Goal: Contribute content: Contribute content

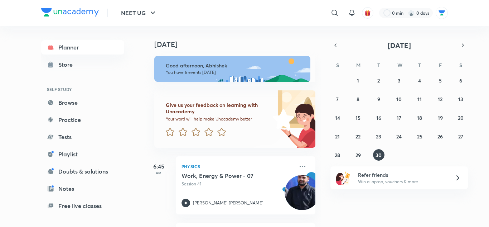
click at [459, 179] on icon at bounding box center [458, 177] width 9 height 9
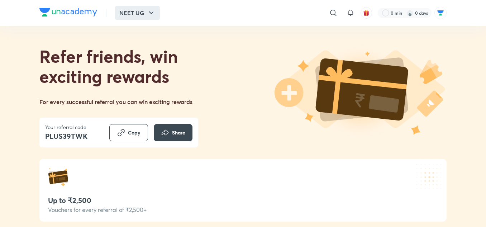
click at [145, 13] on button "NEET UG" at bounding box center [137, 13] width 45 height 14
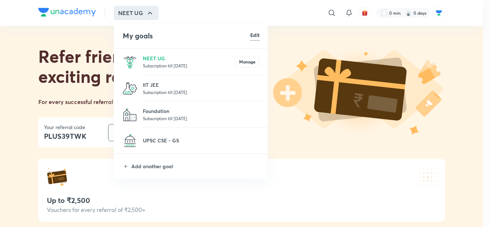
click at [18, 125] on div at bounding box center [244, 113] width 489 height 227
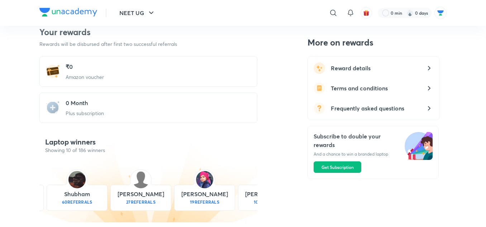
scroll to position [286, 0]
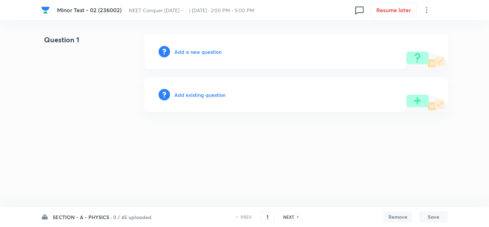
click at [190, 39] on div "Add a new question" at bounding box center [296, 51] width 304 height 34
click at [186, 52] on h6 "Add a new question" at bounding box center [197, 52] width 47 height 8
click at [203, 45] on div "Choose a question type" at bounding box center [296, 51] width 304 height 34
click at [201, 53] on h6 "Choose a question type" at bounding box center [201, 52] width 55 height 8
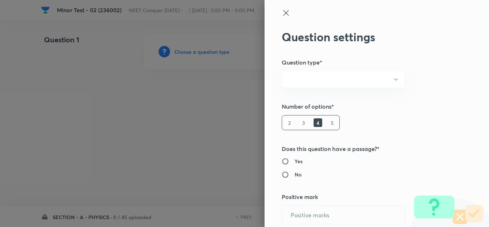
radio input "true"
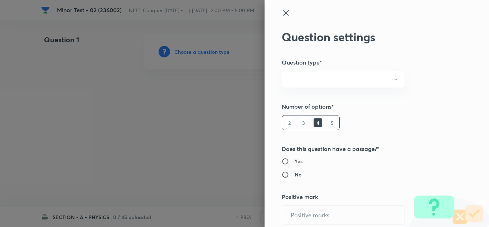
radio input "true"
type input "1"
type input "0"
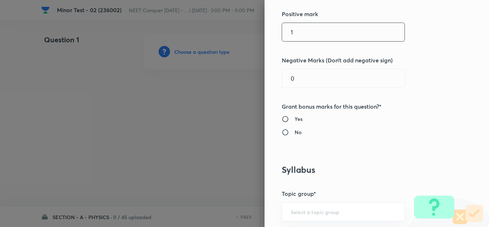
scroll to position [143, 0]
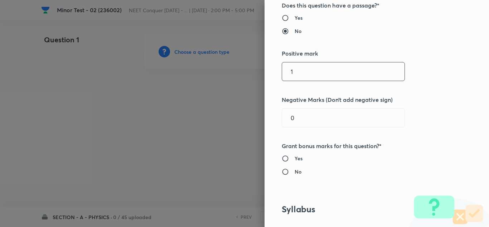
drag, startPoint x: 290, startPoint y: 70, endPoint x: 241, endPoint y: 73, distance: 49.8
click at [251, 70] on div "Question settings Question type* Single choice correct Number of options* 2 3 4…" at bounding box center [244, 113] width 489 height 227
type input "4"
click at [422, 120] on div "Question settings Question type* Single choice correct Number of options* 2 3 4…" at bounding box center [377, 113] width 224 height 227
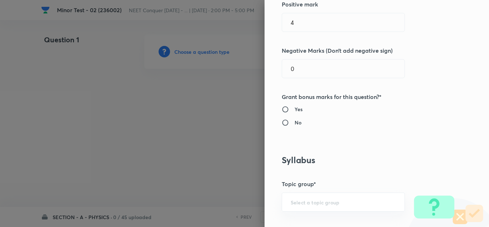
scroll to position [215, 0]
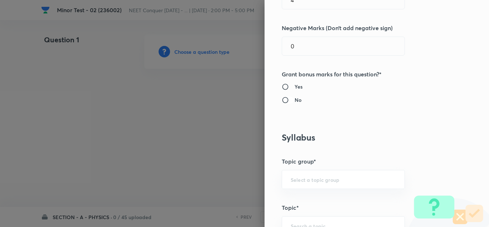
click at [282, 98] on input "No" at bounding box center [288, 99] width 13 height 7
radio input "true"
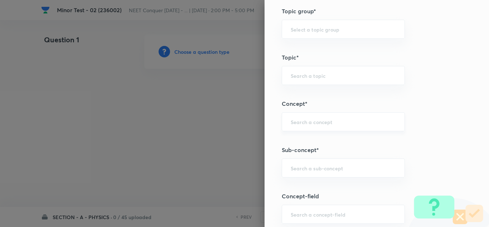
scroll to position [322, 0]
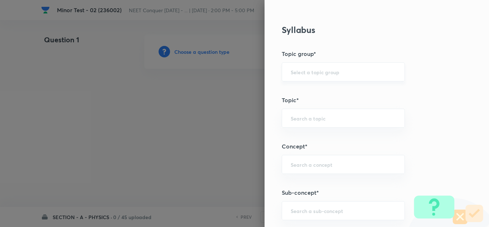
click at [299, 67] on div "​" at bounding box center [343, 71] width 123 height 19
click at [450, 126] on div "Question settings Question type* Single choice correct Number of options* 2 3 4…" at bounding box center [377, 113] width 224 height 227
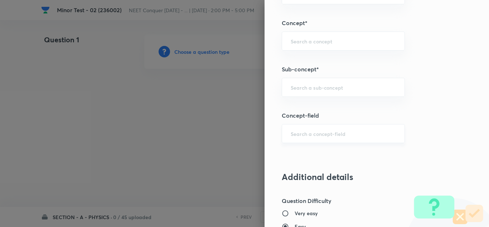
scroll to position [430, 0]
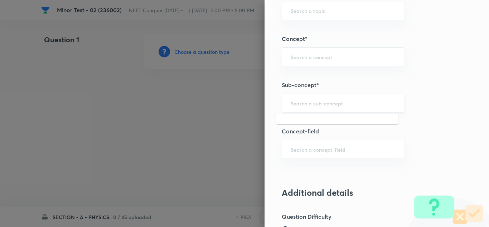
click at [301, 102] on input "text" at bounding box center [343, 103] width 105 height 7
paste input "[PERSON_NAME] Laws of Motion & Friction"
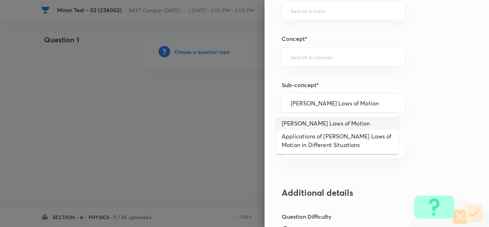
click at [319, 123] on li "[PERSON_NAME] Laws of Motion" at bounding box center [337, 123] width 122 height 13
type input "[PERSON_NAME] Laws of Motion"
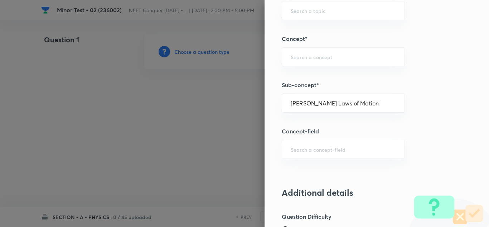
type input "Physics"
type input "Mechanics"
type input "Laws of Motion & Friction"
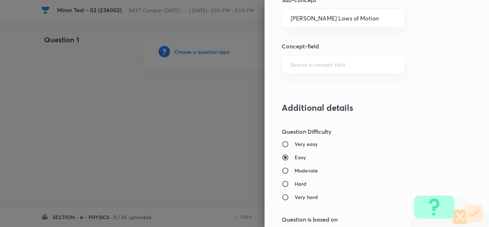
scroll to position [573, 0]
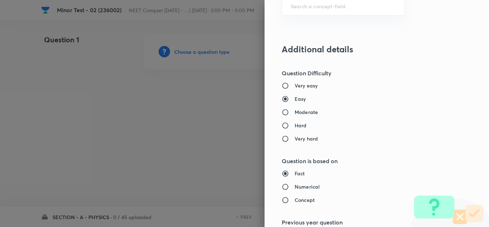
click at [371, 73] on h5 "Question Difficulty" at bounding box center [365, 73] width 166 height 9
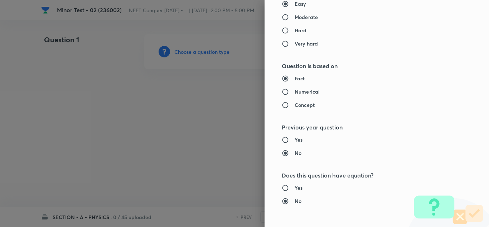
scroll to position [680, 0]
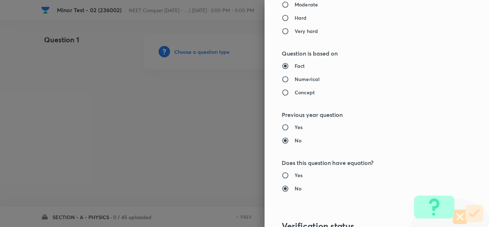
click at [295, 91] on h6 "Concept" at bounding box center [305, 92] width 20 height 8
click at [291, 91] on input "Concept" at bounding box center [288, 92] width 13 height 7
radio input "true"
click at [295, 63] on h6 "Fact" at bounding box center [300, 66] width 10 height 8
click at [291, 63] on input "Fact" at bounding box center [288, 65] width 13 height 7
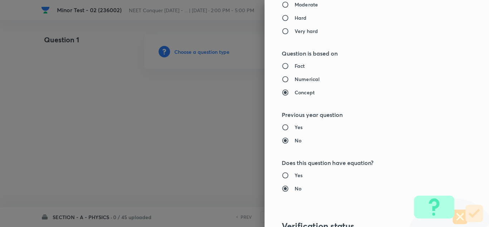
radio input "true"
radio input "false"
click at [295, 66] on h6 "Fact" at bounding box center [300, 66] width 10 height 8
click at [293, 66] on input "Fact" at bounding box center [288, 65] width 13 height 7
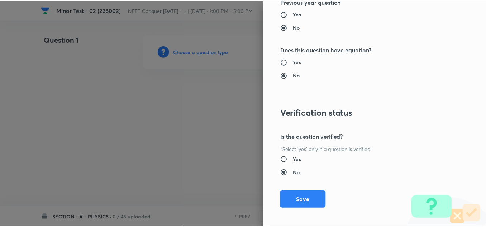
scroll to position [797, 0]
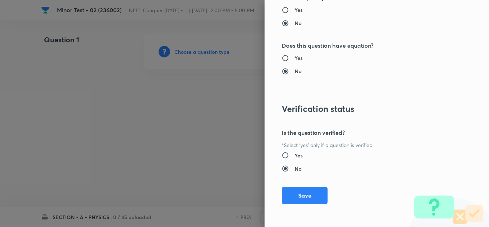
click at [283, 154] on input "Yes" at bounding box center [288, 154] width 13 height 7
radio input "true"
radio input "false"
click at [298, 194] on button "Save" at bounding box center [305, 194] width 46 height 17
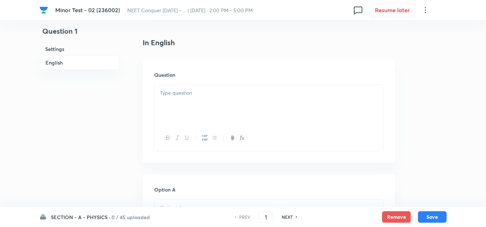
scroll to position [179, 0]
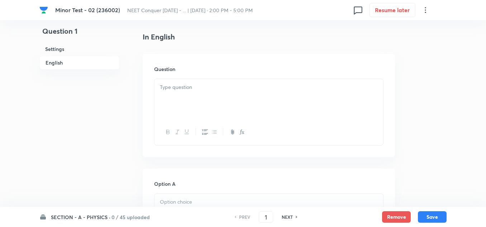
click at [195, 93] on div at bounding box center [268, 99] width 228 height 40
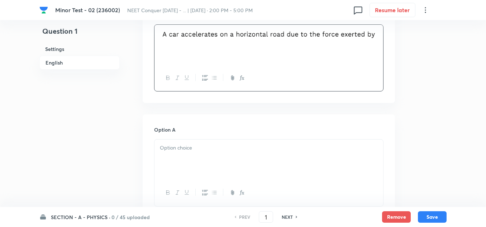
scroll to position [322, 0]
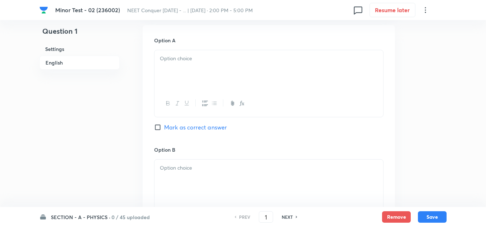
click at [179, 74] on div at bounding box center [268, 70] width 228 height 40
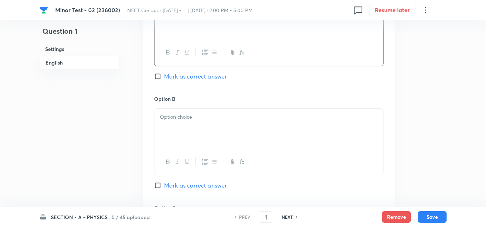
scroll to position [430, 0]
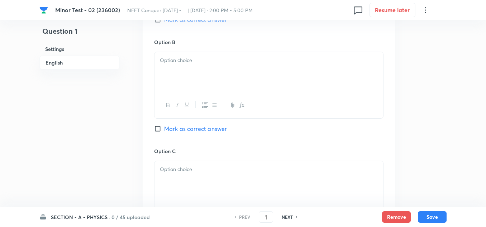
click at [186, 69] on div at bounding box center [268, 72] width 228 height 40
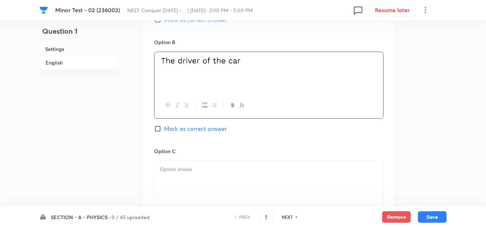
scroll to position [537, 0]
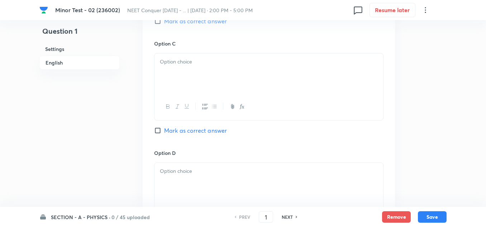
click at [192, 63] on p at bounding box center [269, 62] width 218 height 8
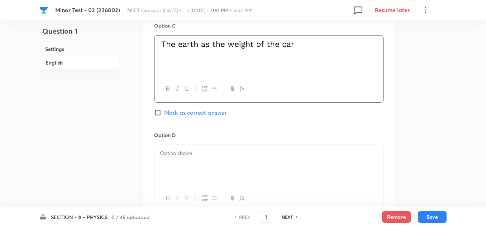
scroll to position [573, 0]
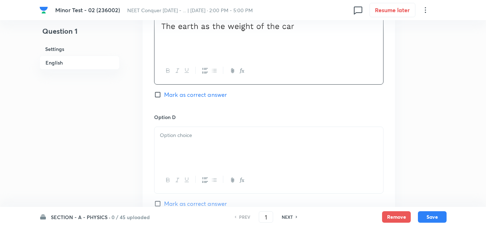
click at [198, 139] on p at bounding box center [269, 135] width 218 height 8
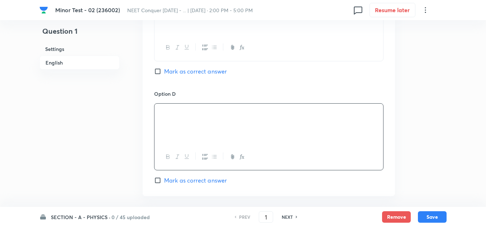
scroll to position [609, 0]
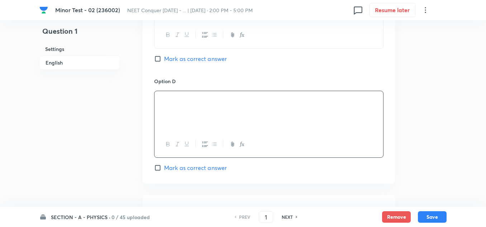
click at [156, 170] on input "Mark as correct answer" at bounding box center [159, 167] width 10 height 7
checkbox input "true"
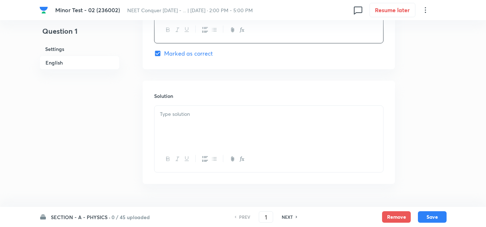
scroll to position [743, 0]
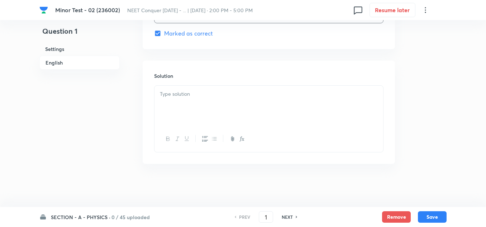
click at [193, 90] on p at bounding box center [269, 94] width 218 height 8
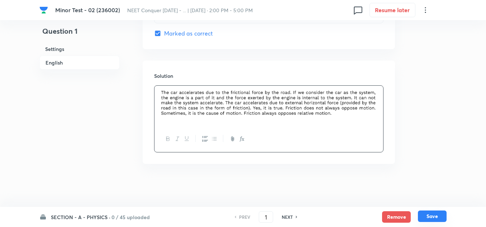
click at [429, 219] on button "Save" at bounding box center [431, 215] width 29 height 11
type input "2"
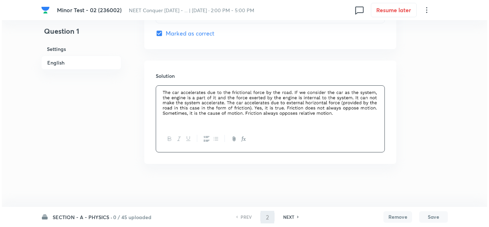
scroll to position [0, 0]
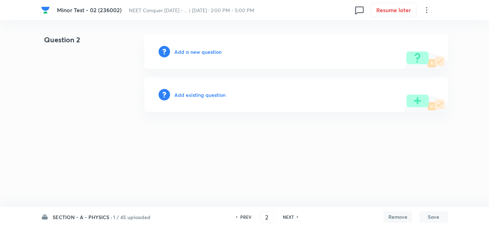
click at [202, 51] on h6 "Add a new question" at bounding box center [197, 52] width 47 height 8
click at [202, 52] on h6 "Choose a question type" at bounding box center [201, 52] width 55 height 8
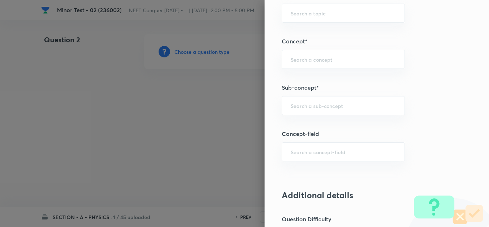
scroll to position [430, 0]
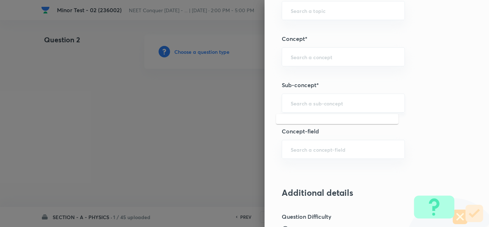
click at [335, 105] on input "text" at bounding box center [343, 103] width 105 height 7
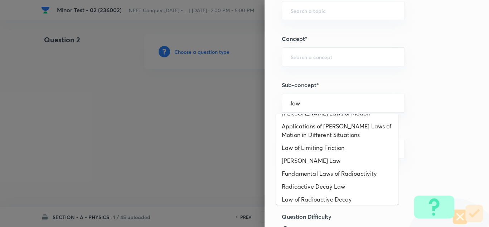
scroll to position [349, 0]
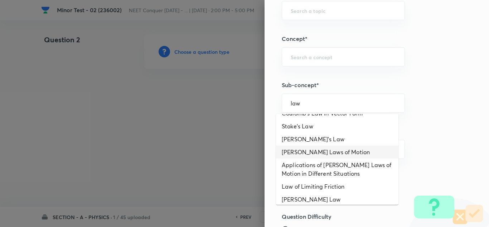
click at [329, 145] on li "[PERSON_NAME] Laws of Motion" at bounding box center [337, 151] width 122 height 13
type input "[PERSON_NAME] Laws of Motion"
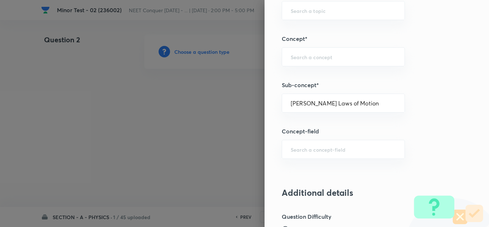
type input "Physics"
type input "Mechanics"
type input "Laws of Motion & Friction"
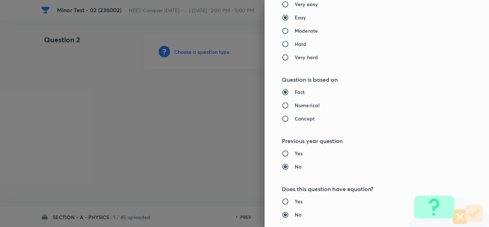
scroll to position [618, 0]
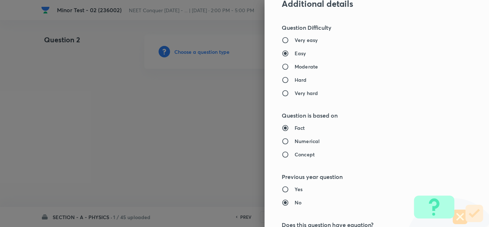
click at [287, 65] on input "Moderate" at bounding box center [288, 66] width 13 height 7
radio input "true"
radio input "false"
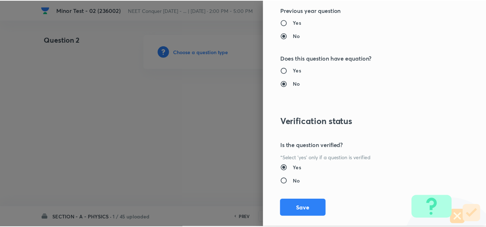
scroll to position [797, 0]
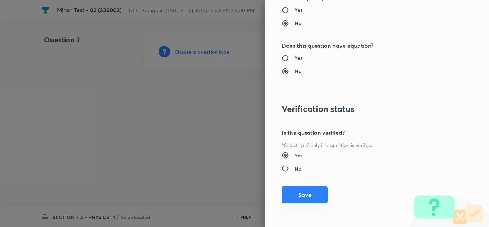
click at [302, 195] on button "Save" at bounding box center [305, 194] width 46 height 17
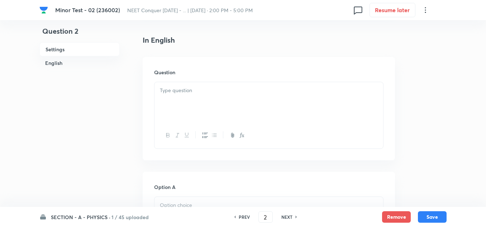
scroll to position [179, 0]
click at [233, 87] on p at bounding box center [269, 87] width 218 height 8
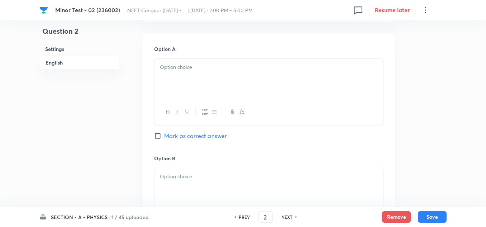
scroll to position [394, 0]
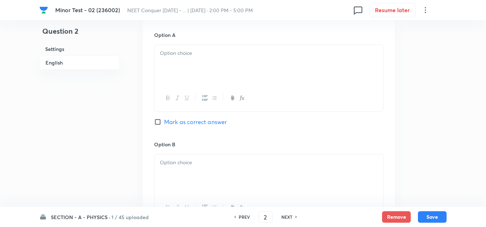
click at [192, 54] on p at bounding box center [269, 53] width 218 height 8
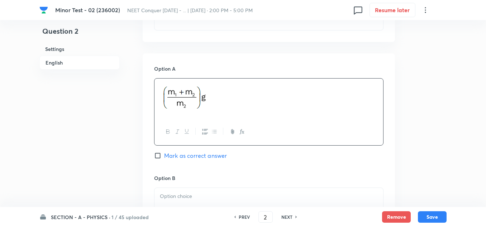
scroll to position [430, 0]
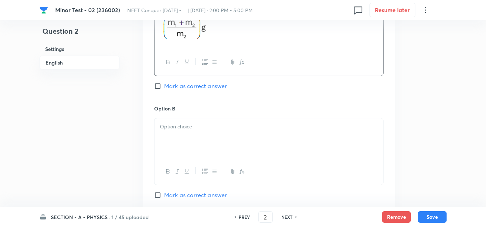
click at [179, 130] on p at bounding box center [269, 126] width 218 height 8
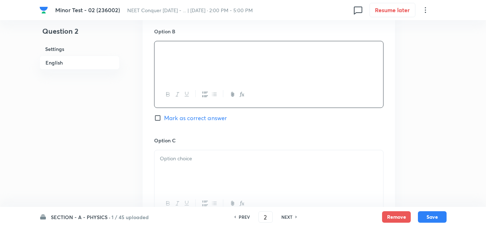
scroll to position [537, 0]
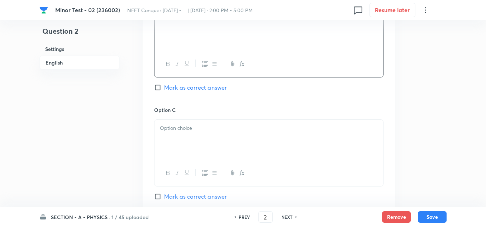
click at [189, 136] on div at bounding box center [268, 140] width 228 height 40
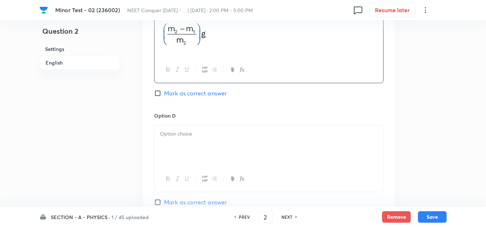
scroll to position [644, 0]
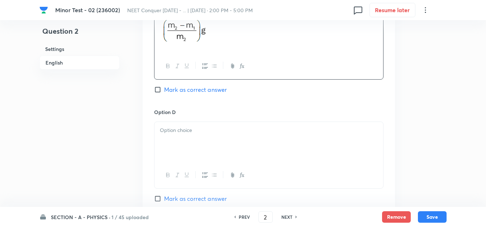
click at [190, 132] on p at bounding box center [269, 130] width 218 height 8
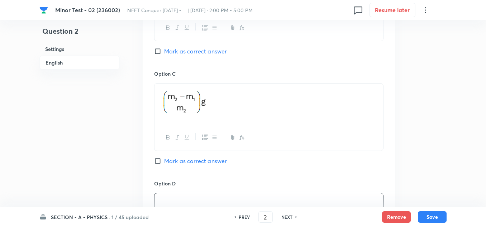
scroll to position [573, 0]
click at [160, 161] on input "Mark as correct answer" at bounding box center [159, 161] width 10 height 7
checkbox input "true"
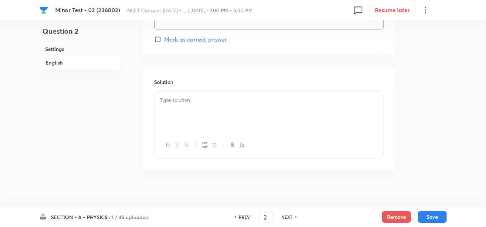
scroll to position [810, 0]
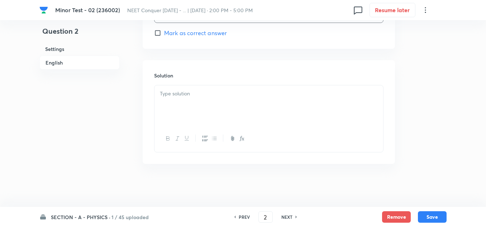
click at [190, 105] on div at bounding box center [268, 105] width 228 height 40
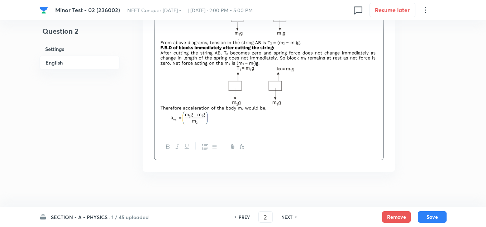
scroll to position [920, 0]
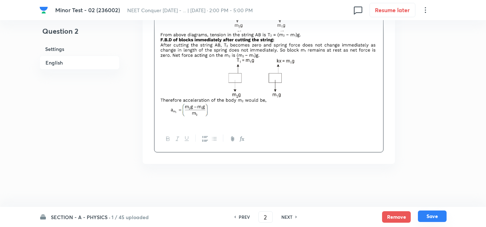
click at [434, 216] on button "Save" at bounding box center [431, 215] width 29 height 11
type input "3"
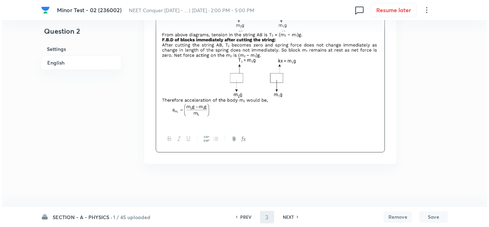
scroll to position [0, 0]
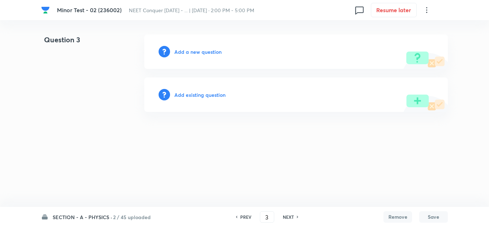
click at [197, 51] on h6 "Add a new question" at bounding box center [197, 52] width 47 height 8
click at [204, 50] on h6 "Choose a question type" at bounding box center [201, 52] width 55 height 8
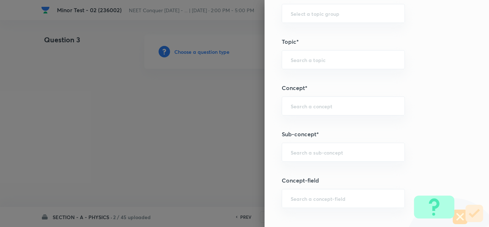
scroll to position [368, 0]
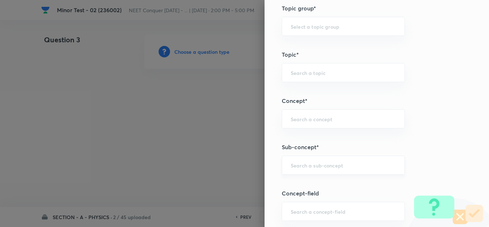
click at [323, 169] on div "​" at bounding box center [343, 164] width 123 height 19
paste input "[PERSON_NAME] Laws of Motion & Friction"
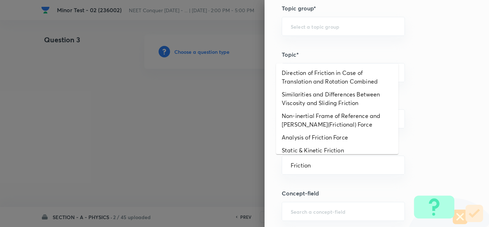
type input "Friction"
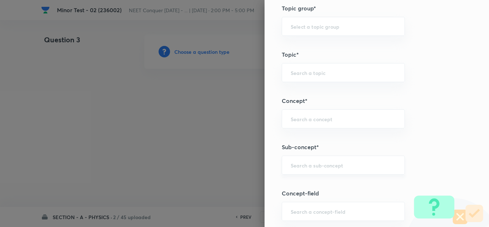
paste input "[PERSON_NAME] Laws of Motion & Friction"
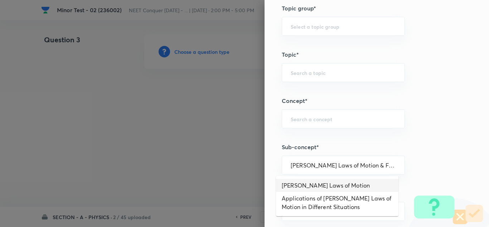
drag, startPoint x: 347, startPoint y: 184, endPoint x: 343, endPoint y: 186, distance: 3.9
click at [347, 184] on li "[PERSON_NAME] Laws of Motion" at bounding box center [337, 185] width 122 height 13
type input "[PERSON_NAME] Laws of Motion"
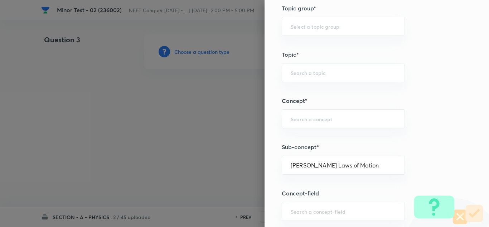
type input "Physics"
type input "Mechanics"
type input "Laws of Motion & Friction"
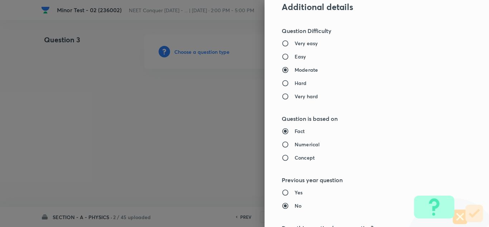
scroll to position [618, 0]
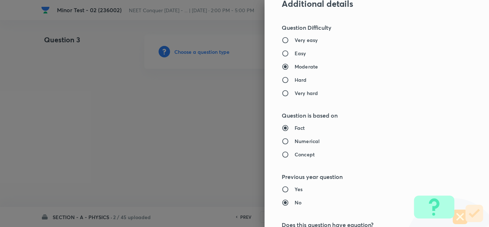
click at [284, 55] on input "Easy" at bounding box center [288, 53] width 13 height 7
radio input "true"
radio input "false"
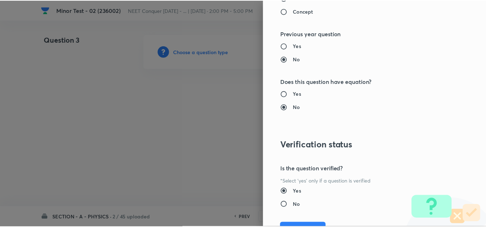
scroll to position [797, 0]
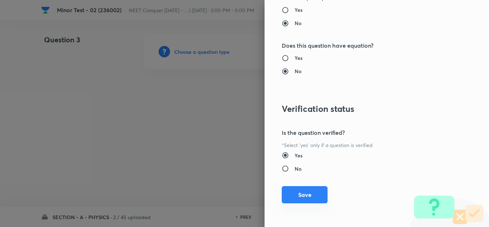
click at [303, 200] on button "Save" at bounding box center [305, 194] width 46 height 17
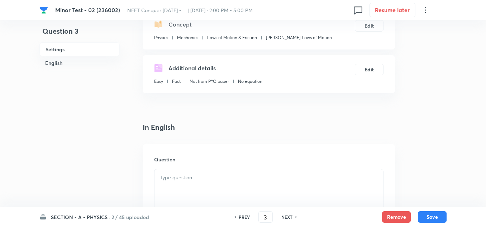
scroll to position [107, 0]
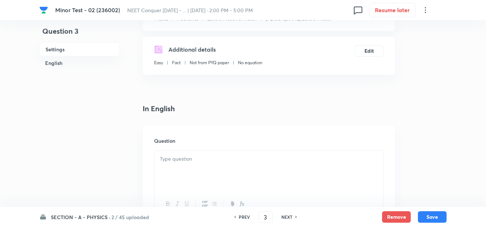
click at [218, 164] on div at bounding box center [268, 170] width 228 height 40
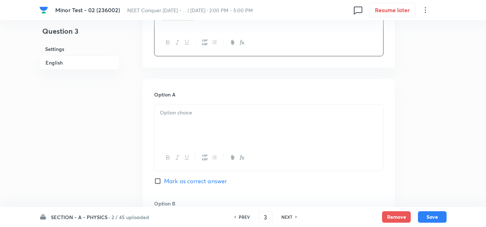
scroll to position [358, 0]
click at [182, 114] on p at bounding box center [269, 110] width 218 height 8
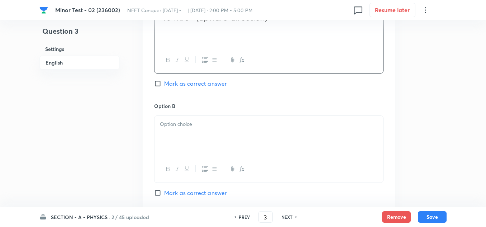
scroll to position [465, 0]
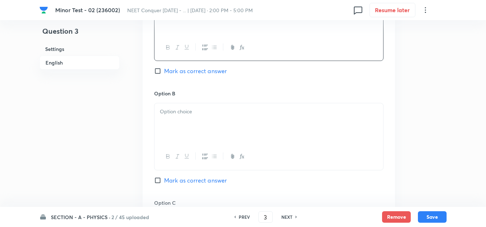
click at [182, 130] on div at bounding box center [268, 123] width 228 height 40
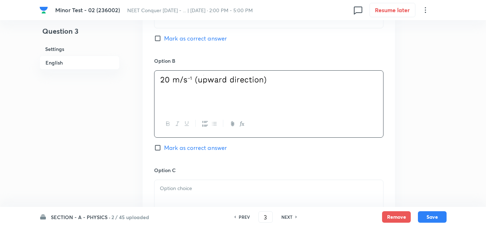
scroll to position [537, 0]
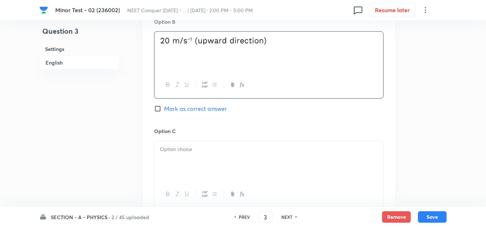
click at [184, 126] on div "Option B [PERSON_NAME] as correct answer" at bounding box center [268, 72] width 229 height 109
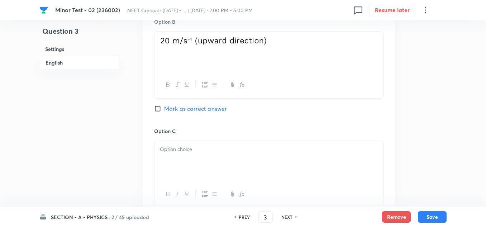
click at [182, 152] on p at bounding box center [269, 149] width 218 height 8
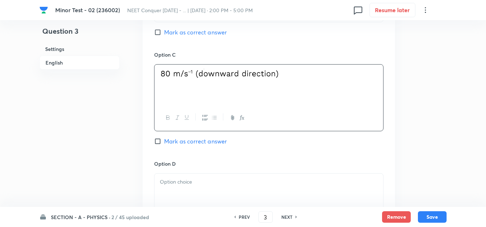
scroll to position [644, 0]
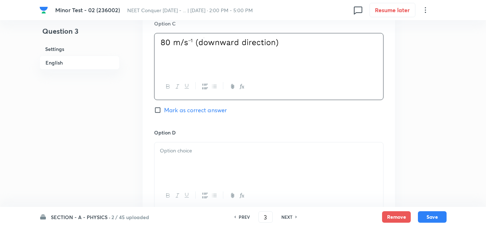
click at [191, 155] on div at bounding box center [268, 162] width 228 height 40
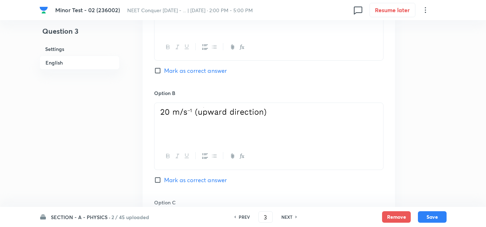
scroll to position [465, 0]
click at [158, 180] on input "Mark as correct answer" at bounding box center [159, 180] width 10 height 7
checkbox input "true"
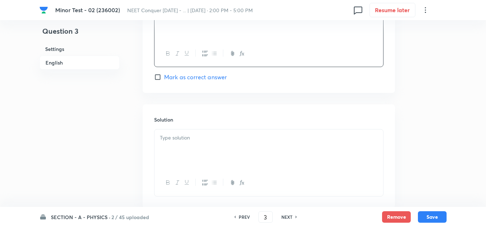
scroll to position [788, 0]
click at [199, 135] on p at bounding box center [269, 136] width 218 height 8
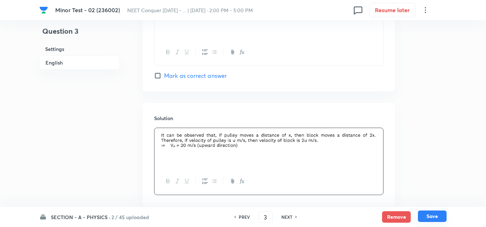
click at [431, 213] on button "Save" at bounding box center [431, 215] width 29 height 11
type input "4"
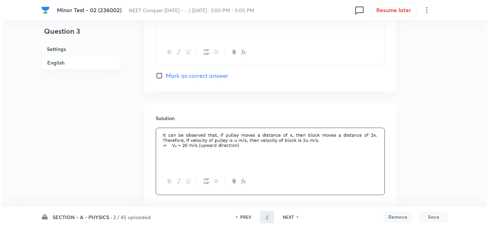
scroll to position [0, 0]
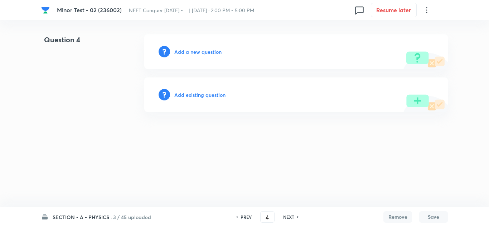
click at [216, 48] on h6 "Add a new question" at bounding box center [197, 52] width 47 height 8
click at [192, 44] on div "Choose a question type" at bounding box center [296, 51] width 304 height 34
click at [198, 52] on h6 "Choose a question type" at bounding box center [201, 52] width 55 height 8
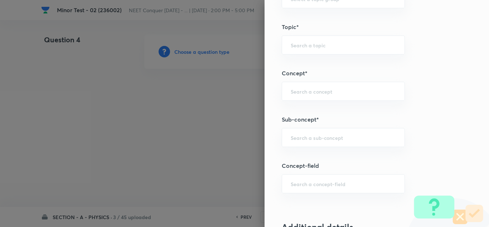
scroll to position [394, 0]
click at [314, 143] on div "​" at bounding box center [343, 138] width 123 height 19
paste input "[PERSON_NAME] Laws of Motion & Friction"
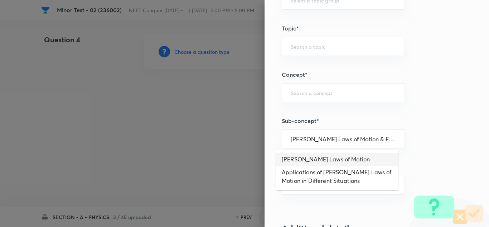
click at [342, 156] on li "[PERSON_NAME] Laws of Motion" at bounding box center [337, 159] width 122 height 13
type input "[PERSON_NAME] Laws of Motion"
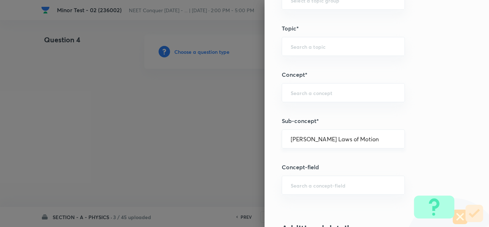
type input "Physics"
type input "Mechanics"
type input "Laws of Motion & Friction"
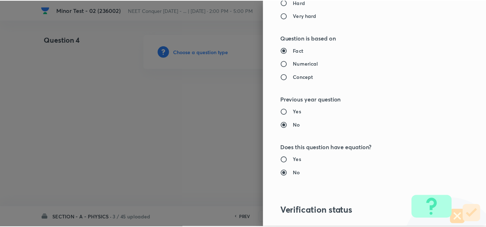
scroll to position [797, 0]
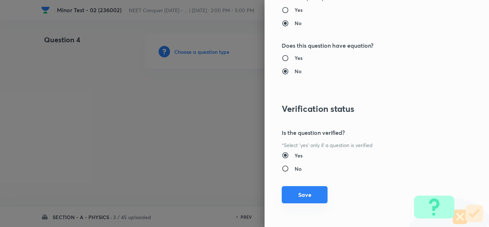
click at [302, 194] on button "Save" at bounding box center [305, 194] width 46 height 17
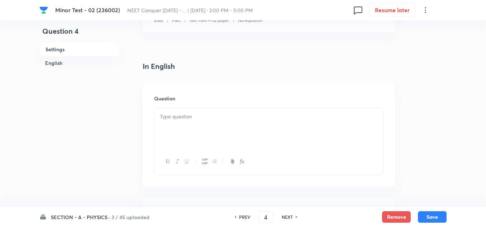
scroll to position [179, 0]
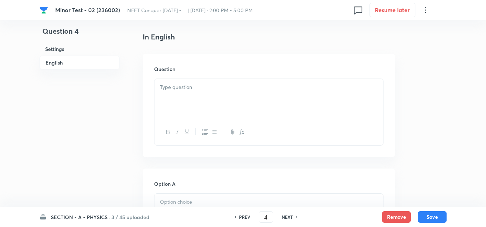
click at [191, 92] on div at bounding box center [268, 99] width 228 height 40
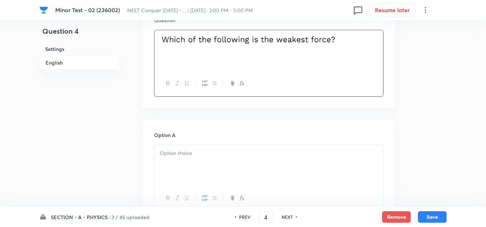
scroll to position [251, 0]
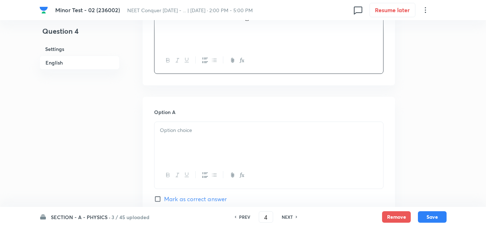
click at [202, 125] on div at bounding box center [268, 142] width 228 height 40
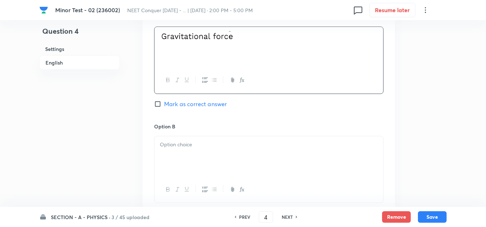
scroll to position [358, 0]
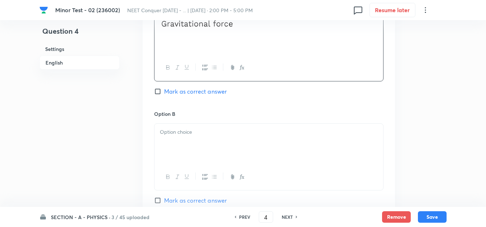
click at [185, 140] on div at bounding box center [268, 144] width 228 height 40
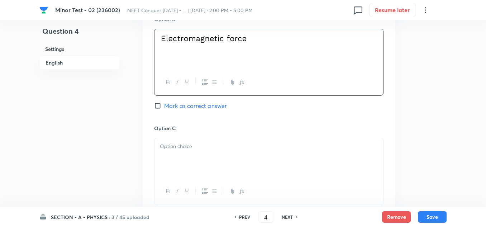
scroll to position [465, 0]
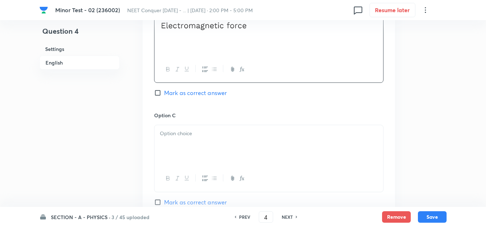
click at [189, 139] on div at bounding box center [268, 145] width 228 height 40
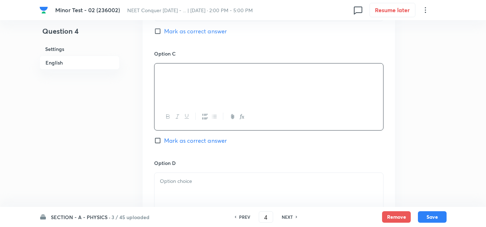
scroll to position [573, 0]
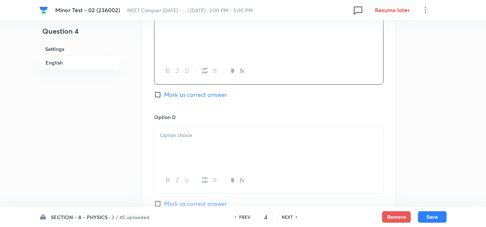
click at [194, 135] on p at bounding box center [269, 135] width 218 height 8
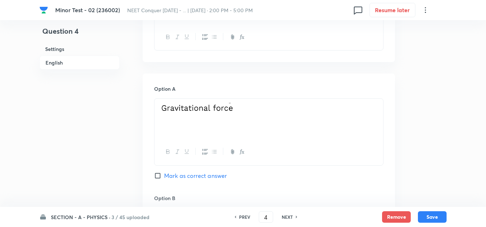
scroll to position [286, 0]
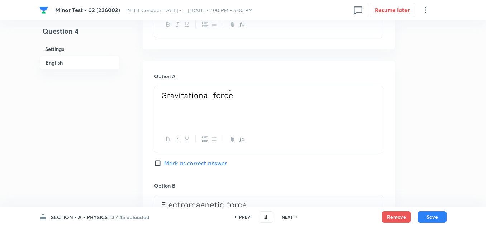
click at [158, 163] on input "Mark as correct answer" at bounding box center [159, 162] width 10 height 7
checkbox input "true"
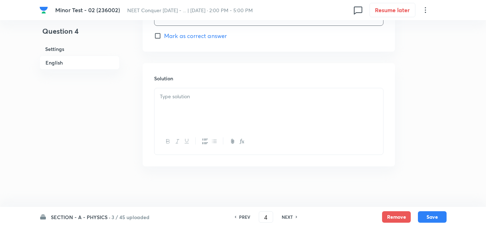
scroll to position [743, 0]
click at [189, 97] on p at bounding box center [269, 94] width 218 height 8
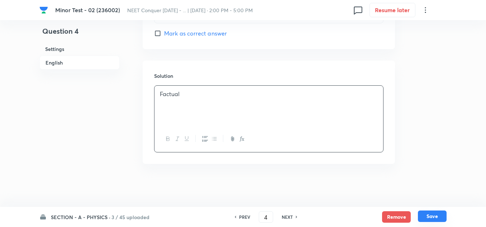
click at [430, 221] on button "Save" at bounding box center [431, 215] width 29 height 11
type input "5"
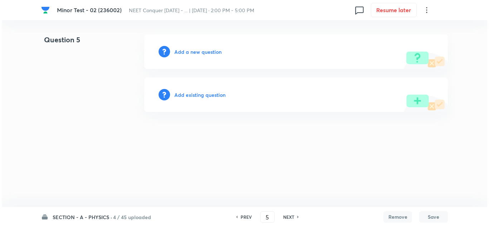
scroll to position [0, 0]
click at [219, 52] on h6 "Add a new question" at bounding box center [197, 52] width 47 height 8
click at [219, 52] on h6 "Choose a question type" at bounding box center [201, 52] width 55 height 8
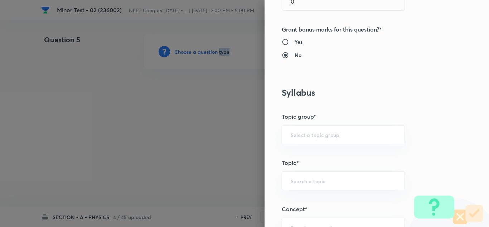
scroll to position [358, 0]
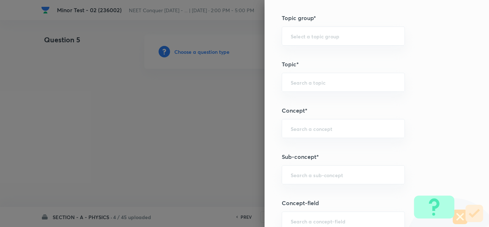
click at [309, 140] on div "Question settings Question type* Single choice correct Number of options* 2 3 4…" at bounding box center [377, 113] width 224 height 227
click at [305, 132] on input "text" at bounding box center [343, 128] width 105 height 7
click at [300, 175] on input "text" at bounding box center [343, 174] width 105 height 7
paste input "[PERSON_NAME] Laws of Motion & Friction"
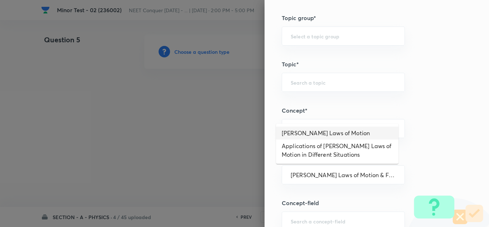
click at [311, 130] on li "[PERSON_NAME] Laws of Motion" at bounding box center [337, 132] width 122 height 13
type input "[PERSON_NAME] Laws of Motion"
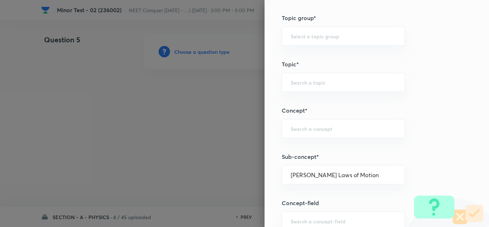
type input "Physics"
type input "Mechanics"
type input "Laws of Motion & Friction"
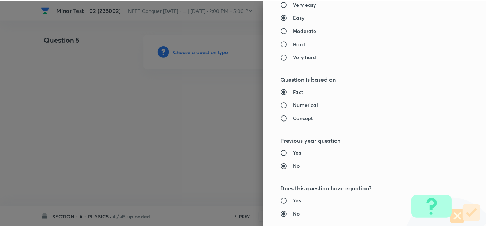
scroll to position [797, 0]
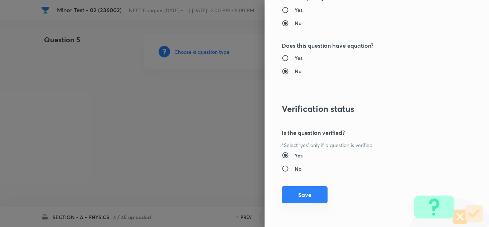
click at [298, 191] on button "Save" at bounding box center [305, 194] width 46 height 17
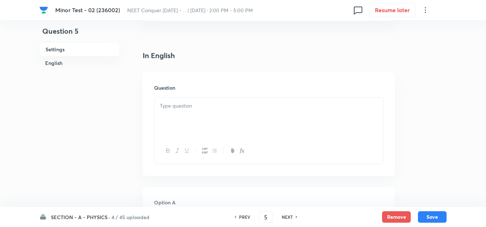
scroll to position [179, 0]
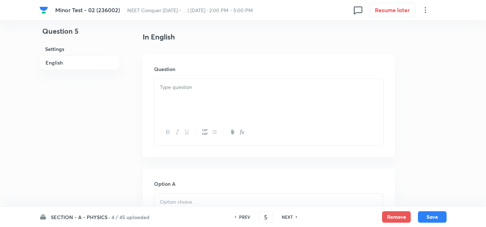
click at [190, 94] on div at bounding box center [268, 99] width 228 height 40
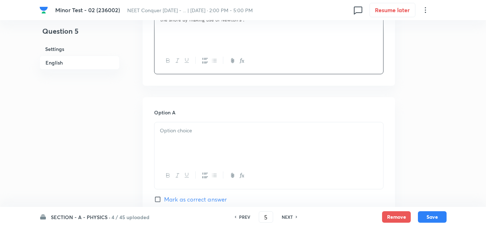
scroll to position [251, 0]
click at [178, 129] on p at bounding box center [269, 130] width 218 height 8
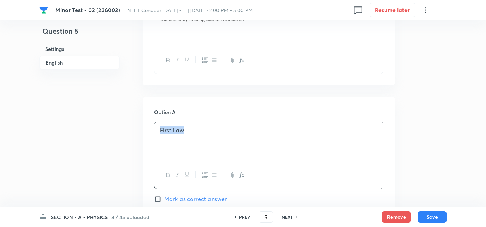
copy p "First Law"
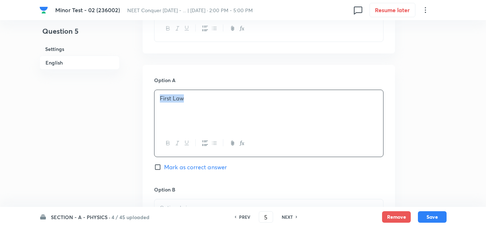
scroll to position [358, 0]
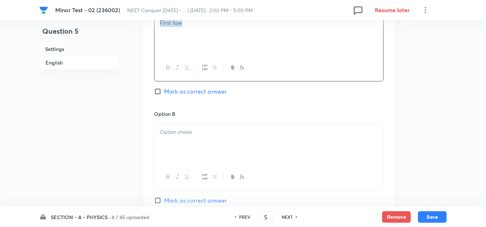
copy p "First law"
click at [191, 132] on p at bounding box center [269, 132] width 218 height 8
paste div
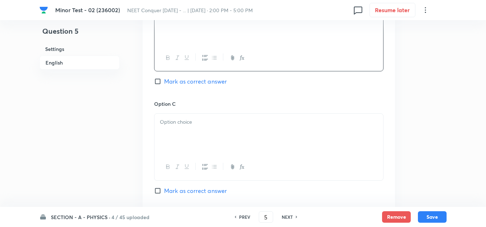
scroll to position [537, 0]
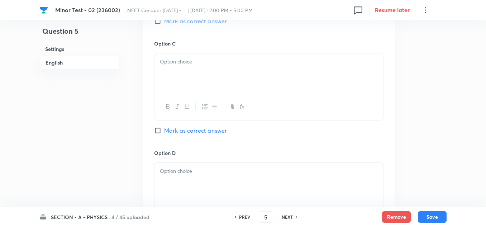
click at [201, 66] on div at bounding box center [268, 73] width 228 height 40
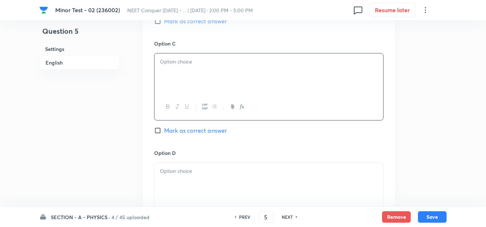
paste div
click at [197, 166] on div at bounding box center [268, 183] width 228 height 40
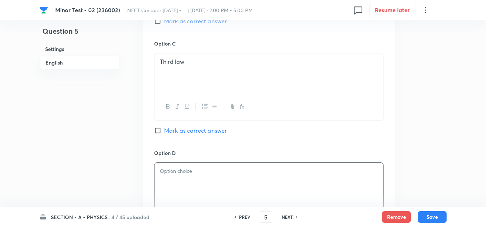
paste div
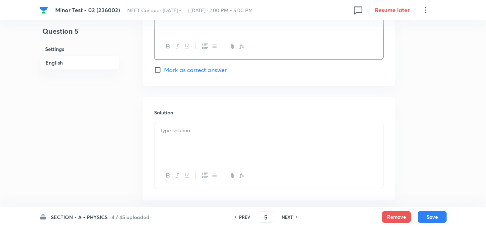
scroll to position [743, 0]
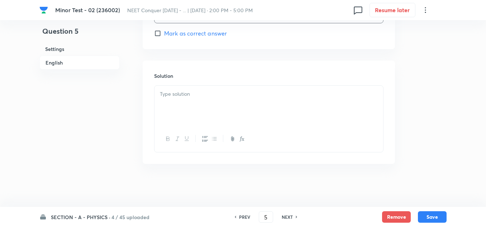
click at [200, 99] on div at bounding box center [268, 106] width 228 height 40
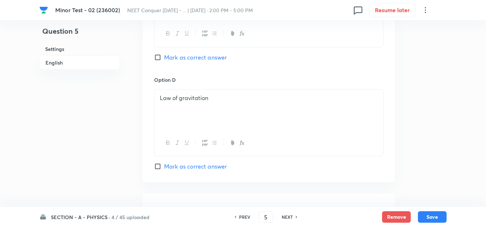
scroll to position [564, 0]
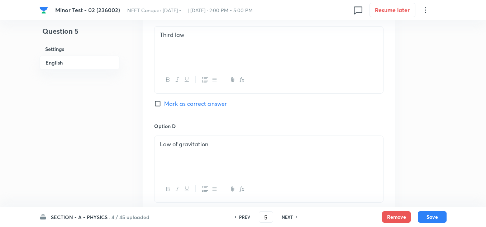
click at [158, 103] on input "Mark as correct answer" at bounding box center [159, 103] width 10 height 7
checkbox input "true"
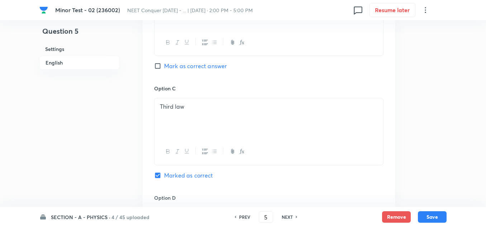
scroll to position [528, 0]
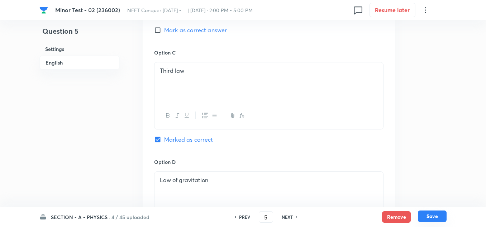
click at [425, 218] on button "Save" at bounding box center [431, 215] width 29 height 11
type input "6"
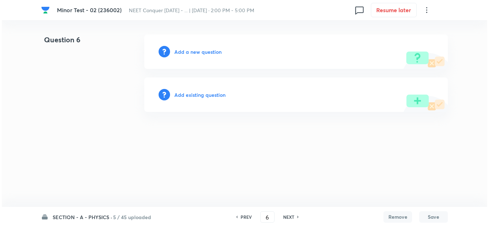
scroll to position [0, 0]
click at [192, 44] on div "Add a new question" at bounding box center [296, 51] width 304 height 34
click at [186, 53] on h6 "Add a new question" at bounding box center [197, 52] width 47 height 8
click at [199, 50] on h6 "Choose a question type" at bounding box center [201, 52] width 55 height 8
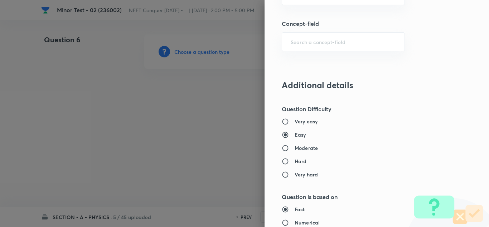
scroll to position [501, 0]
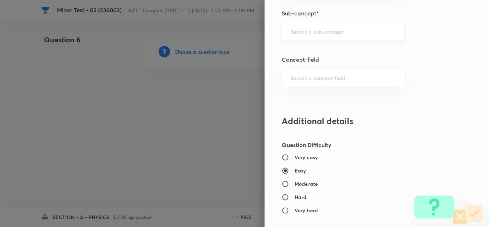
click at [299, 32] on input "text" at bounding box center [343, 31] width 105 height 7
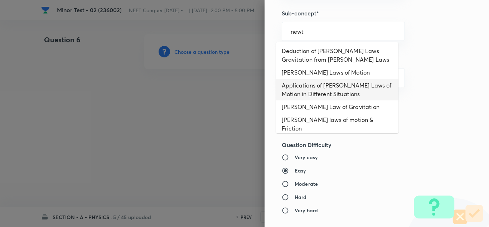
scroll to position [57, 0]
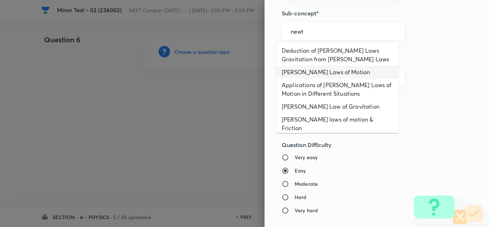
click at [314, 66] on li "[PERSON_NAME] Laws of Motion" at bounding box center [337, 72] width 122 height 13
type input "[PERSON_NAME] Laws of Motion"
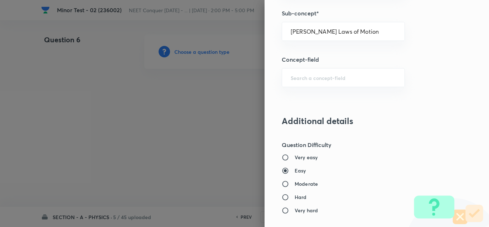
type input "Physics"
type input "Mechanics"
type input "Laws of Motion & Friction"
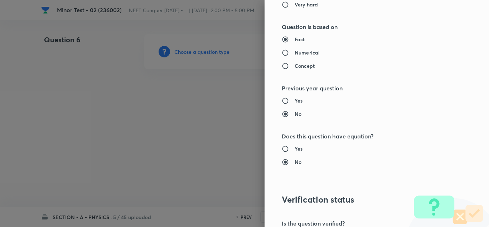
scroll to position [797, 0]
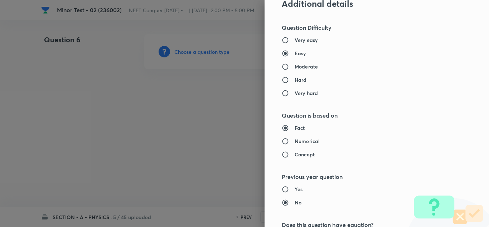
click at [295, 139] on h6 "Numerical" at bounding box center [307, 141] width 25 height 8
click at [289, 139] on input "Numerical" at bounding box center [288, 140] width 13 height 7
radio input "true"
radio input "false"
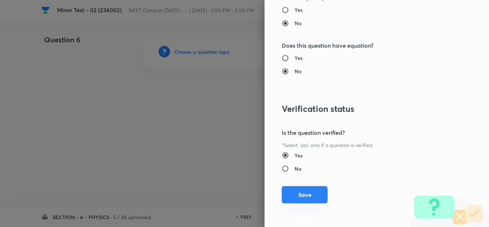
click at [305, 193] on button "Save" at bounding box center [305, 194] width 46 height 17
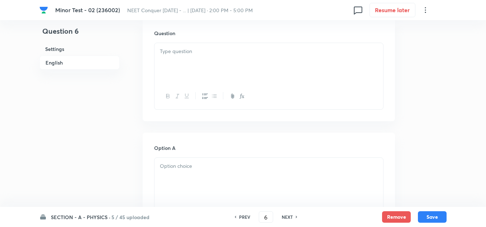
scroll to position [179, 0]
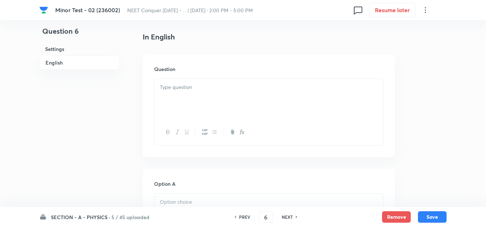
click at [205, 101] on div at bounding box center [268, 99] width 228 height 40
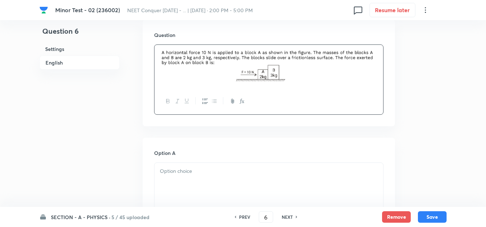
scroll to position [215, 0]
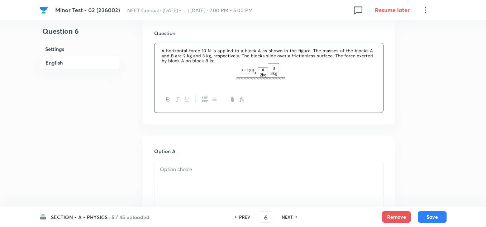
click at [201, 174] on div at bounding box center [268, 181] width 228 height 40
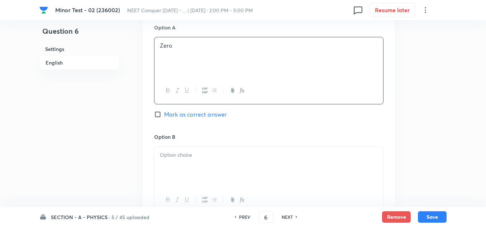
scroll to position [358, 0]
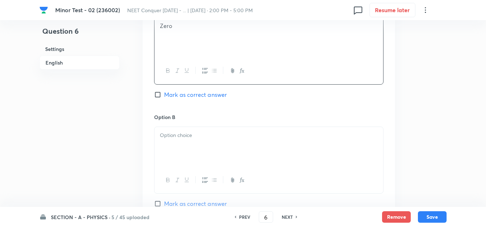
click at [207, 136] on p at bounding box center [269, 135] width 218 height 8
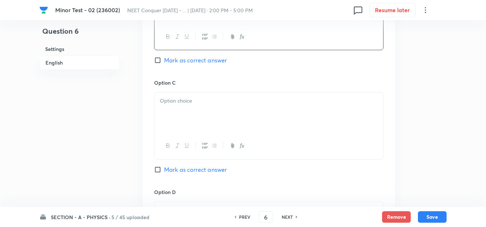
scroll to position [465, 0]
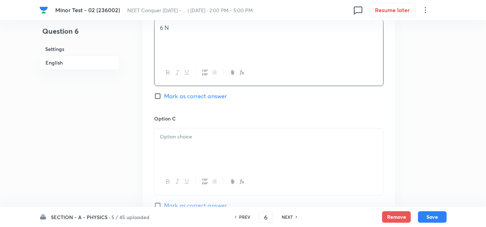
click at [163, 27] on p "6 N" at bounding box center [269, 28] width 218 height 8
click at [192, 144] on div at bounding box center [268, 148] width 228 height 40
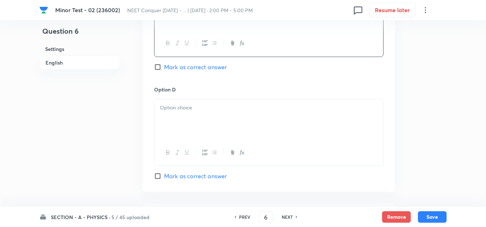
scroll to position [609, 0]
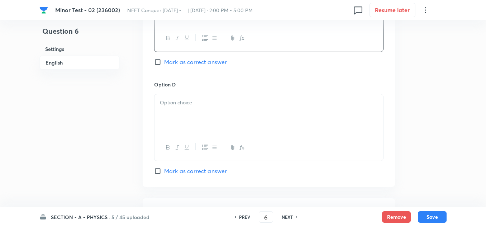
click at [199, 96] on div at bounding box center [268, 114] width 228 height 40
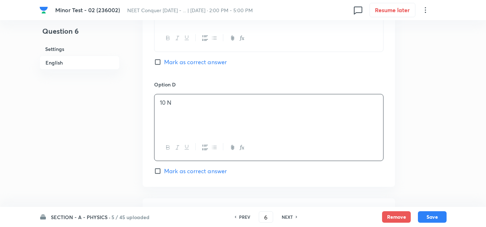
click at [160, 57] on div "Option C 6 N Mark as correct answer" at bounding box center [268, 25] width 229 height 109
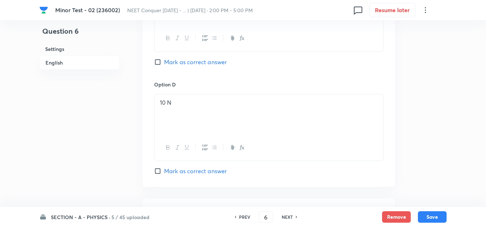
click at [158, 59] on input "Mark as correct answer" at bounding box center [159, 61] width 10 height 7
checkbox input "true"
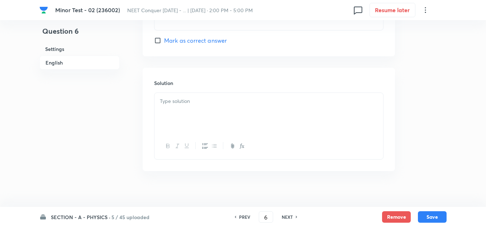
scroll to position [746, 0]
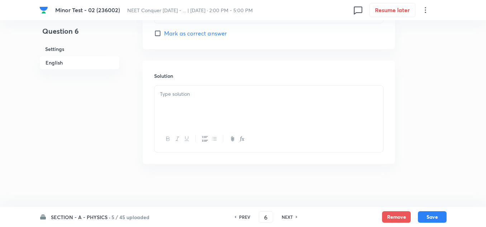
click at [198, 96] on p at bounding box center [269, 94] width 218 height 8
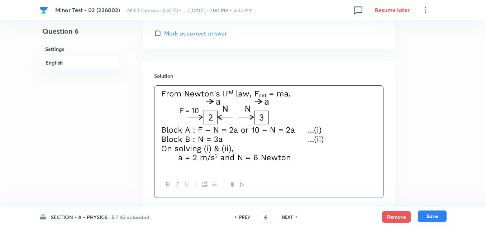
click at [430, 215] on button "Save" at bounding box center [431, 215] width 29 height 11
type input "7"
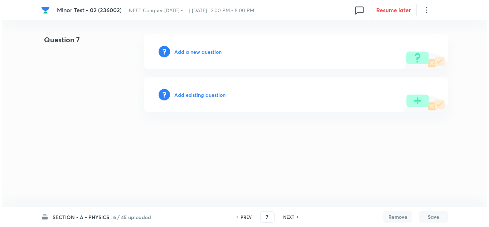
scroll to position [0, 0]
click at [198, 54] on h6 "Add a new question" at bounding box center [197, 52] width 47 height 8
click at [209, 48] on h6 "Choose a question type" at bounding box center [201, 52] width 55 height 8
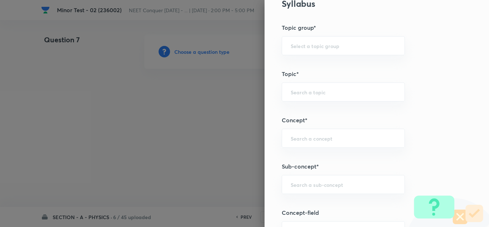
scroll to position [358, 0]
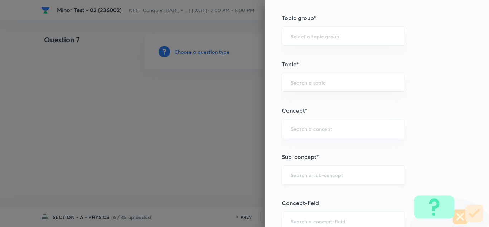
click at [316, 172] on input "text" at bounding box center [343, 174] width 105 height 7
paste input "[PERSON_NAME] Laws of Motion & Friction"
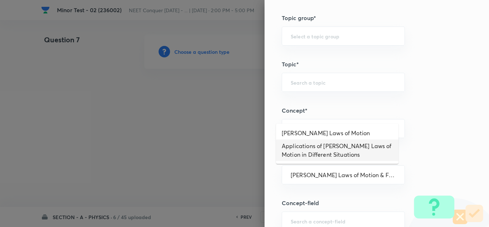
click at [339, 135] on li "[PERSON_NAME] Laws of Motion" at bounding box center [337, 132] width 122 height 13
type input "[PERSON_NAME] Laws of Motion"
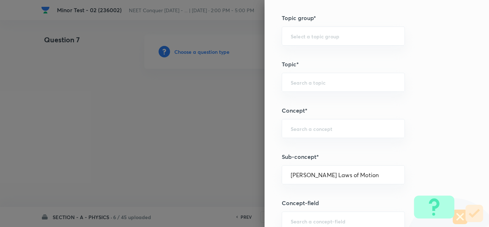
type input "Physics"
type input "Mechanics"
type input "Laws of Motion & Friction"
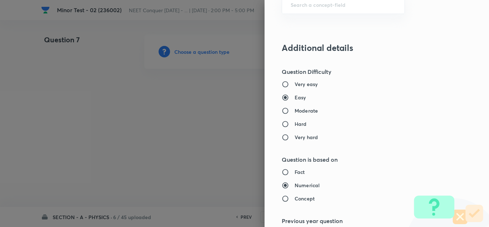
scroll to position [609, 0]
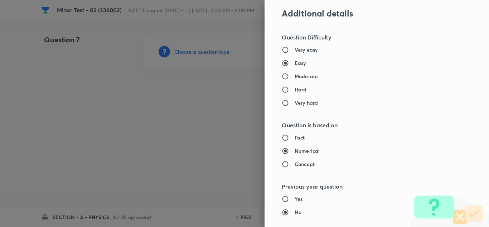
drag, startPoint x: 287, startPoint y: 137, endPoint x: 291, endPoint y: 140, distance: 5.7
click at [286, 136] on input "Fact" at bounding box center [288, 137] width 13 height 7
radio input "true"
radio input "false"
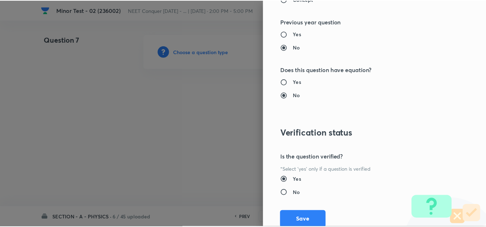
scroll to position [797, 0]
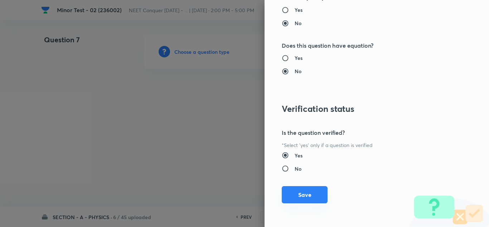
click at [294, 194] on button "Save" at bounding box center [305, 194] width 46 height 17
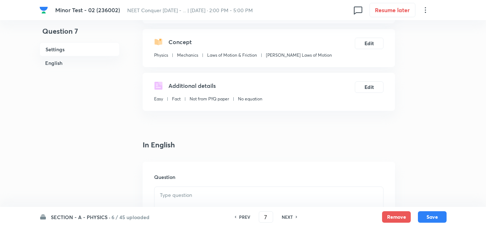
scroll to position [72, 0]
click at [433, 213] on button "Save" at bounding box center [431, 215] width 29 height 11
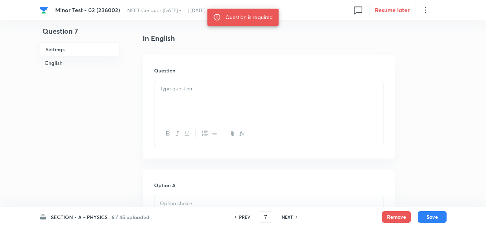
scroll to position [179, 0]
click at [187, 94] on div at bounding box center [268, 99] width 228 height 40
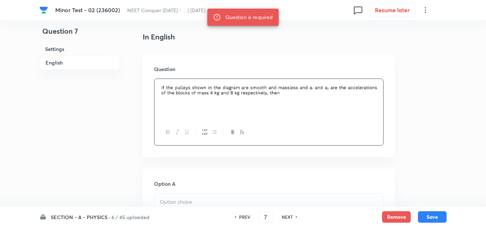
click at [303, 93] on img at bounding box center [269, 90] width 218 height 14
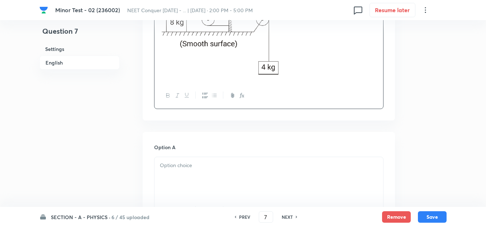
scroll to position [322, 0]
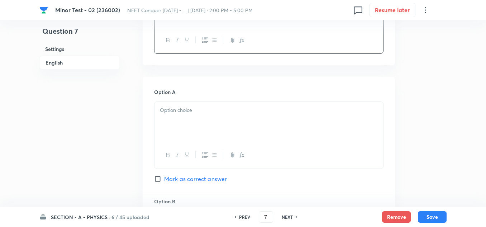
click at [204, 112] on p at bounding box center [269, 110] width 218 height 8
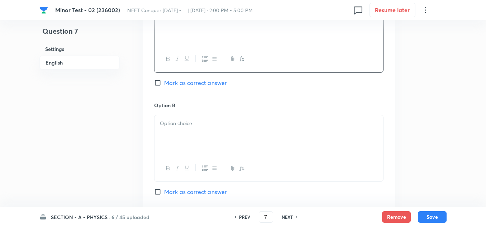
scroll to position [465, 0]
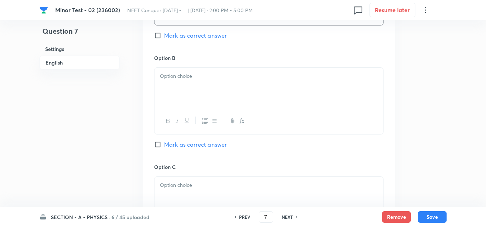
click at [177, 79] on p at bounding box center [269, 76] width 218 height 8
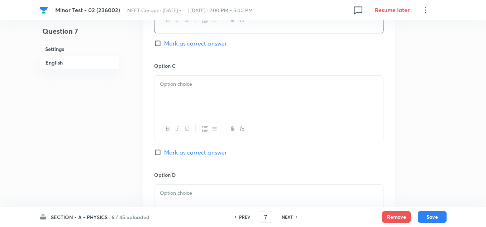
scroll to position [573, 0]
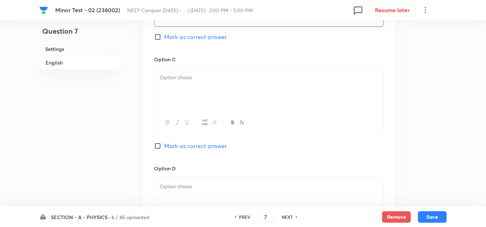
click at [177, 84] on div at bounding box center [268, 89] width 228 height 40
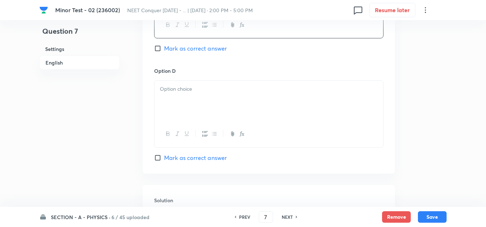
scroll to position [680, 0]
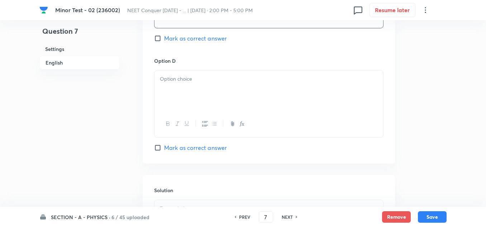
click at [184, 90] on div at bounding box center [268, 91] width 228 height 40
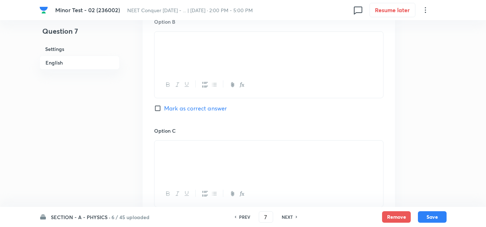
scroll to position [501, 0]
click at [159, 108] on input "Mark as correct answer" at bounding box center [159, 108] width 10 height 7
checkbox input "true"
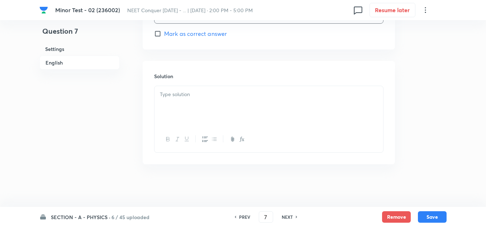
scroll to position [794, 0]
click at [204, 103] on div at bounding box center [268, 106] width 228 height 40
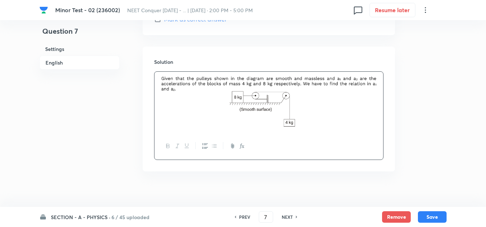
scroll to position [816, 0]
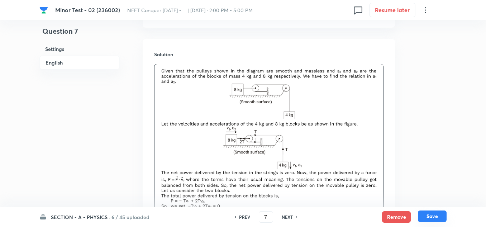
click at [428, 218] on button "Save" at bounding box center [431, 215] width 29 height 11
type input "8"
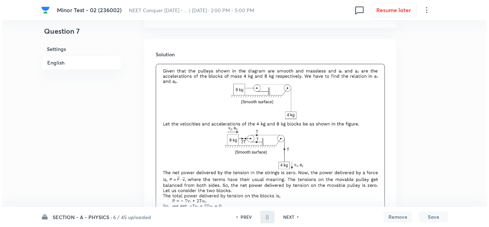
scroll to position [0, 0]
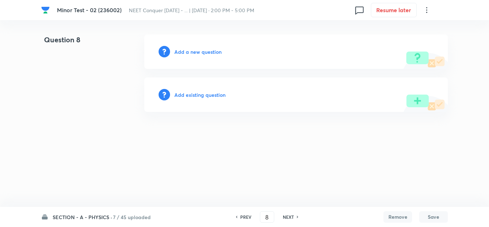
click at [192, 56] on div "Add a new question" at bounding box center [296, 51] width 304 height 34
click at [200, 51] on h6 "Add a new question" at bounding box center [197, 52] width 47 height 8
click at [201, 49] on h6 "Choose a question type" at bounding box center [201, 52] width 55 height 8
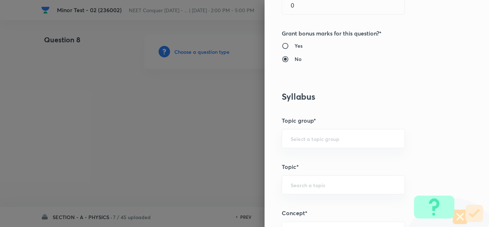
scroll to position [358, 0]
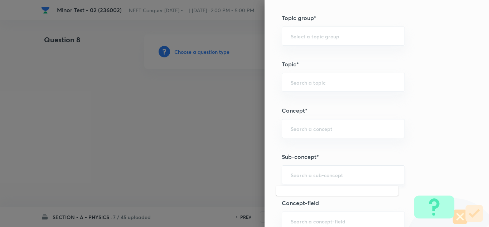
click at [312, 174] on input "text" at bounding box center [343, 174] width 105 height 7
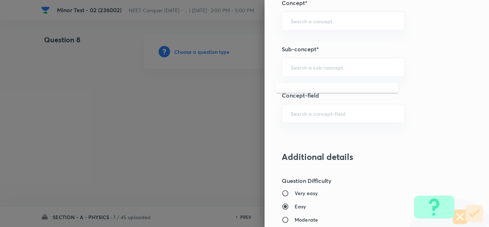
scroll to position [430, 0]
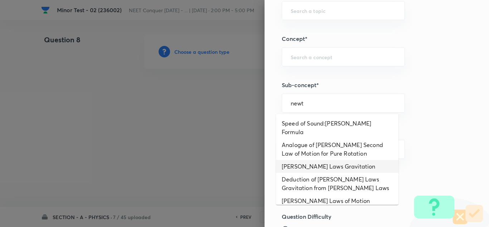
click at [346, 160] on li "[PERSON_NAME] Laws Gravitation" at bounding box center [337, 166] width 122 height 13
type input "[PERSON_NAME] Laws Gravitation"
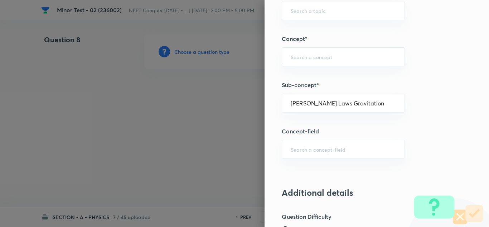
type input "Physics"
type input "Mechanics"
type input "Gravitation"
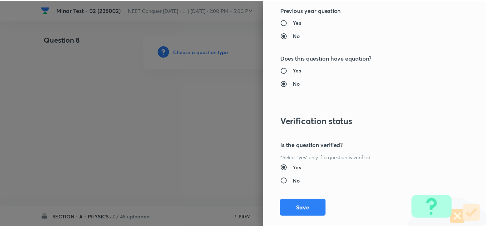
scroll to position [797, 0]
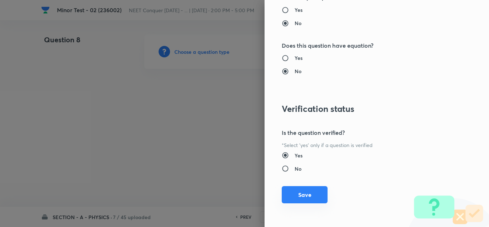
click at [308, 191] on button "Save" at bounding box center [305, 194] width 46 height 17
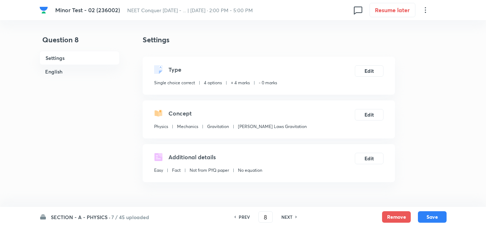
scroll to position [179, 0]
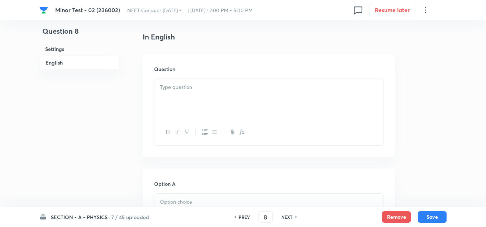
click at [197, 88] on p at bounding box center [269, 87] width 218 height 8
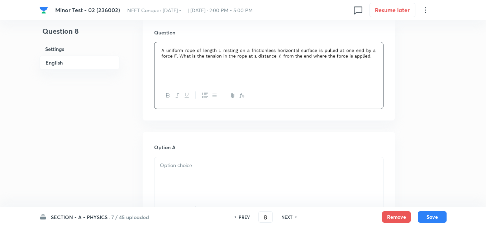
scroll to position [286, 0]
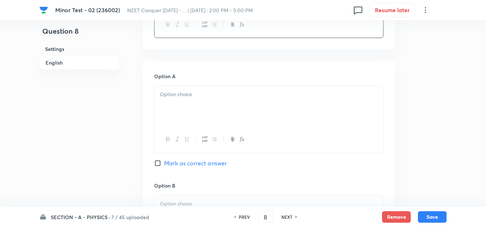
click at [187, 101] on div at bounding box center [268, 106] width 228 height 40
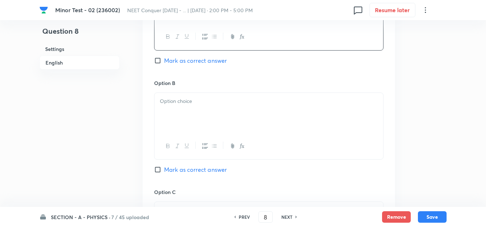
scroll to position [394, 0]
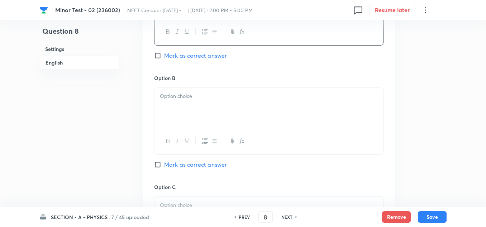
click at [190, 97] on p at bounding box center [269, 96] width 218 height 8
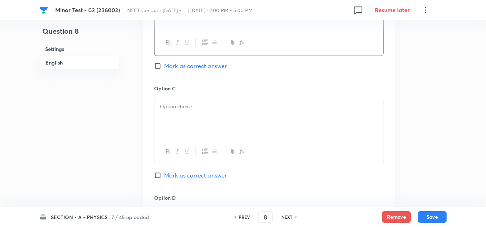
scroll to position [501, 0]
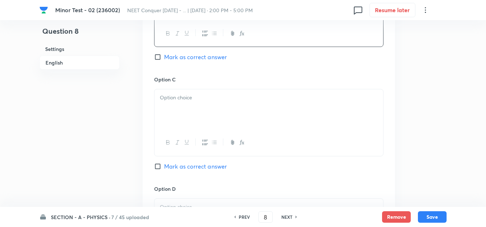
click at [175, 103] on div at bounding box center [268, 109] width 228 height 40
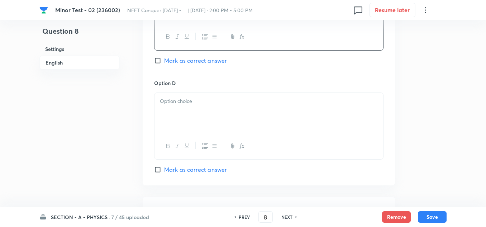
scroll to position [609, 0]
click at [190, 101] on p at bounding box center [269, 99] width 218 height 8
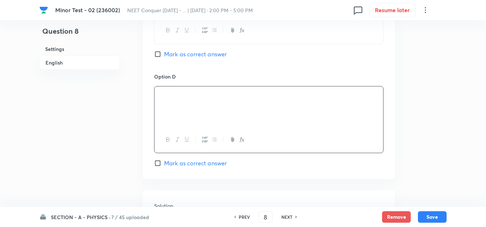
scroll to position [644, 0]
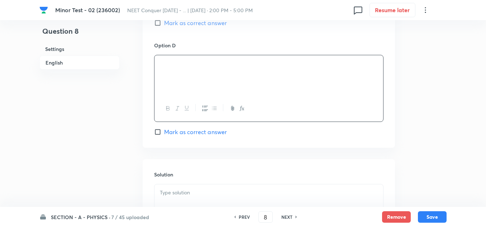
click at [158, 131] on input "Mark as correct answer" at bounding box center [159, 131] width 10 height 7
checkbox input "true"
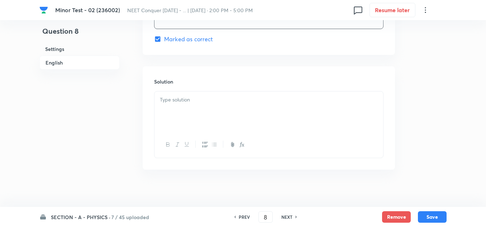
scroll to position [743, 0]
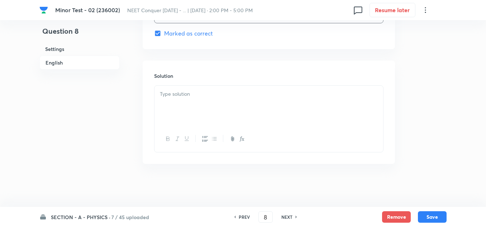
click at [189, 98] on div at bounding box center [268, 106] width 228 height 40
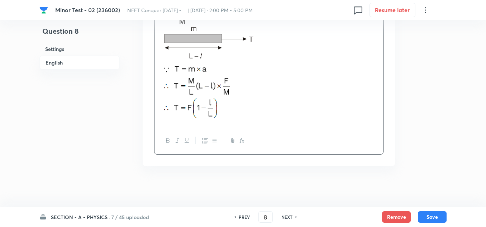
scroll to position [867, 0]
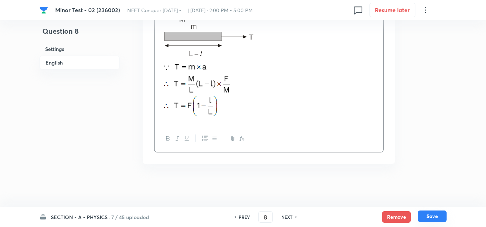
click at [432, 218] on button "Save" at bounding box center [431, 215] width 29 height 11
type input "9"
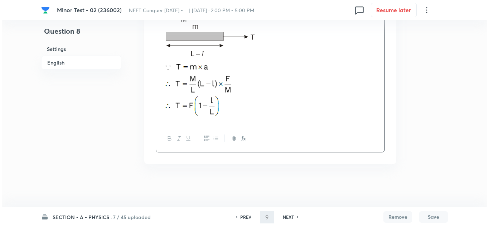
scroll to position [0, 0]
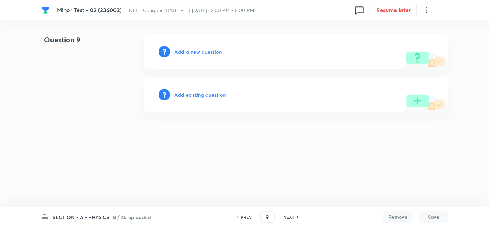
click at [195, 57] on div "Add a new question" at bounding box center [296, 51] width 304 height 34
click at [195, 55] on h6 "Add a new question" at bounding box center [197, 52] width 47 height 8
click at [195, 55] on h6 "Choose a question type" at bounding box center [201, 52] width 55 height 8
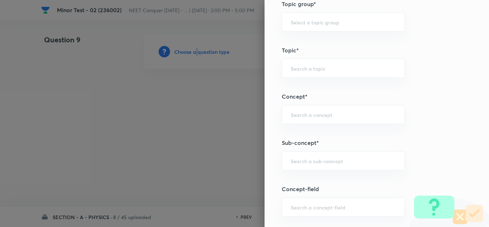
scroll to position [394, 0]
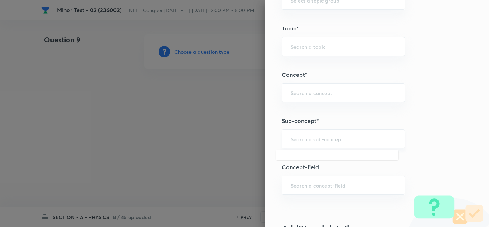
click at [303, 140] on input "text" at bounding box center [343, 138] width 105 height 7
paste input "[PERSON_NAME] Laws of Motion & Friction"
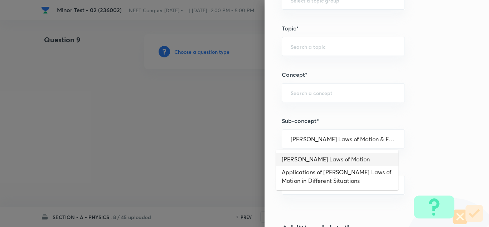
click at [327, 164] on li "[PERSON_NAME] Laws of Motion" at bounding box center [337, 159] width 122 height 13
type input "[PERSON_NAME] Laws of Motion"
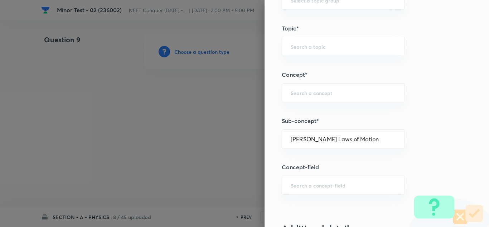
type input "Physics"
type input "Mechanics"
type input "Laws of Motion & Friction"
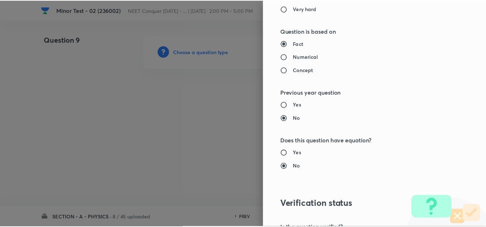
scroll to position [788, 0]
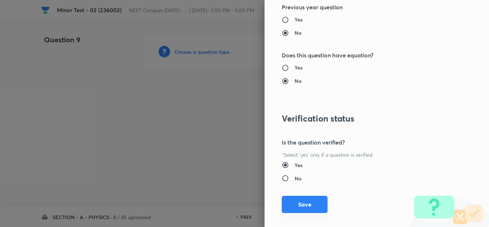
click at [305, 204] on button "Save" at bounding box center [305, 203] width 46 height 17
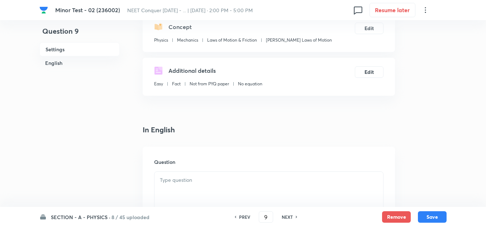
scroll to position [143, 0]
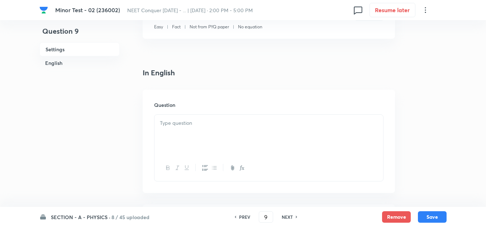
click at [204, 122] on p at bounding box center [269, 123] width 218 height 8
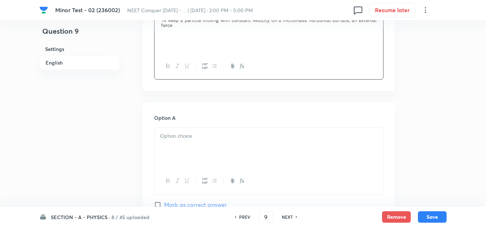
scroll to position [286, 0]
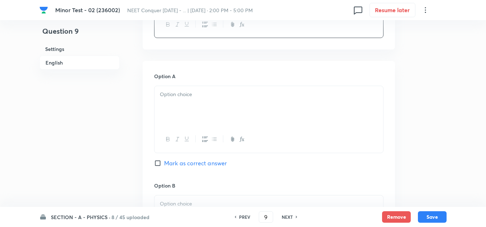
click at [183, 96] on p at bounding box center [269, 94] width 218 height 8
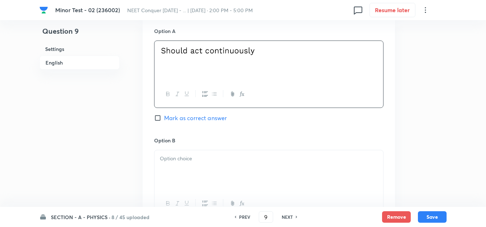
scroll to position [394, 0]
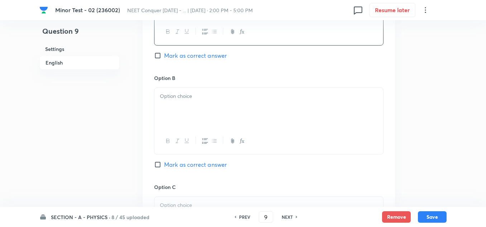
click at [177, 96] on p at bounding box center [269, 96] width 218 height 8
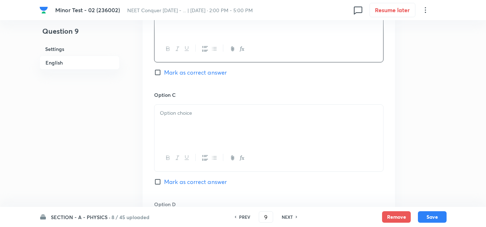
scroll to position [501, 0]
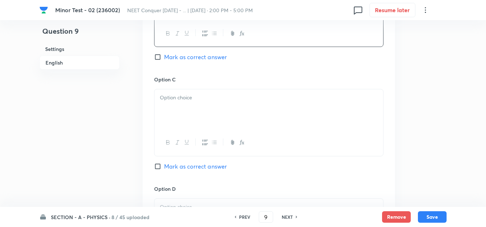
click at [184, 100] on p at bounding box center [269, 97] width 218 height 8
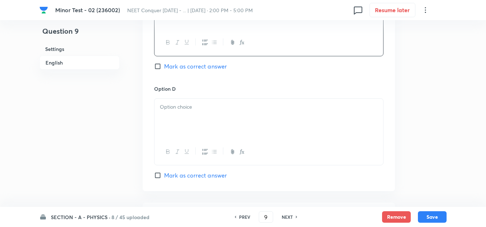
scroll to position [609, 0]
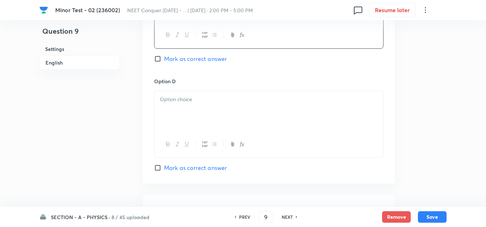
click at [194, 103] on p at bounding box center [269, 99] width 218 height 8
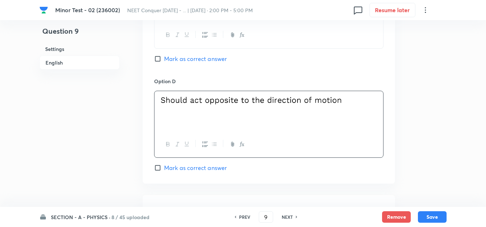
click at [159, 60] on input "Mark as correct answer" at bounding box center [159, 58] width 10 height 7
checkbox input "true"
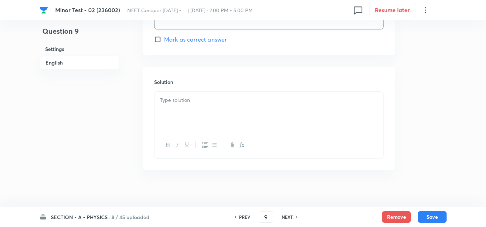
scroll to position [743, 0]
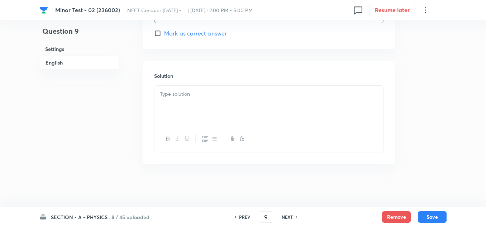
click at [186, 101] on div at bounding box center [268, 106] width 228 height 40
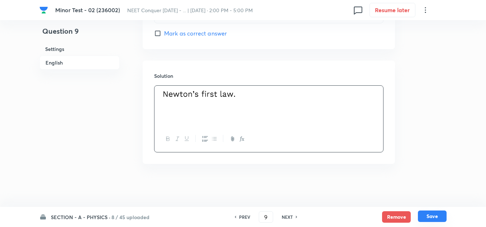
click at [437, 216] on button "Save" at bounding box center [431, 215] width 29 height 11
type input "10"
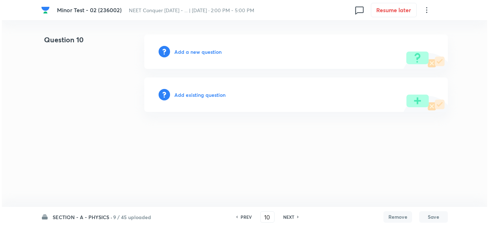
scroll to position [0, 0]
click at [191, 53] on h6 "Add a new question" at bounding box center [197, 52] width 47 height 8
click at [192, 55] on h6 "Choose a question type" at bounding box center [201, 52] width 55 height 8
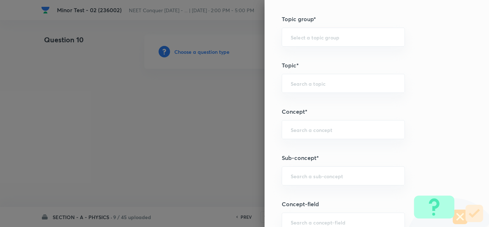
scroll to position [430, 0]
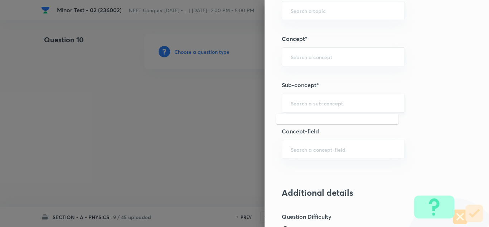
click at [313, 103] on input "text" at bounding box center [343, 103] width 105 height 7
paste input "[PERSON_NAME] Laws of Motion & Friction"
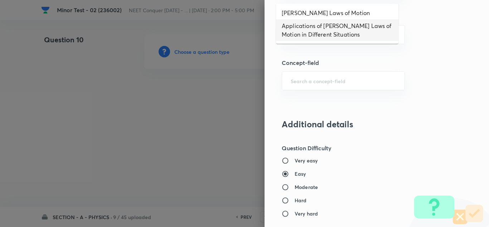
scroll to position [465, 0]
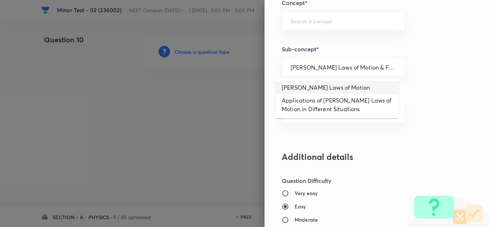
click at [311, 88] on li "[PERSON_NAME] Laws of Motion" at bounding box center [337, 87] width 122 height 13
type input "[PERSON_NAME] Laws of Motion"
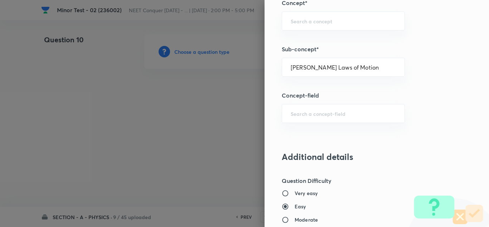
type input "Physics"
type input "Mechanics"
type input "Laws of Motion & Friction"
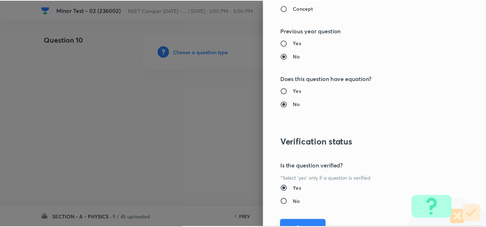
scroll to position [797, 0]
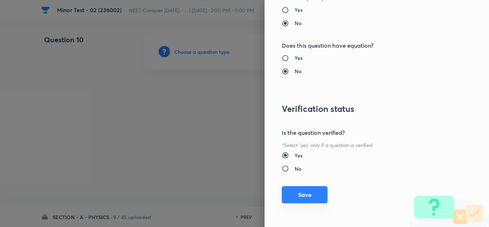
click at [301, 197] on button "Save" at bounding box center [305, 194] width 46 height 17
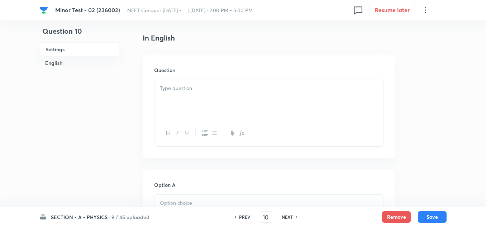
scroll to position [179, 0]
click at [185, 87] on p at bounding box center [269, 87] width 218 height 8
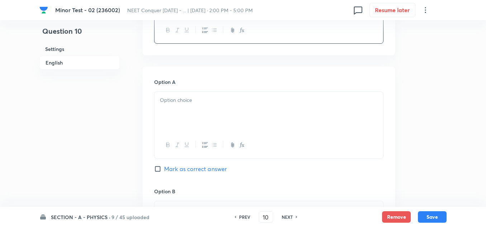
scroll to position [286, 0]
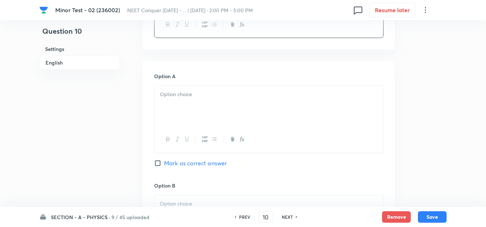
click at [182, 96] on p at bounding box center [269, 94] width 218 height 8
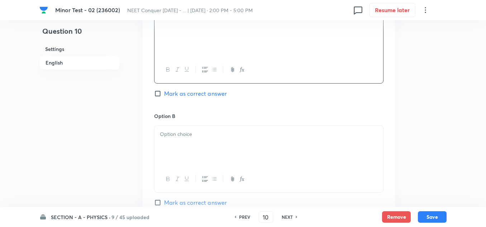
scroll to position [394, 0]
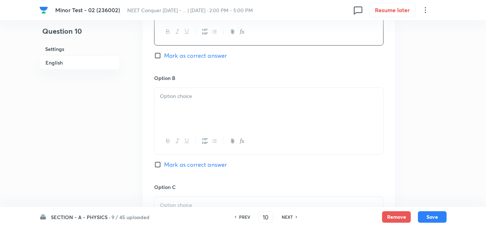
click at [174, 95] on p at bounding box center [269, 96] width 218 height 8
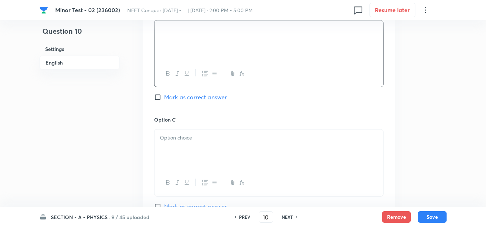
scroll to position [465, 0]
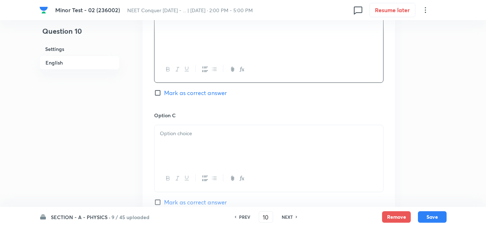
click at [172, 136] on p at bounding box center [269, 133] width 218 height 8
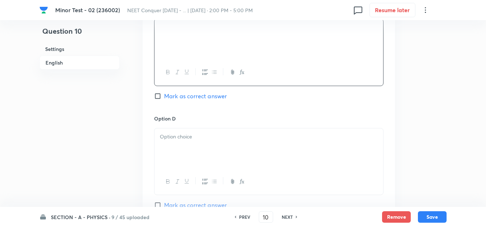
scroll to position [609, 0]
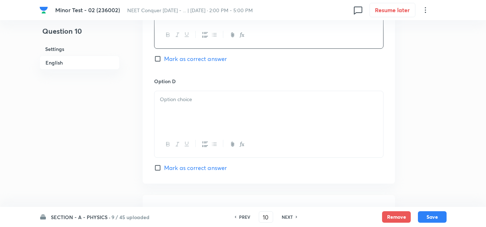
click at [194, 105] on div at bounding box center [268, 111] width 228 height 40
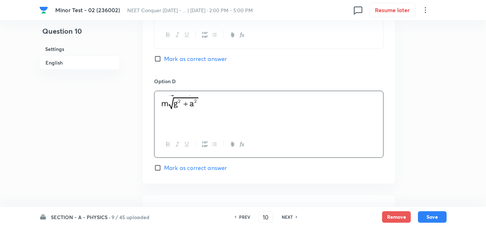
click at [158, 165] on input "Mark as correct answer" at bounding box center [159, 167] width 10 height 7
checkbox input "true"
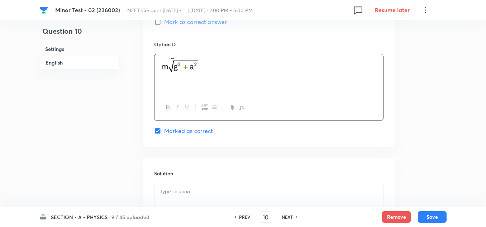
scroll to position [680, 0]
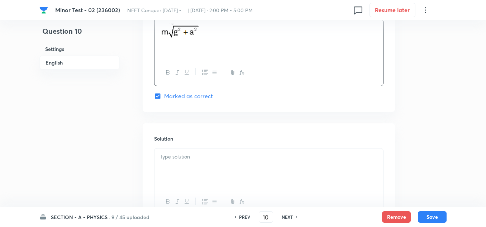
click at [186, 156] on p at bounding box center [269, 157] width 218 height 8
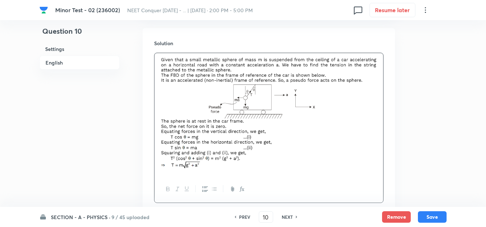
scroll to position [788, 0]
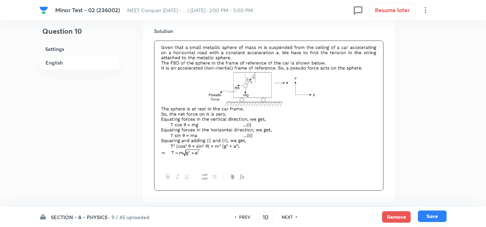
click at [437, 215] on button "Save" at bounding box center [431, 215] width 29 height 11
type input "11"
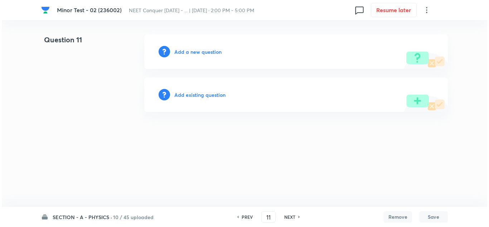
scroll to position [0, 0]
click at [193, 51] on h6 "Add a new question" at bounding box center [197, 52] width 47 height 8
click at [193, 51] on h6 "Choose a question type" at bounding box center [201, 52] width 55 height 8
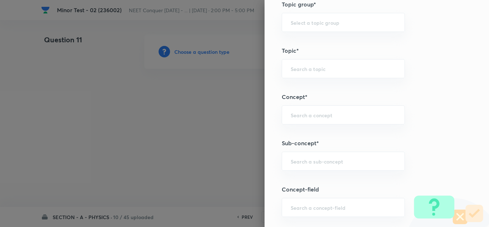
scroll to position [430, 0]
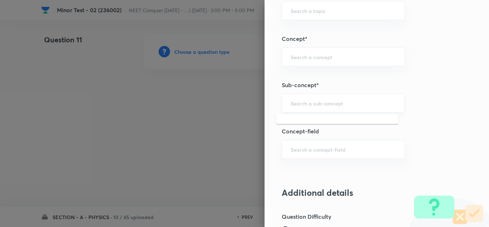
click at [328, 103] on input "text" at bounding box center [343, 103] width 105 height 7
paste input "[PERSON_NAME] Laws of Motion & Friction"
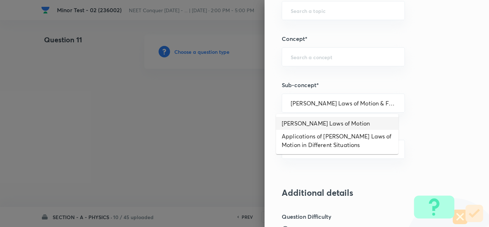
click at [298, 125] on li "[PERSON_NAME] Laws of Motion" at bounding box center [337, 123] width 122 height 13
type input "[PERSON_NAME] Laws of Motion"
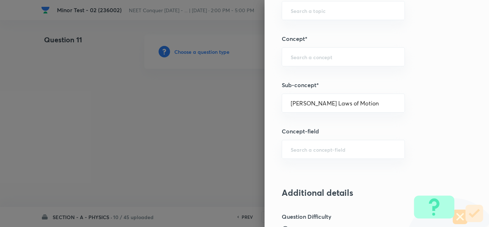
type input "Physics"
type input "Mechanics"
type input "Laws of Motion & Friction"
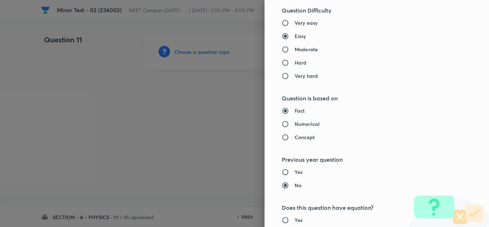
scroll to position [644, 0]
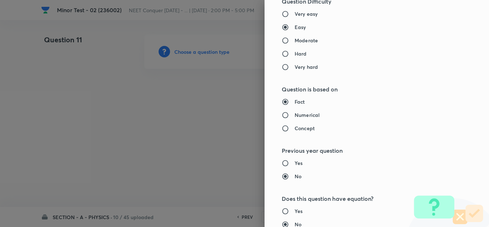
click at [295, 41] on h6 "Moderate" at bounding box center [306, 41] width 23 height 8
click at [294, 41] on input "Moderate" at bounding box center [288, 40] width 13 height 7
radio input "true"
radio input "false"
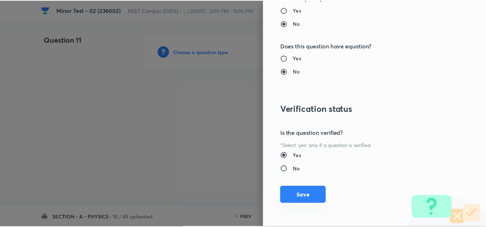
scroll to position [797, 0]
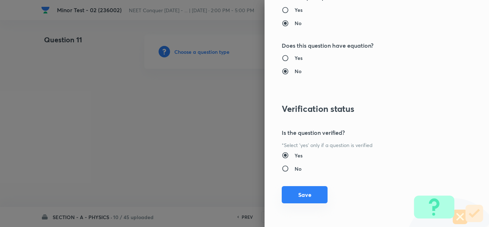
click at [303, 195] on button "Save" at bounding box center [305, 194] width 46 height 17
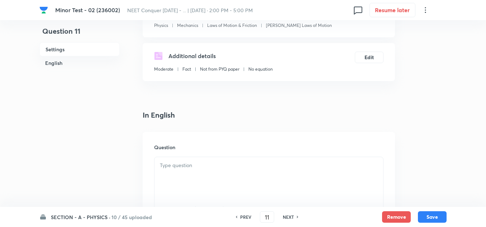
scroll to position [143, 0]
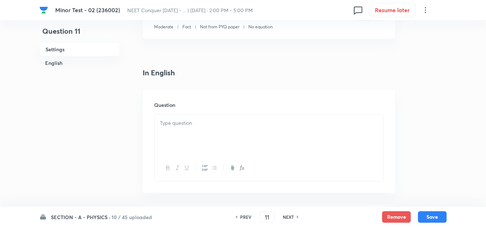
click at [210, 115] on div at bounding box center [268, 135] width 228 height 40
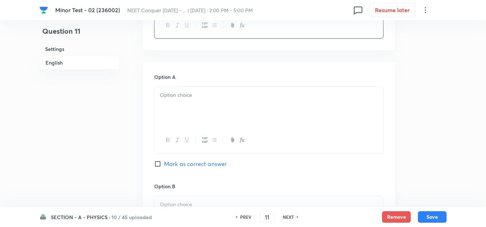
scroll to position [286, 0]
click at [172, 93] on p at bounding box center [269, 94] width 218 height 8
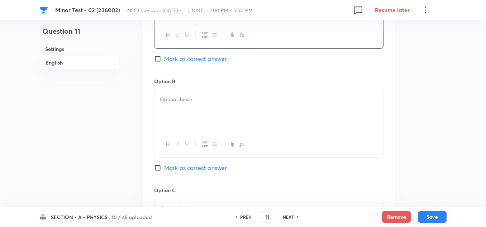
scroll to position [394, 0]
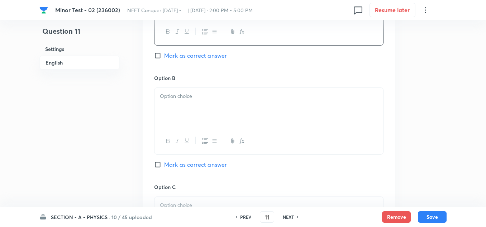
click at [187, 97] on p at bounding box center [269, 96] width 218 height 8
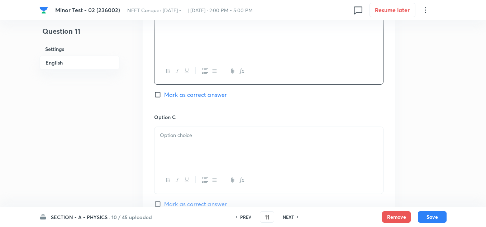
scroll to position [465, 0]
click at [178, 133] on p at bounding box center [269, 133] width 218 height 8
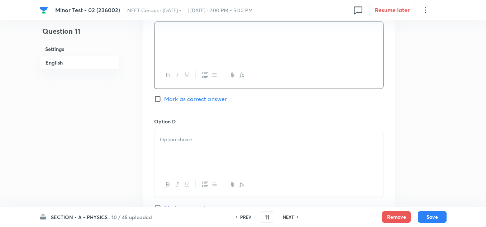
scroll to position [573, 0]
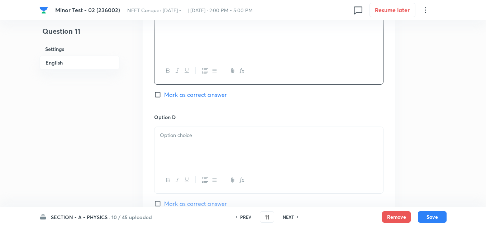
click at [178, 129] on div at bounding box center [268, 147] width 228 height 40
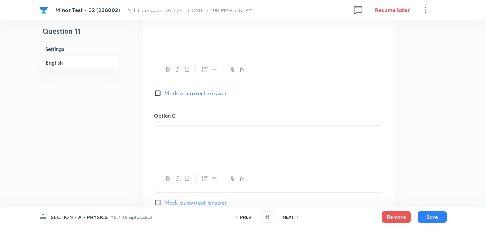
scroll to position [465, 0]
click at [159, 95] on input "Mark as correct answer" at bounding box center [159, 92] width 10 height 7
checkbox input "true"
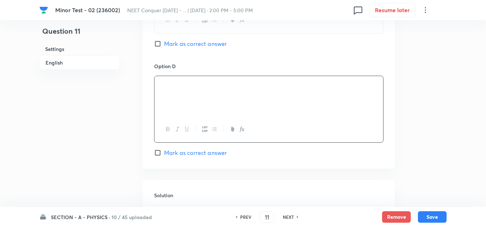
scroll to position [716, 0]
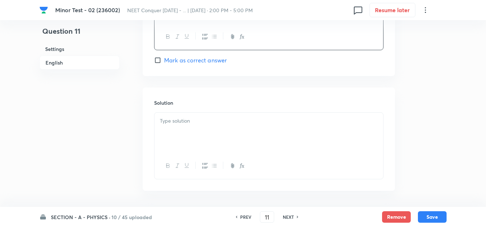
click at [194, 123] on p at bounding box center [269, 121] width 218 height 8
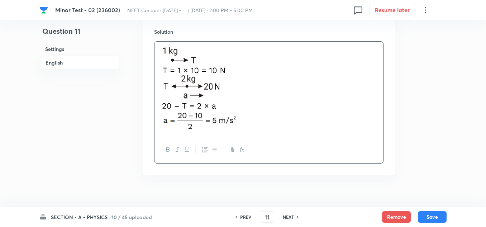
scroll to position [798, 0]
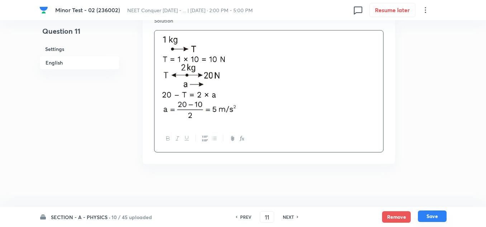
click at [437, 218] on button "Save" at bounding box center [431, 215] width 29 height 11
type input "12"
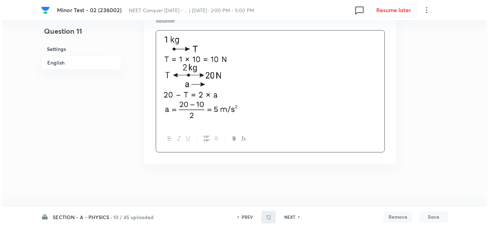
scroll to position [0, 0]
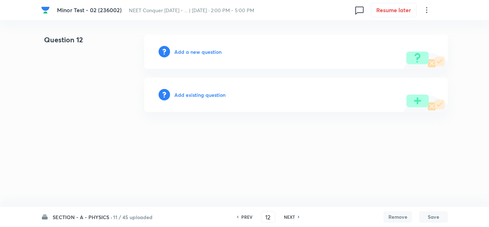
click at [198, 52] on h6 "Add a new question" at bounding box center [197, 52] width 47 height 8
click at [199, 51] on h6 "Choose a question type" at bounding box center [201, 52] width 55 height 8
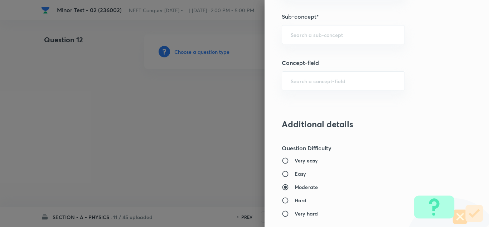
scroll to position [501, 0]
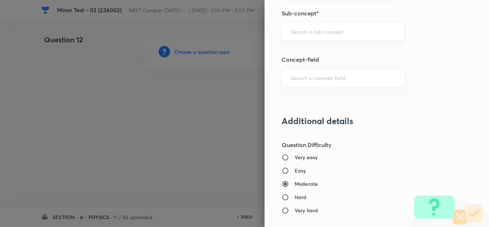
click at [324, 34] on input "text" at bounding box center [343, 31] width 105 height 7
paste input "[PERSON_NAME] Laws of Motion & Friction"
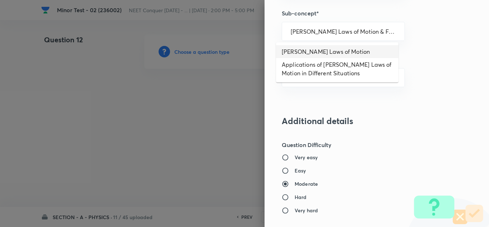
click at [334, 48] on li "[PERSON_NAME] Laws of Motion" at bounding box center [337, 51] width 122 height 13
type input "[PERSON_NAME] Laws of Motion"
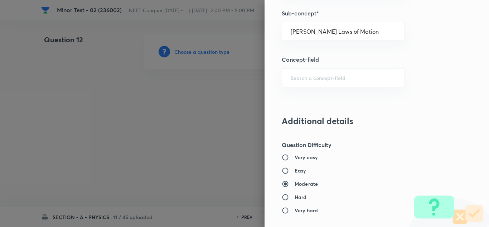
type input "Physics"
type input "Mechanics"
type input "Laws of Motion & Friction"
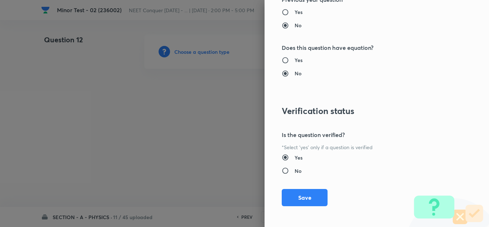
scroll to position [797, 0]
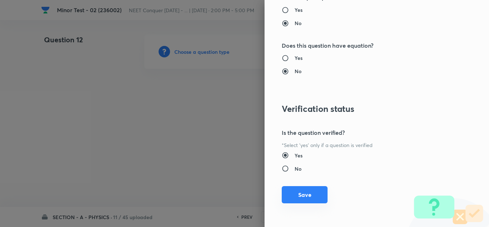
click at [299, 195] on button "Save" at bounding box center [305, 194] width 46 height 17
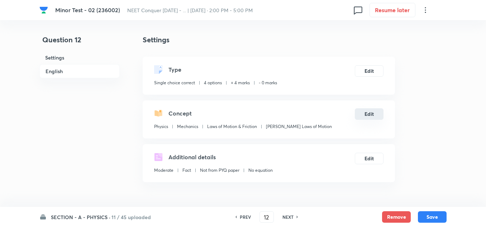
click at [364, 115] on button "Edit" at bounding box center [368, 113] width 29 height 11
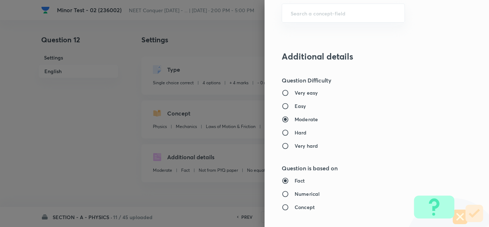
scroll to position [573, 0]
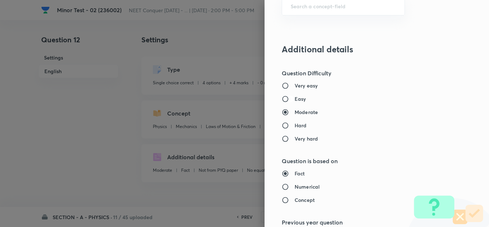
click at [286, 98] on input "Easy" at bounding box center [288, 98] width 13 height 7
radio input "true"
radio input "false"
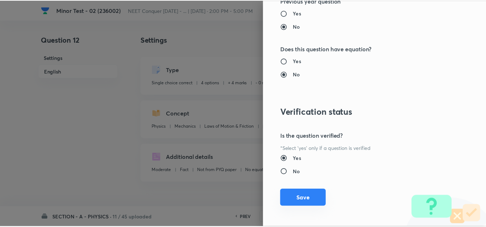
scroll to position [797, 0]
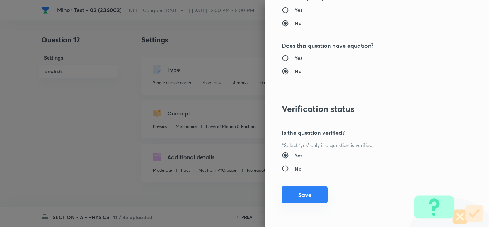
click at [300, 194] on button "Save" at bounding box center [305, 194] width 46 height 17
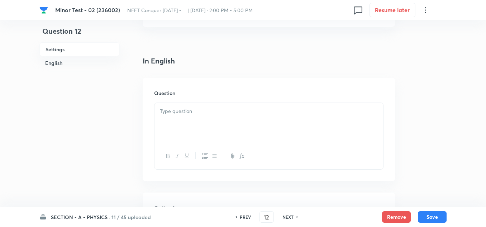
scroll to position [179, 0]
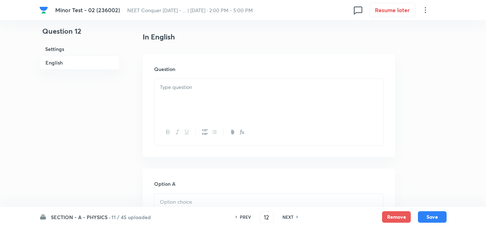
click at [192, 83] on p at bounding box center [269, 87] width 218 height 8
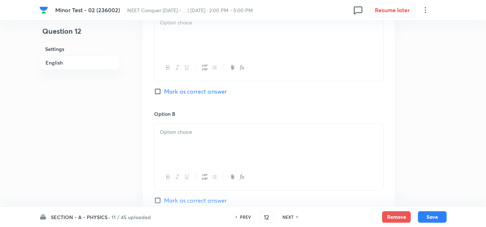
scroll to position [322, 0]
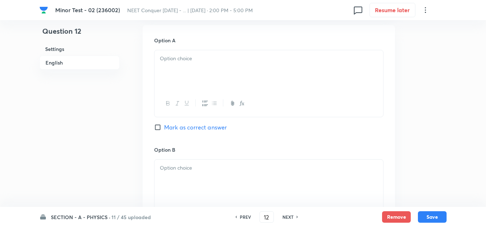
click at [186, 72] on div at bounding box center [268, 70] width 228 height 40
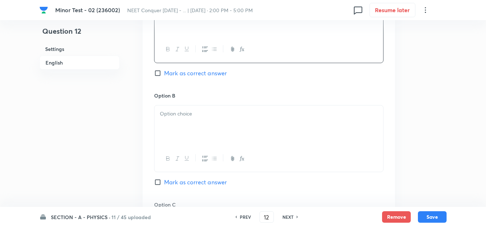
scroll to position [394, 0]
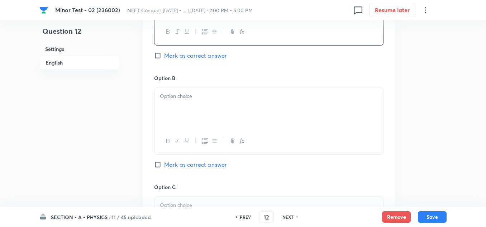
click at [199, 94] on p at bounding box center [269, 96] width 218 height 8
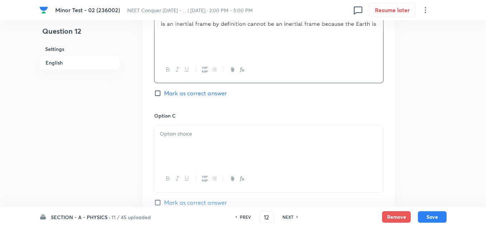
scroll to position [465, 0]
click at [175, 127] on div at bounding box center [268, 145] width 228 height 40
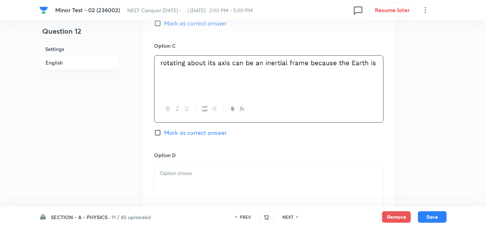
scroll to position [537, 0]
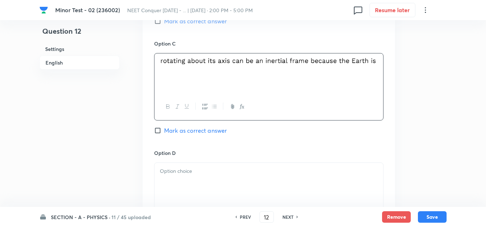
click at [199, 163] on div at bounding box center [268, 183] width 228 height 40
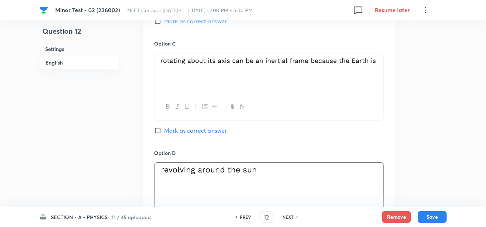
click at [154, 131] on div "Option A [PERSON_NAME] as correct answer Option B Mark as correct answer Option…" at bounding box center [269, 32] width 252 height 445
click at [159, 131] on input "Mark as correct answer" at bounding box center [159, 130] width 10 height 7
checkbox input "true"
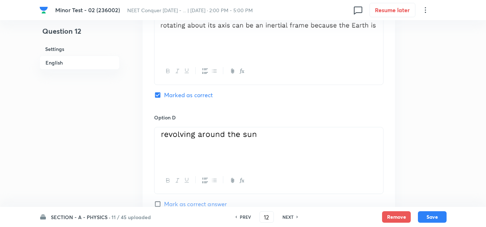
scroll to position [716, 0]
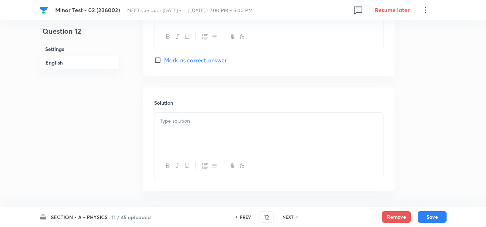
click at [180, 132] on div at bounding box center [268, 132] width 228 height 40
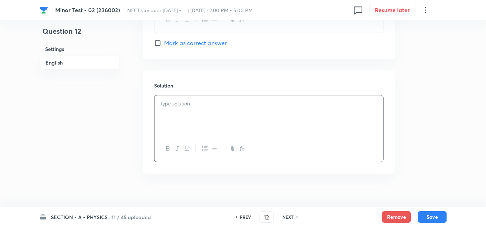
scroll to position [743, 0]
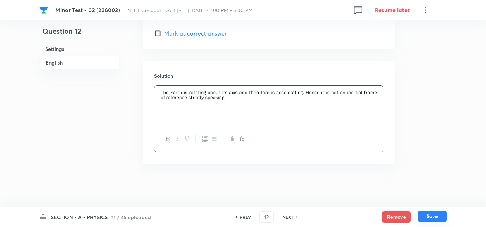
click at [438, 216] on button "Save" at bounding box center [431, 215] width 29 height 11
type input "13"
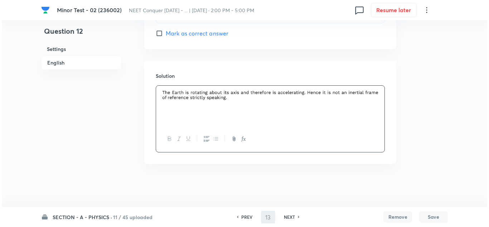
scroll to position [0, 0]
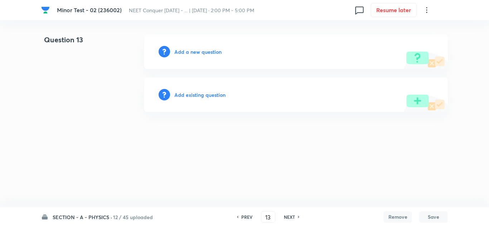
click at [200, 51] on h6 "Add a new question" at bounding box center [197, 52] width 47 height 8
click at [200, 51] on h6 "Choose a question type" at bounding box center [201, 52] width 55 height 8
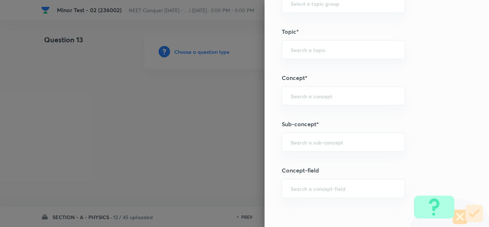
scroll to position [465, 0]
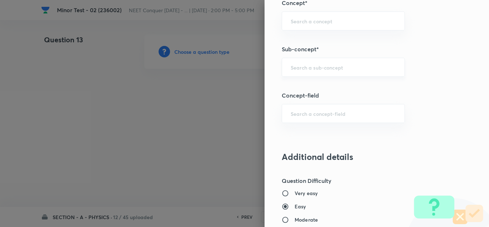
click at [305, 64] on input "text" at bounding box center [343, 67] width 105 height 7
paste input "[PERSON_NAME] Laws of Motion & Friction"
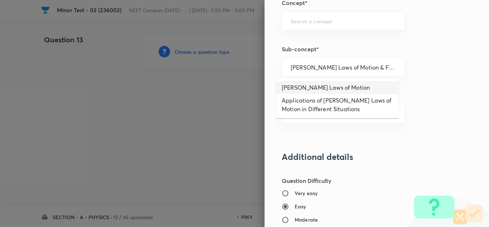
click at [317, 85] on li "[PERSON_NAME] Laws of Motion" at bounding box center [337, 87] width 122 height 13
type input "[PERSON_NAME] Laws of Motion"
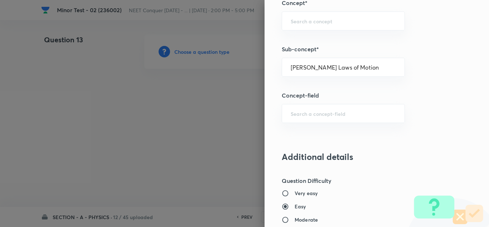
type input "Physics"
type input "Mechanics"
type input "Laws of Motion & Friction"
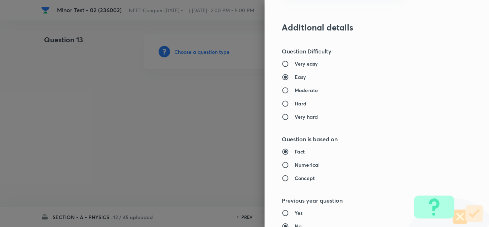
scroll to position [609, 0]
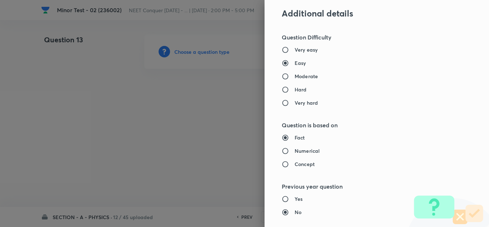
click at [296, 76] on h6 "Moderate" at bounding box center [306, 76] width 23 height 8
click at [295, 76] on input "Moderate" at bounding box center [288, 76] width 13 height 7
radio input "true"
radio input "false"
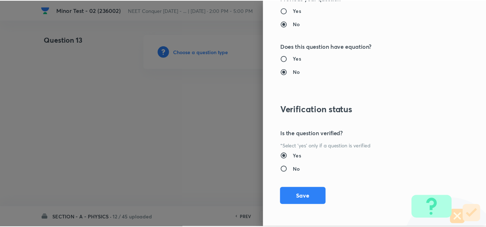
scroll to position [797, 0]
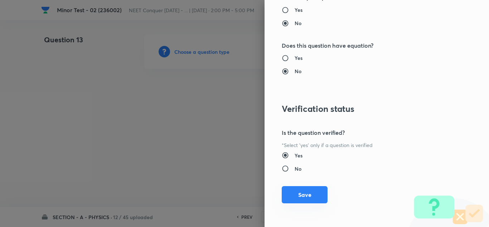
click at [303, 197] on button "Save" at bounding box center [305, 194] width 46 height 17
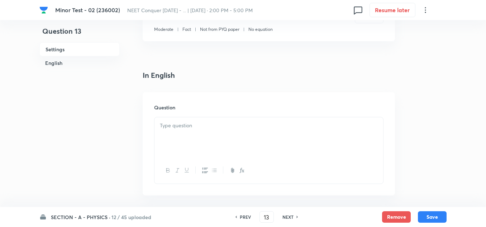
scroll to position [143, 0]
click at [195, 127] on div at bounding box center [268, 135] width 228 height 40
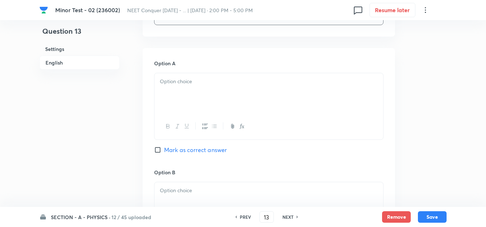
scroll to position [322, 0]
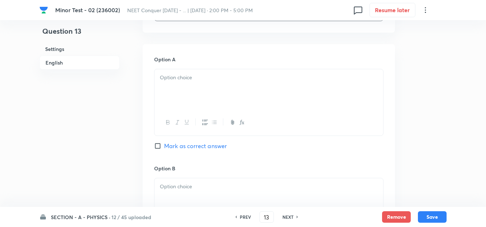
click at [188, 77] on p at bounding box center [269, 77] width 218 height 8
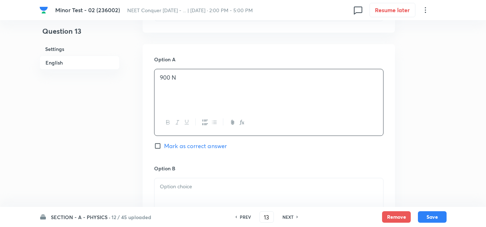
click at [197, 192] on div at bounding box center [268, 198] width 228 height 40
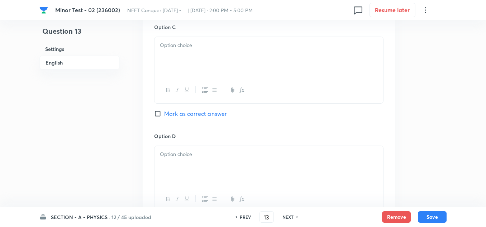
scroll to position [573, 0]
click at [185, 44] on p at bounding box center [269, 45] width 218 height 8
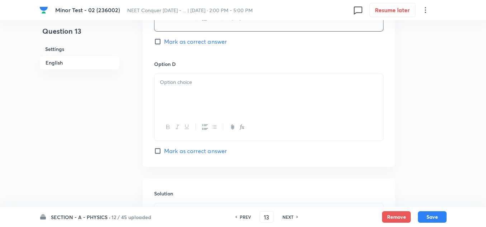
click at [200, 81] on p at bounding box center [269, 82] width 218 height 8
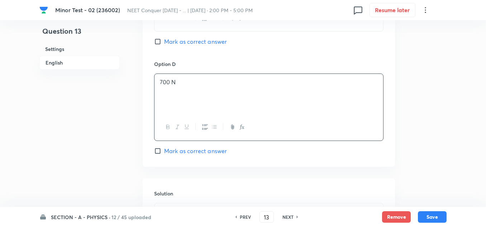
click at [156, 45] on input "Mark as correct answer" at bounding box center [159, 41] width 10 height 7
checkbox input "true"
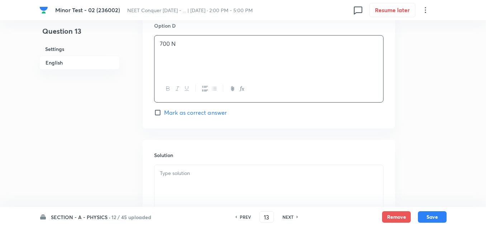
scroll to position [752, 0]
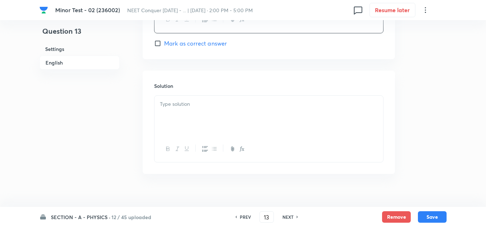
click at [207, 95] on div "Solution" at bounding box center [269, 122] width 252 height 103
click at [190, 111] on div at bounding box center [268, 116] width 228 height 40
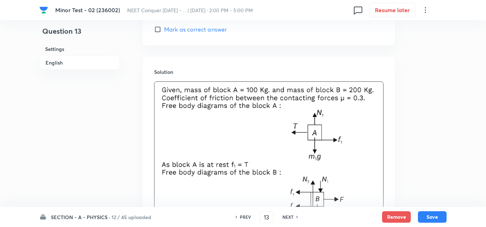
scroll to position [945, 0]
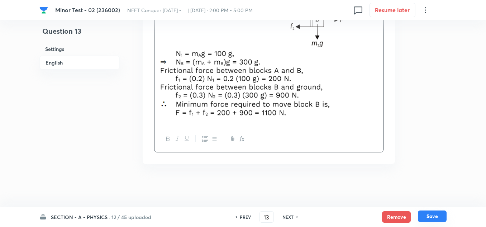
click at [434, 215] on button "Save" at bounding box center [431, 215] width 29 height 11
type input "14"
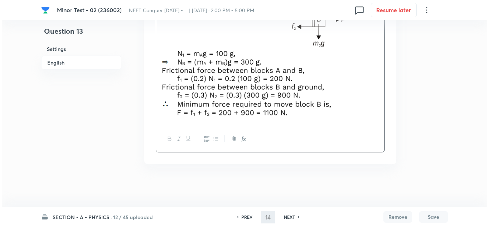
scroll to position [0, 0]
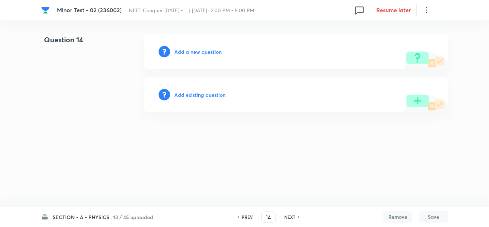
click at [183, 51] on h6 "Add a new question" at bounding box center [197, 52] width 47 height 8
click at [187, 53] on h6 "Choose a question type" at bounding box center [201, 52] width 55 height 8
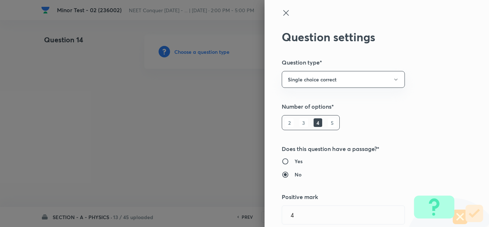
type input "Physics"
type input "Mechanics"
type input "Laws of Motion & Friction"
type input "[PERSON_NAME] Laws of Motion"
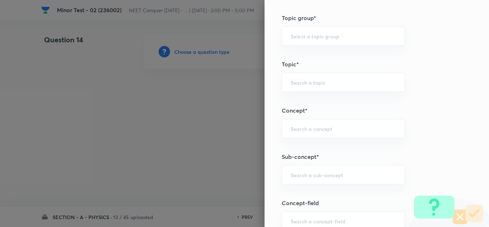
scroll to position [430, 0]
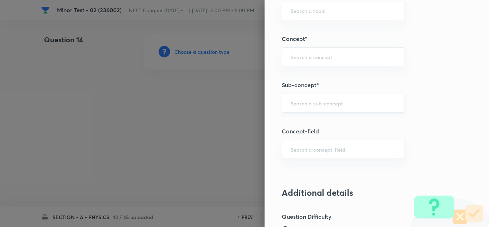
click at [290, 107] on div "​" at bounding box center [343, 102] width 123 height 19
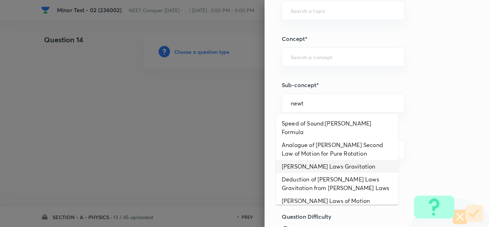
click at [320, 160] on li "[PERSON_NAME] Laws Gravitation" at bounding box center [337, 166] width 122 height 13
type input "[PERSON_NAME] Laws Gravitation"
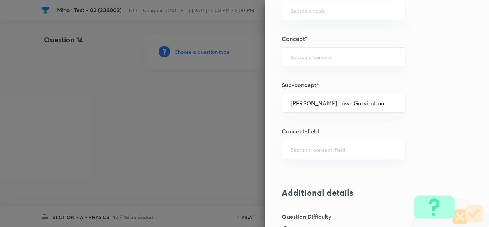
type input "Physics"
type input "Mechanics"
type input "Gravitation"
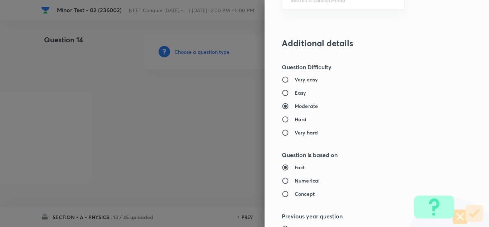
scroll to position [573, 0]
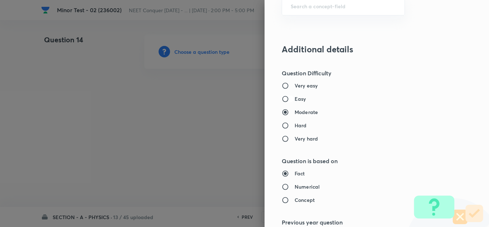
click at [288, 96] on input "Easy" at bounding box center [288, 98] width 13 height 7
radio input "true"
radio input "false"
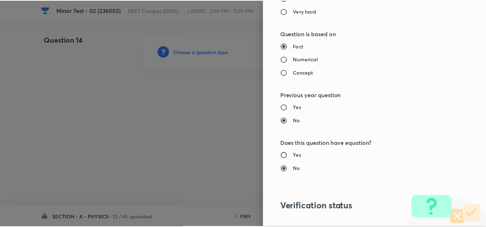
scroll to position [797, 0]
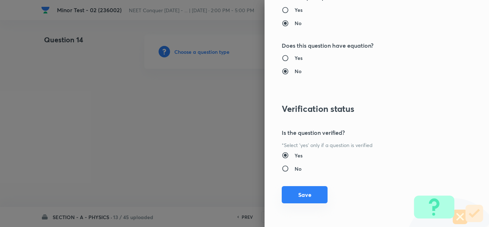
drag, startPoint x: 292, startPoint y: 197, endPoint x: 282, endPoint y: 198, distance: 9.7
click at [292, 198] on button "Save" at bounding box center [305, 194] width 46 height 17
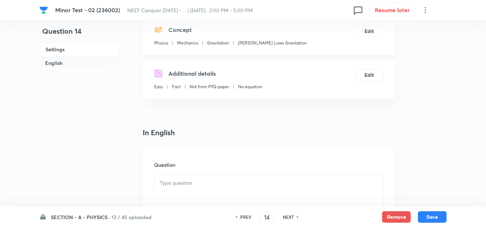
scroll to position [179, 0]
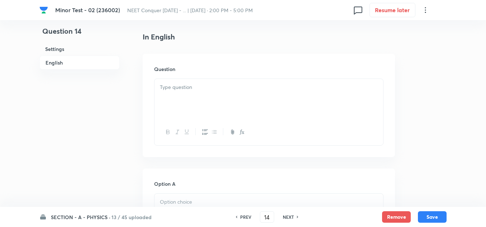
click at [195, 83] on p at bounding box center [269, 87] width 218 height 8
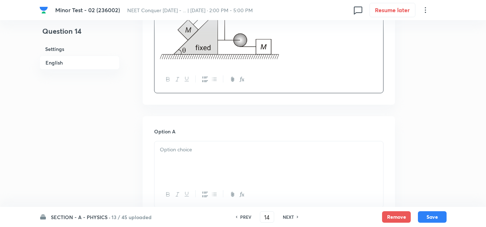
scroll to position [322, 0]
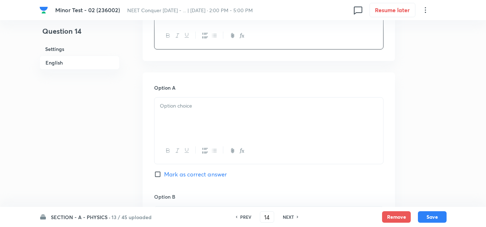
click at [203, 111] on div at bounding box center [268, 117] width 228 height 40
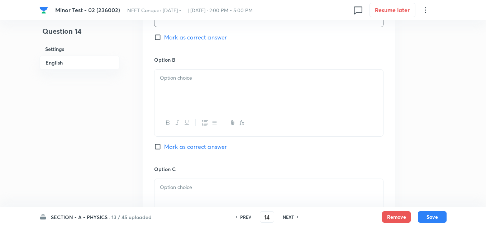
scroll to position [465, 0]
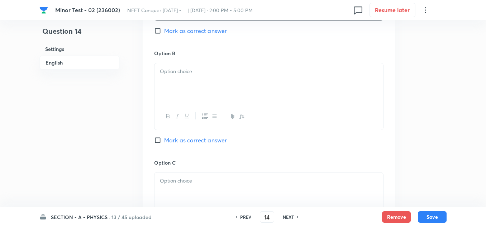
click at [182, 79] on div at bounding box center [268, 83] width 228 height 40
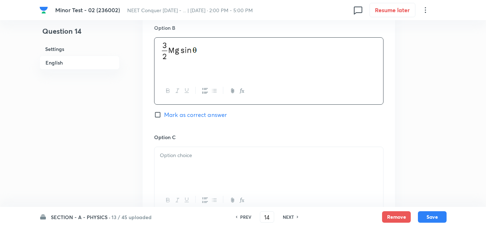
scroll to position [537, 0]
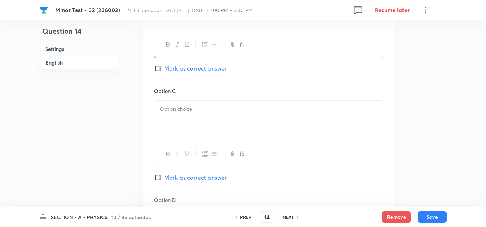
click at [178, 106] on p at bounding box center [269, 109] width 218 height 8
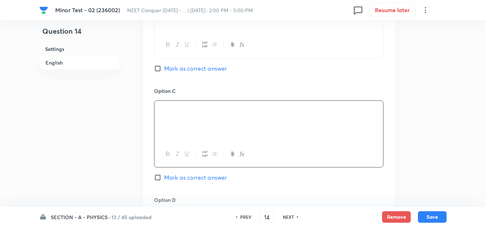
click at [159, 179] on input "Mark as correct answer" at bounding box center [159, 177] width 10 height 7
checkbox input "true"
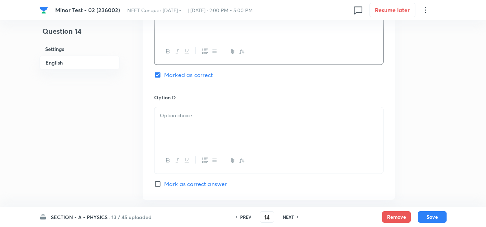
scroll to position [644, 0]
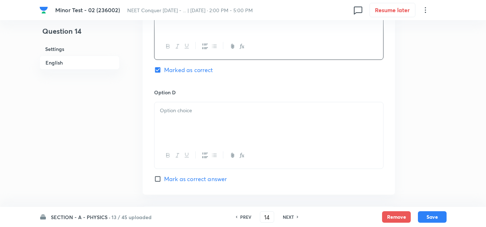
click at [186, 107] on p at bounding box center [269, 110] width 218 height 8
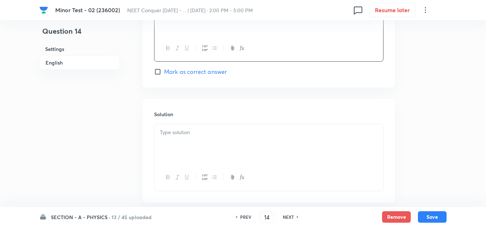
scroll to position [752, 0]
click at [184, 136] on p at bounding box center [269, 132] width 218 height 8
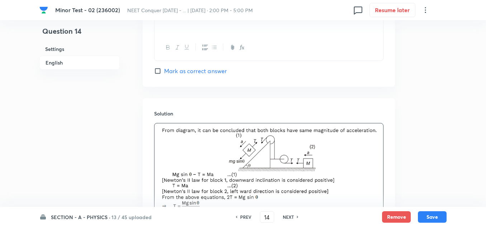
scroll to position [847, 0]
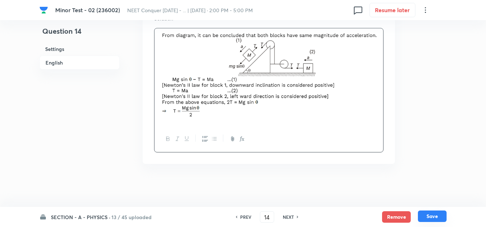
click at [434, 214] on button "Save" at bounding box center [431, 215] width 29 height 11
type input "15"
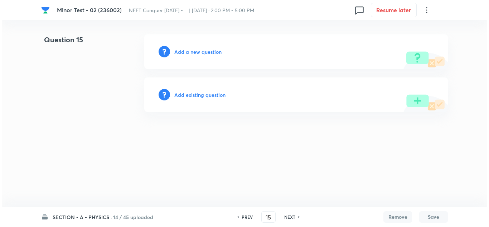
scroll to position [0, 0]
click at [193, 52] on h6 "Add a new question" at bounding box center [197, 52] width 47 height 8
click at [212, 56] on div "Choose a question type" at bounding box center [296, 51] width 304 height 34
click at [214, 49] on h6 "Choose a question type" at bounding box center [201, 52] width 55 height 8
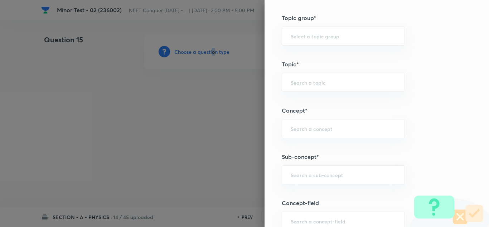
scroll to position [430, 0]
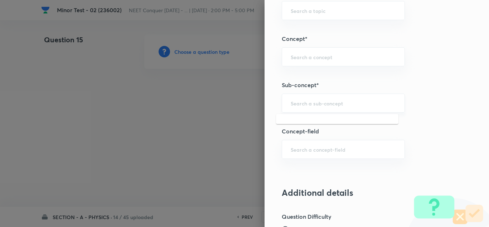
click at [307, 100] on input "text" at bounding box center [343, 103] width 105 height 7
paste input "[PERSON_NAME] Laws of Motion & Friction"
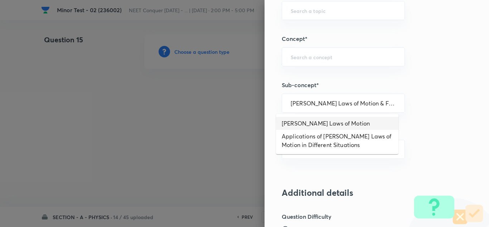
click at [346, 122] on li "[PERSON_NAME] Laws of Motion" at bounding box center [337, 123] width 122 height 13
type input "[PERSON_NAME] Laws of Motion"
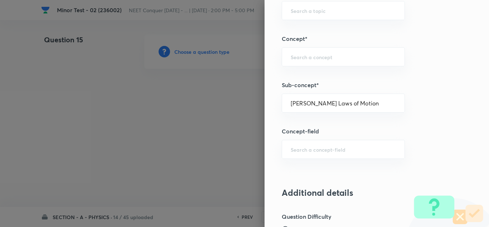
type input "Physics"
type input "Mechanics"
type input "Laws of Motion & Friction"
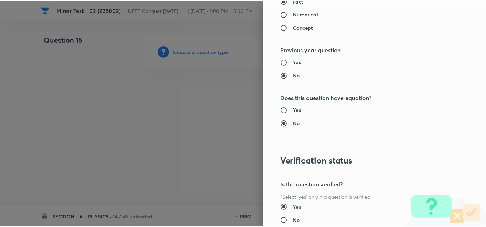
scroll to position [797, 0]
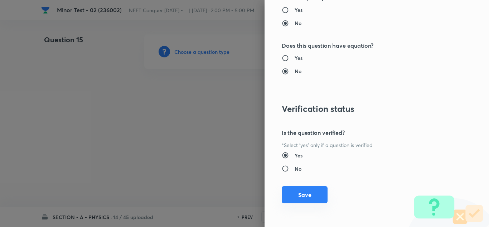
click at [299, 199] on button "Save" at bounding box center [305, 194] width 46 height 17
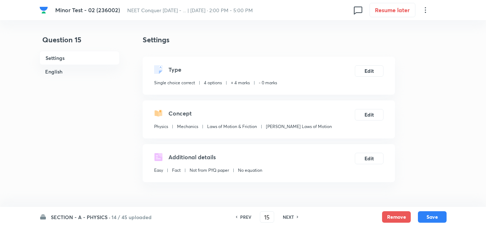
scroll to position [143, 0]
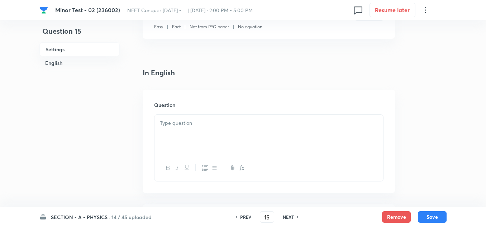
click at [196, 125] on p at bounding box center [269, 123] width 218 height 8
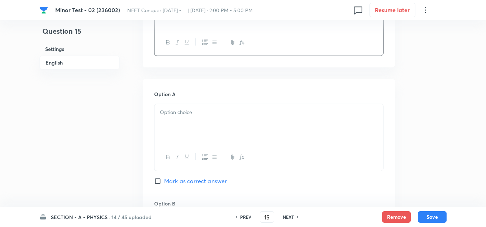
scroll to position [286, 0]
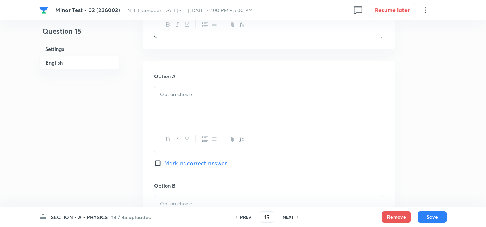
click at [209, 100] on div at bounding box center [268, 106] width 228 height 40
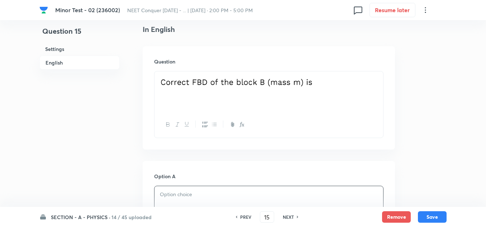
scroll to position [179, 0]
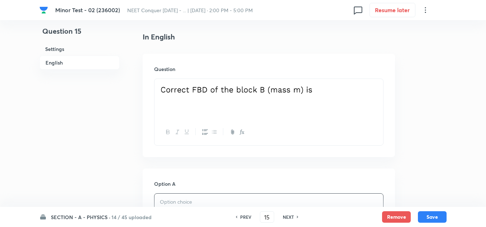
click at [346, 91] on p at bounding box center [269, 92] width 218 height 18
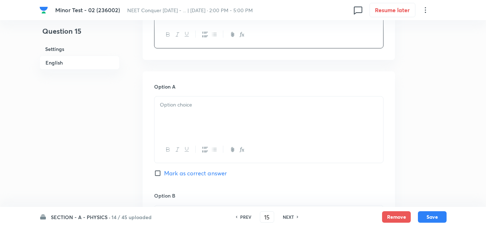
scroll to position [358, 0]
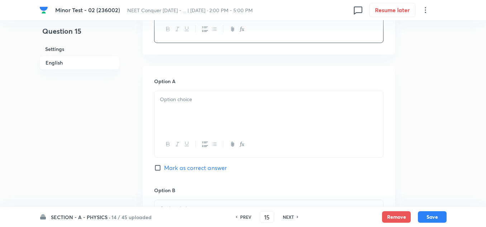
click at [192, 100] on p at bounding box center [269, 99] width 218 height 8
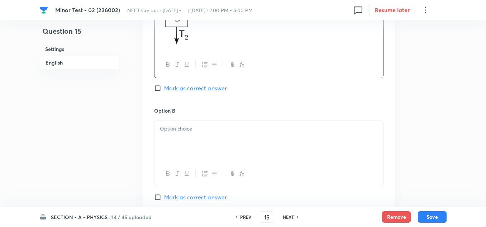
scroll to position [465, 0]
click at [193, 130] on p at bounding box center [269, 126] width 218 height 8
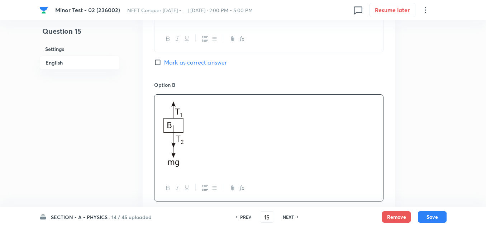
scroll to position [573, 0]
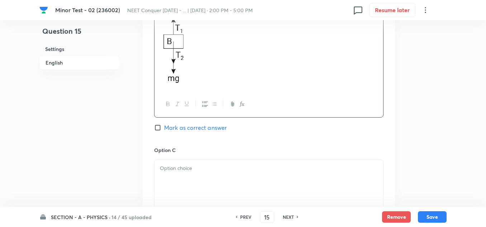
click at [179, 165] on p at bounding box center [269, 168] width 218 height 8
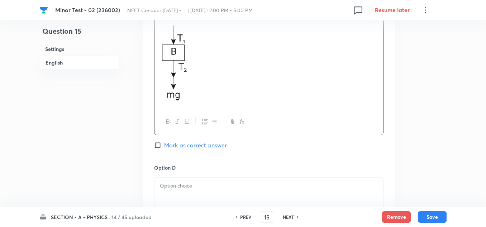
scroll to position [716, 0]
click at [180, 189] on div at bounding box center [268, 195] width 228 height 40
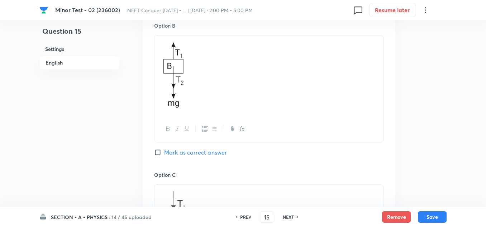
scroll to position [537, 0]
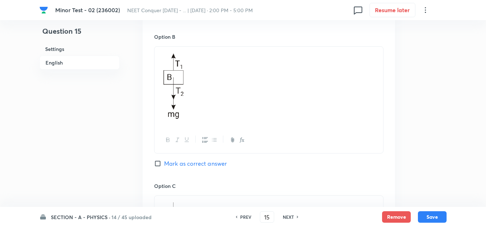
click at [159, 164] on input "Mark as correct answer" at bounding box center [159, 163] width 10 height 7
checkbox input "true"
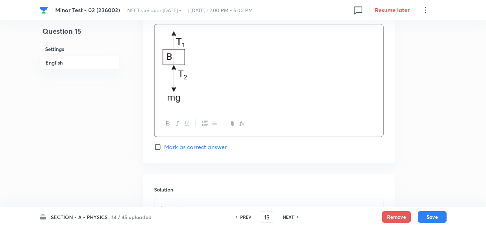
scroll to position [967, 0]
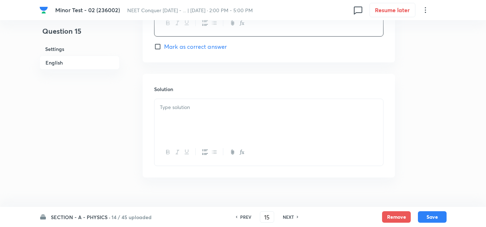
click at [192, 99] on div at bounding box center [268, 119] width 228 height 40
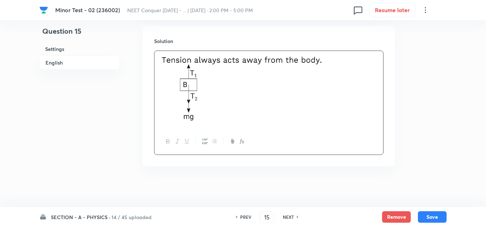
scroll to position [1017, 0]
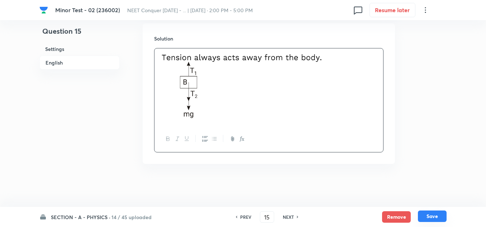
drag, startPoint x: 428, startPoint y: 216, endPoint x: 421, endPoint y: 216, distance: 6.5
click at [428, 216] on button "Save" at bounding box center [431, 215] width 29 height 11
type input "16"
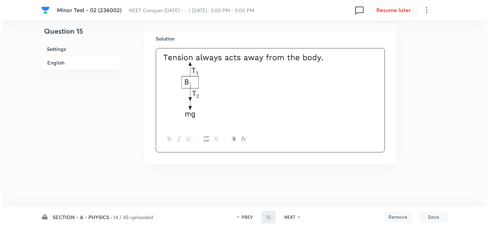
scroll to position [0, 0]
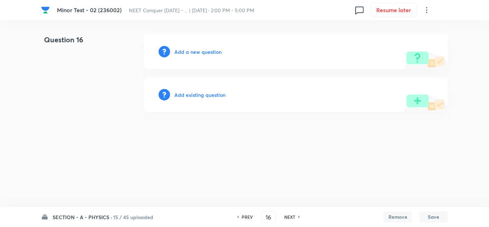
click at [195, 50] on h6 "Add a new question" at bounding box center [197, 52] width 47 height 8
click at [198, 53] on h6 "Choose a question type" at bounding box center [201, 52] width 55 height 8
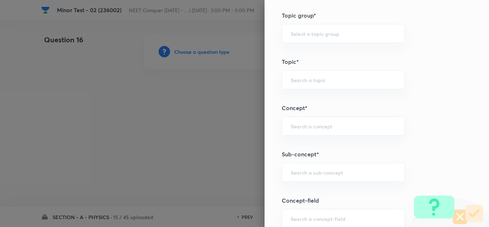
scroll to position [394, 0]
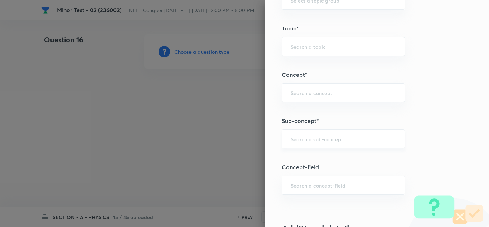
click at [329, 143] on div "​" at bounding box center [343, 138] width 123 height 19
paste input "[PERSON_NAME] Laws of Motion & Friction"
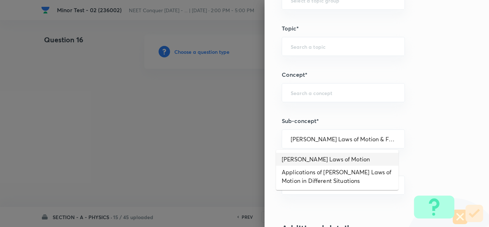
click at [319, 158] on li "[PERSON_NAME] Laws of Motion" at bounding box center [337, 159] width 122 height 13
type input "[PERSON_NAME] Laws of Motion"
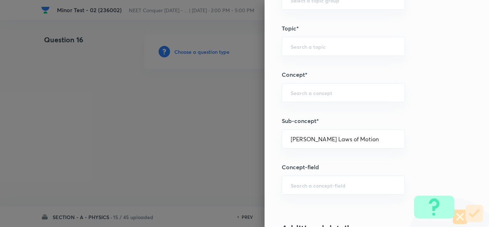
type input "Physics"
type input "Mechanics"
type input "Laws of Motion & Friction"
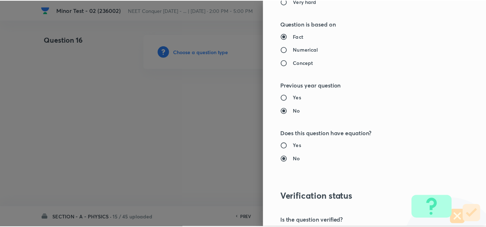
scroll to position [788, 0]
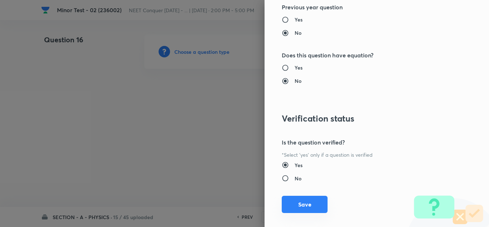
click at [298, 200] on button "Save" at bounding box center [305, 203] width 46 height 17
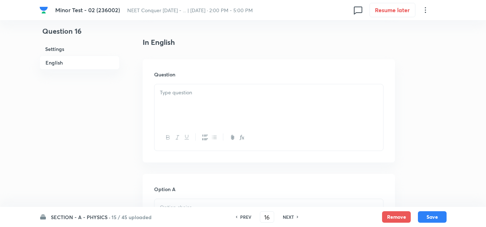
scroll to position [179, 0]
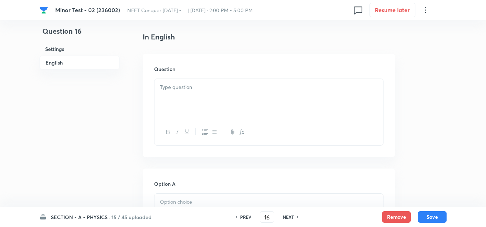
click at [186, 92] on div at bounding box center [268, 99] width 228 height 40
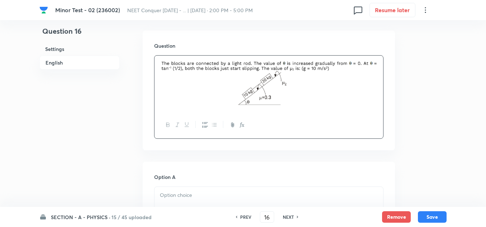
scroll to position [215, 0]
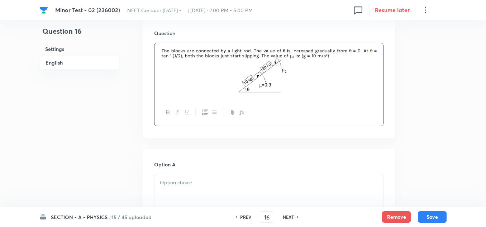
click at [187, 173] on div "Option A Mark as correct answer" at bounding box center [268, 214] width 229 height 109
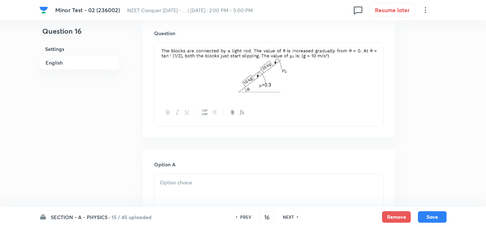
click at [187, 177] on div at bounding box center [268, 194] width 228 height 40
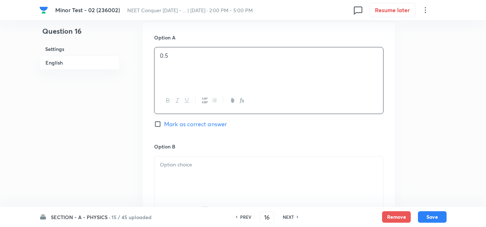
scroll to position [358, 0]
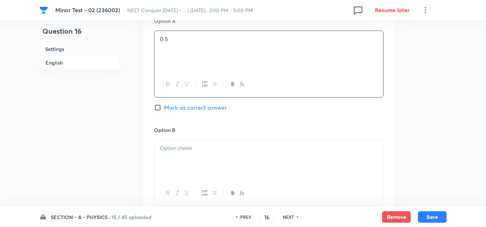
click at [206, 157] on div at bounding box center [268, 160] width 228 height 40
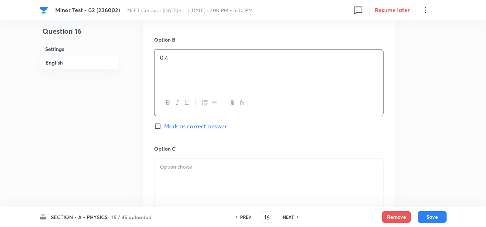
scroll to position [465, 0]
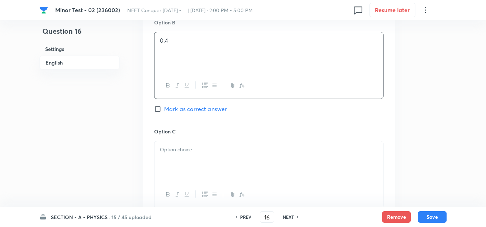
click at [199, 157] on div at bounding box center [268, 161] width 228 height 40
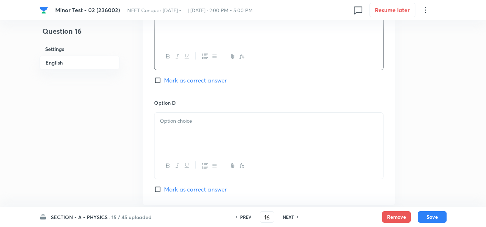
scroll to position [609, 0]
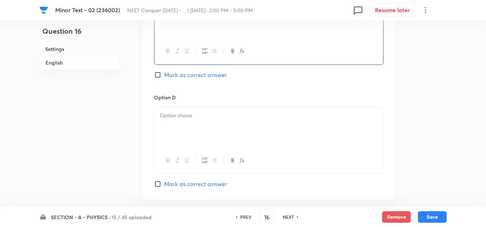
click at [198, 139] on div at bounding box center [268, 127] width 228 height 40
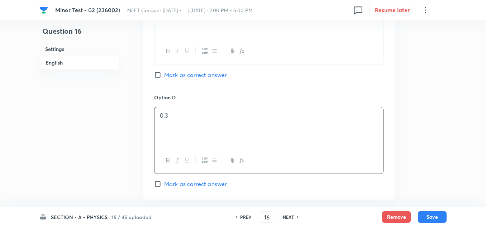
click at [158, 72] on input "Mark as correct answer" at bounding box center [159, 74] width 10 height 7
checkbox input "true"
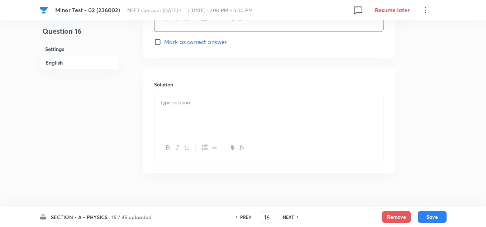
scroll to position [752, 0]
click at [196, 115] on div at bounding box center [268, 113] width 228 height 40
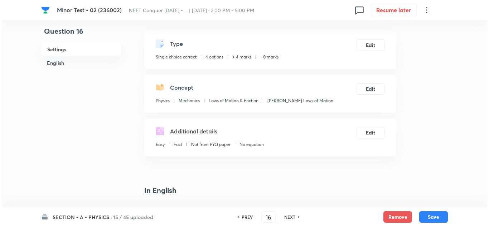
scroll to position [0, 0]
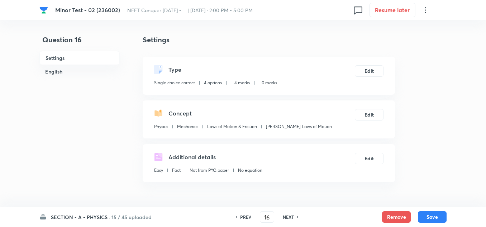
click at [213, 112] on div "Concept" at bounding box center [243, 113] width 178 height 9
click at [195, 122] on div "Concept Physics Mechanics Laws of Motion & Friction [PERSON_NAME] Laws of Motion" at bounding box center [243, 121] width 178 height 24
click at [180, 116] on h5 "Concept" at bounding box center [179, 113] width 23 height 9
click at [365, 113] on button "Edit" at bounding box center [368, 113] width 29 height 11
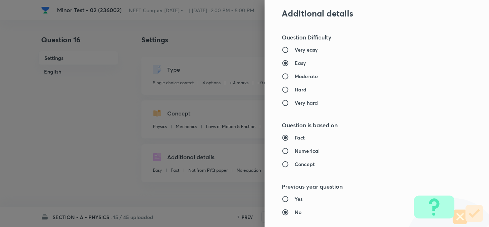
click at [301, 148] on h6 "Numerical" at bounding box center [307, 151] width 25 height 8
click at [295, 148] on input "Numerical" at bounding box center [288, 150] width 13 height 7
radio input "true"
radio input "false"
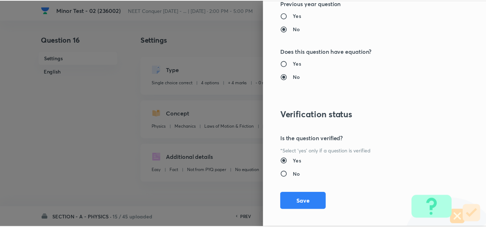
scroll to position [797, 0]
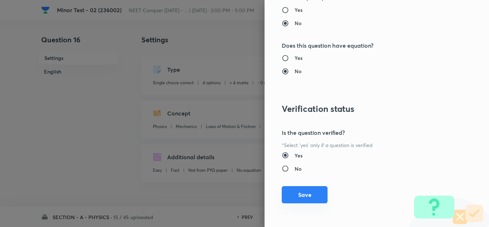
click at [299, 197] on button "Save" at bounding box center [305, 194] width 46 height 17
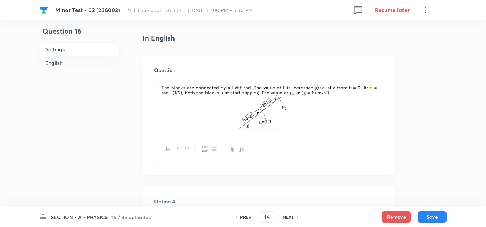
scroll to position [179, 0]
click at [433, 214] on button "Save" at bounding box center [431, 215] width 29 height 11
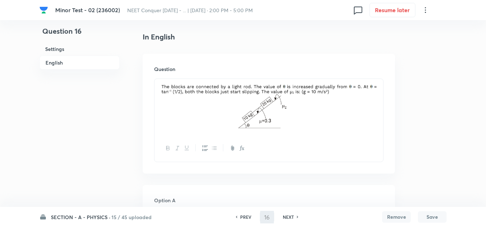
type input "17"
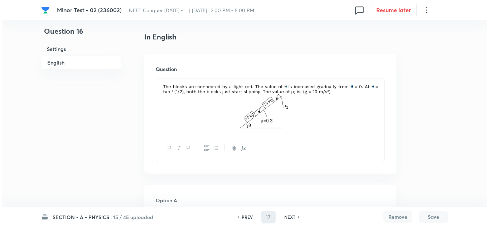
scroll to position [0, 0]
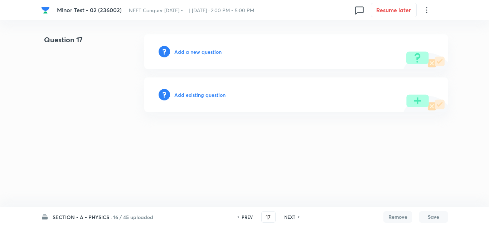
click at [197, 52] on h6 "Add a new question" at bounding box center [197, 52] width 47 height 8
click at [212, 49] on h6 "Choose a question type" at bounding box center [201, 52] width 55 height 8
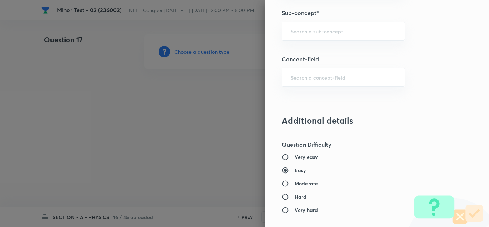
scroll to position [501, 0]
click at [311, 32] on input "text" at bounding box center [343, 31] width 105 height 7
paste input "[PERSON_NAME] Laws of Motion"
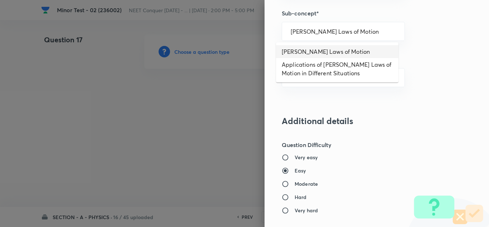
click at [323, 54] on li "[PERSON_NAME] Laws of Motion" at bounding box center [337, 51] width 122 height 13
type input "[PERSON_NAME] Laws of Motion"
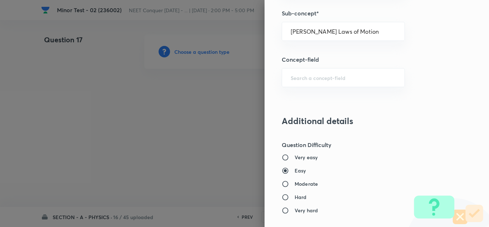
type input "Physics"
type input "Mechanics"
type input "Laws of Motion & Friction"
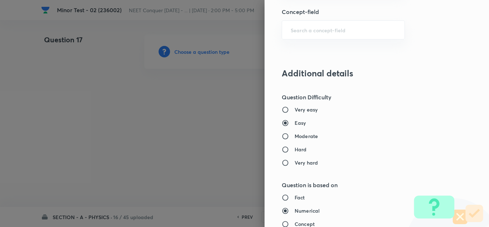
scroll to position [644, 0]
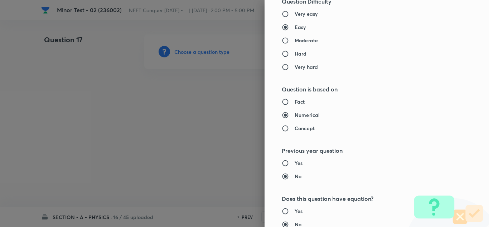
click at [295, 101] on h6 "Fact" at bounding box center [300, 102] width 10 height 8
click at [291, 101] on input "Fact" at bounding box center [288, 101] width 13 height 7
radio input "true"
radio input "false"
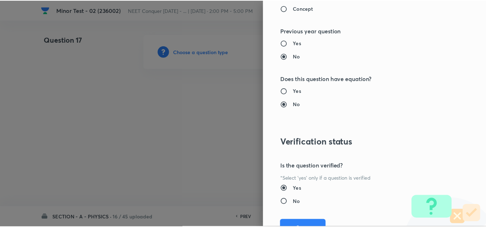
scroll to position [797, 0]
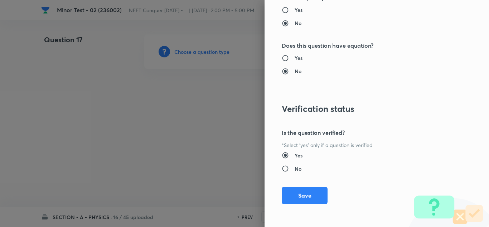
drag, startPoint x: 308, startPoint y: 196, endPoint x: 277, endPoint y: 192, distance: 31.1
click at [308, 196] on button "Save" at bounding box center [305, 195] width 46 height 17
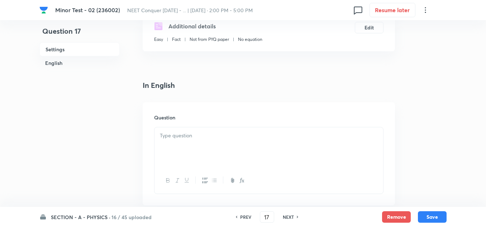
scroll to position [143, 0]
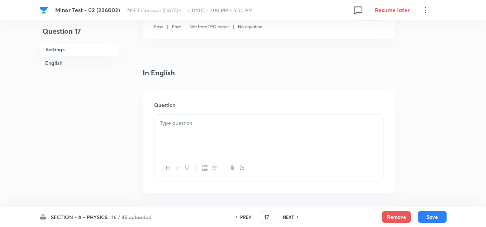
click at [184, 127] on div at bounding box center [268, 135] width 228 height 40
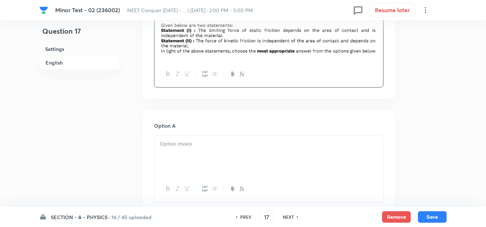
scroll to position [251, 0]
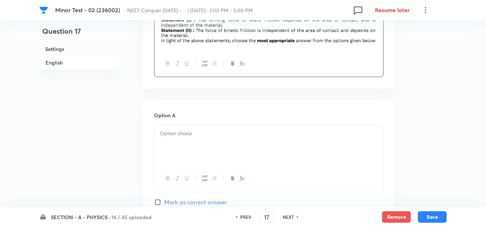
click at [195, 135] on p at bounding box center [269, 133] width 218 height 8
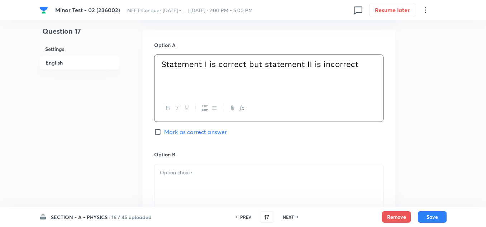
scroll to position [322, 0]
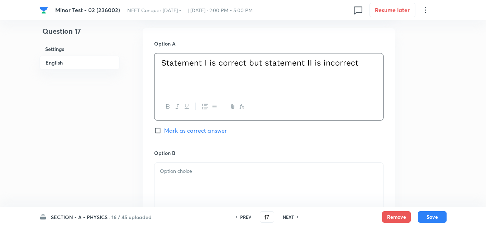
click at [188, 181] on div at bounding box center [268, 183] width 228 height 40
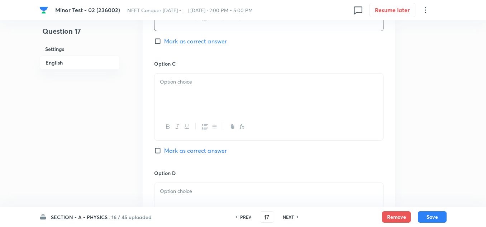
scroll to position [537, 0]
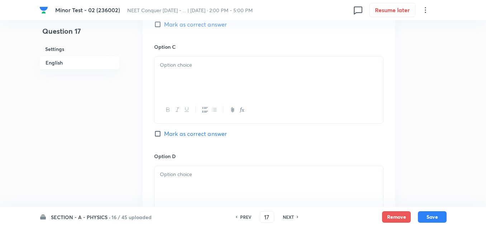
click at [206, 72] on div at bounding box center [268, 77] width 228 height 40
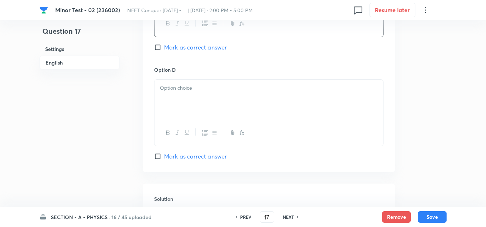
scroll to position [644, 0]
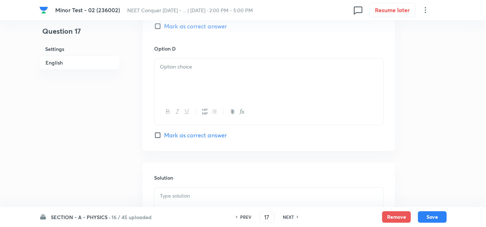
click at [199, 76] on div at bounding box center [268, 78] width 228 height 40
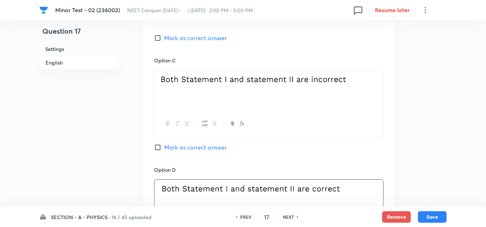
scroll to position [501, 0]
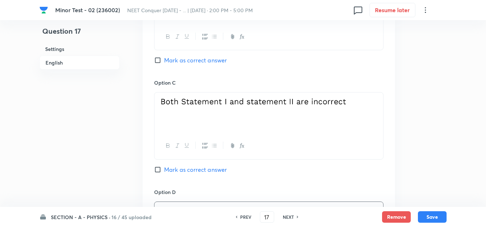
click at [159, 61] on input "Mark as correct answer" at bounding box center [159, 60] width 10 height 7
checkbox input "true"
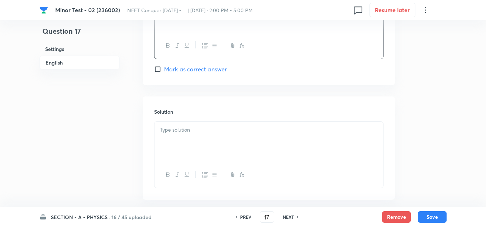
scroll to position [716, 0]
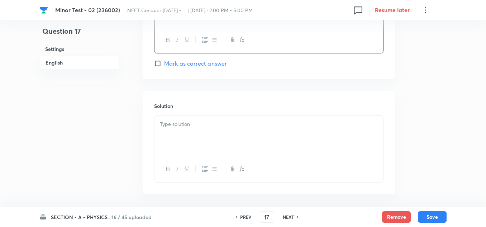
click at [197, 126] on p at bounding box center [269, 124] width 218 height 8
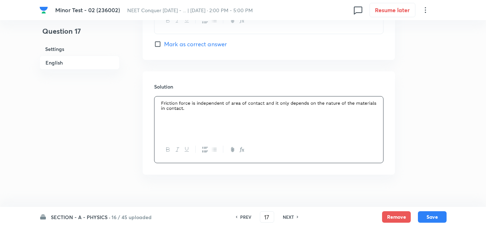
scroll to position [746, 0]
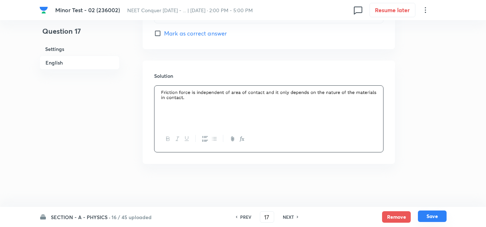
click at [433, 216] on button "Save" at bounding box center [431, 215] width 29 height 11
type input "18"
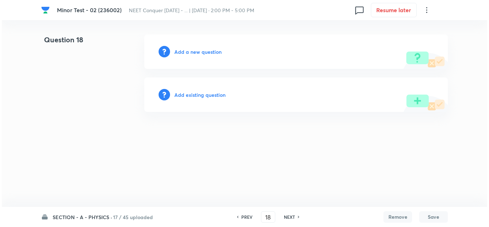
scroll to position [0, 0]
click at [203, 52] on h6 "Add a new question" at bounding box center [197, 52] width 47 height 8
click at [201, 53] on h6 "Choose a question type" at bounding box center [201, 52] width 55 height 8
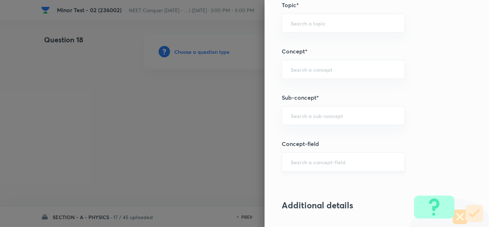
scroll to position [430, 0]
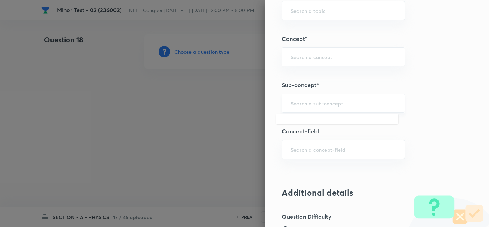
click at [321, 105] on input "text" at bounding box center [343, 103] width 105 height 7
paste input "[PERSON_NAME] Laws of Motion"
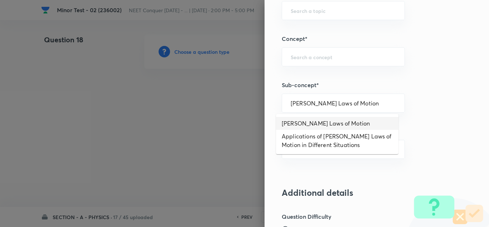
click at [313, 121] on li "[PERSON_NAME] Laws of Motion" at bounding box center [337, 123] width 122 height 13
type input "[PERSON_NAME] Laws of Motion"
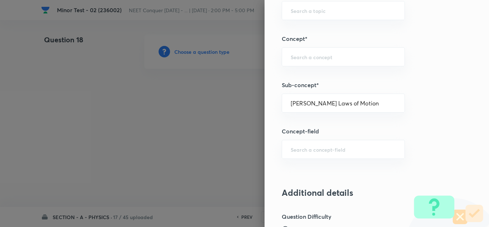
type input "Physics"
type input "Mechanics"
type input "Laws of Motion & Friction"
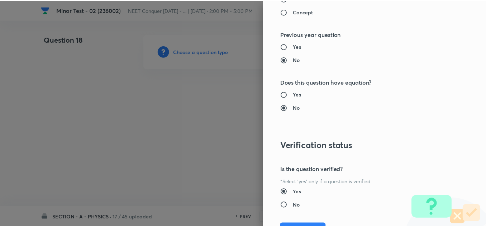
scroll to position [797, 0]
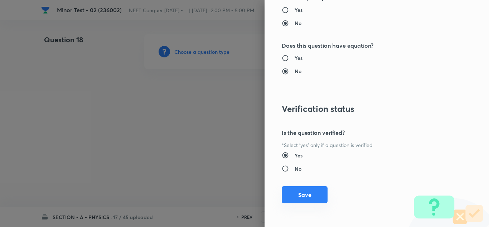
click at [293, 194] on button "Save" at bounding box center [305, 194] width 46 height 17
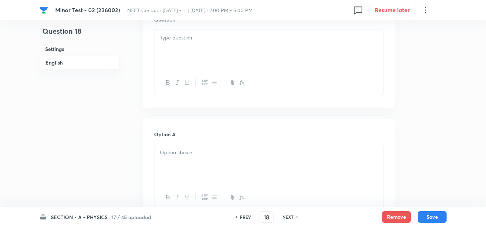
scroll to position [215, 0]
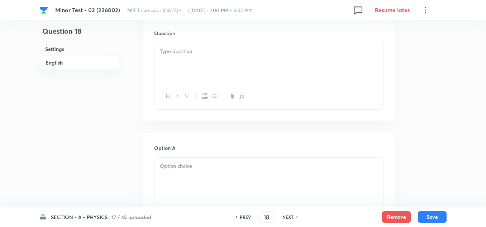
click at [197, 64] on div at bounding box center [268, 63] width 228 height 40
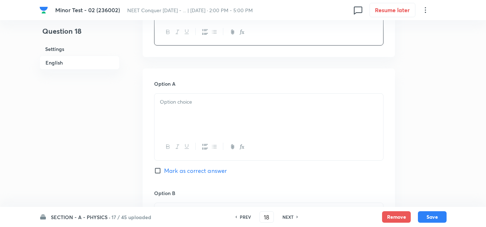
scroll to position [286, 0]
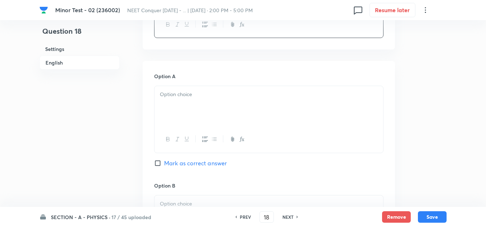
click at [179, 102] on div at bounding box center [268, 106] width 228 height 40
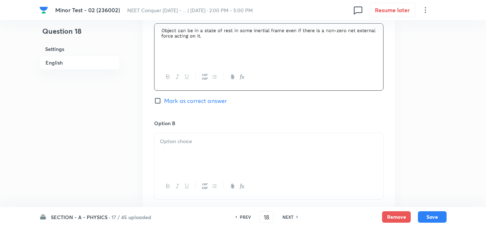
scroll to position [358, 0]
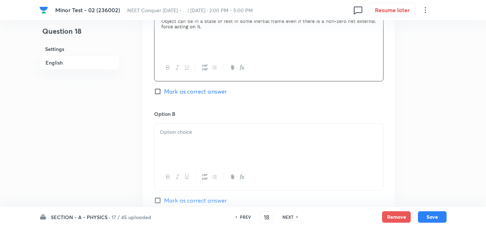
click at [190, 135] on p at bounding box center [269, 132] width 218 height 8
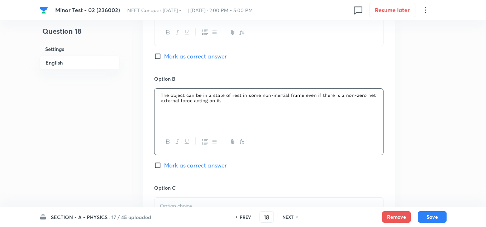
scroll to position [430, 0]
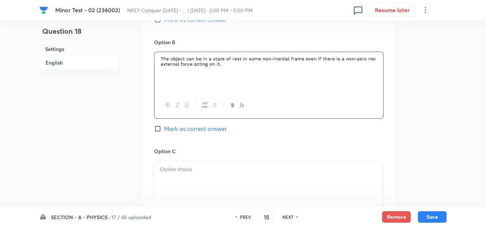
click at [183, 170] on p at bounding box center [269, 169] width 218 height 8
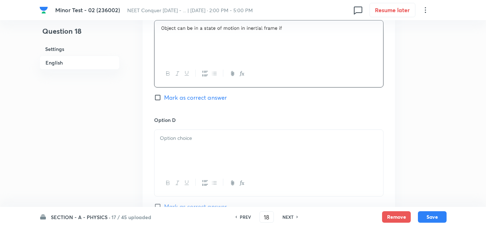
scroll to position [573, 0]
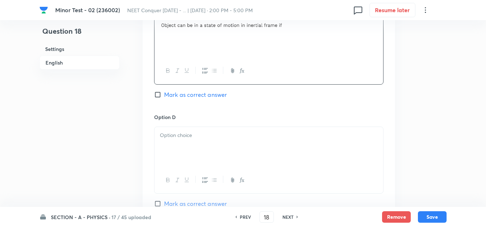
click at [193, 143] on div at bounding box center [268, 147] width 228 height 40
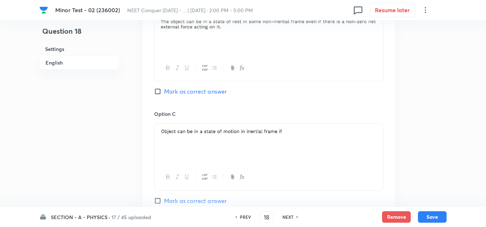
scroll to position [465, 0]
click at [157, 95] on input "Mark as correct answer" at bounding box center [159, 92] width 10 height 7
checkbox input "true"
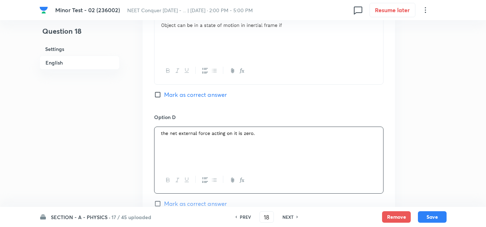
scroll to position [743, 0]
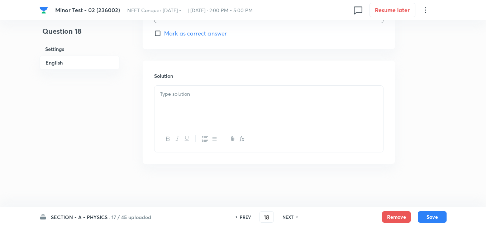
click at [203, 108] on div at bounding box center [268, 106] width 228 height 40
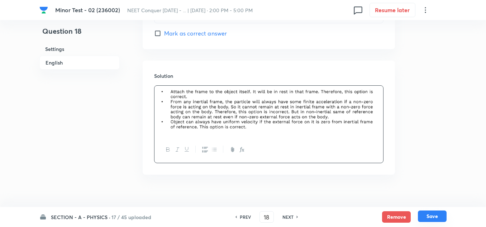
click at [435, 217] on button "Save" at bounding box center [431, 215] width 29 height 11
type input "19"
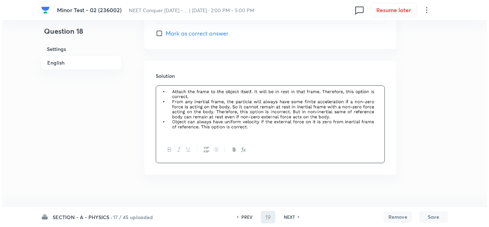
scroll to position [0, 0]
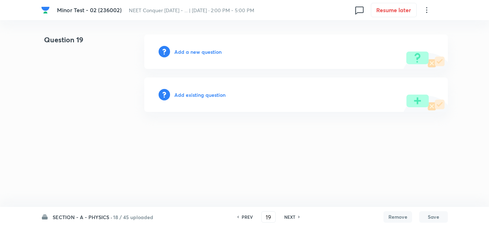
click at [184, 49] on h6 "Add a new question" at bounding box center [197, 52] width 47 height 8
click at [185, 52] on h6 "Choose a question type" at bounding box center [201, 52] width 55 height 8
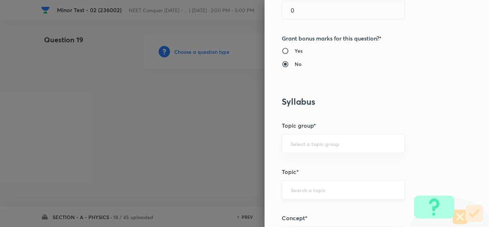
scroll to position [430, 0]
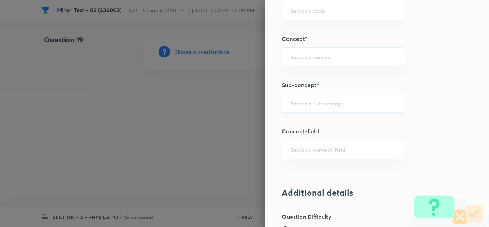
click at [325, 107] on div "​" at bounding box center [343, 102] width 123 height 19
paste input "[PERSON_NAME] Laws of Motion"
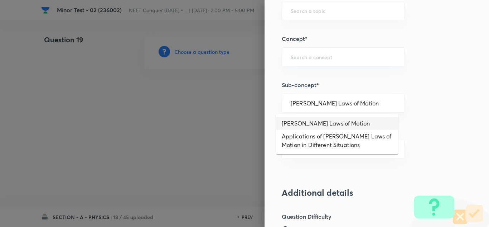
click at [353, 118] on li "[PERSON_NAME] Laws of Motion" at bounding box center [337, 123] width 122 height 13
type input "[PERSON_NAME] Laws of Motion"
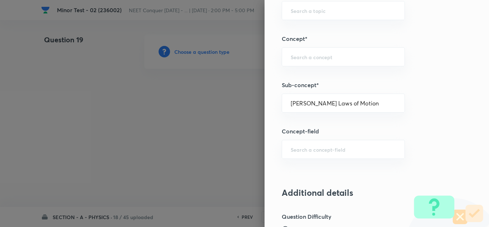
type input "Physics"
type input "Mechanics"
type input "Laws of Motion & Friction"
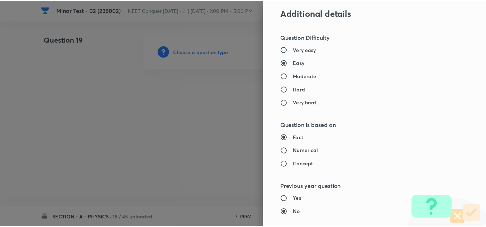
scroll to position [797, 0]
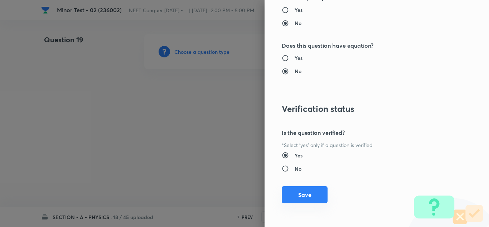
click at [311, 194] on button "Save" at bounding box center [305, 194] width 46 height 17
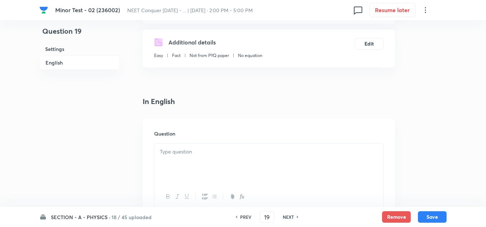
scroll to position [215, 0]
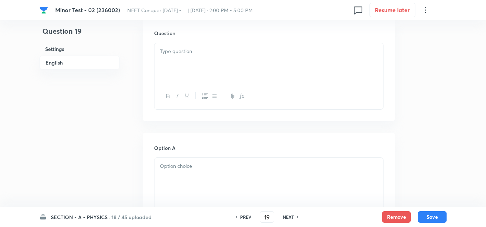
click at [199, 60] on div at bounding box center [268, 63] width 228 height 40
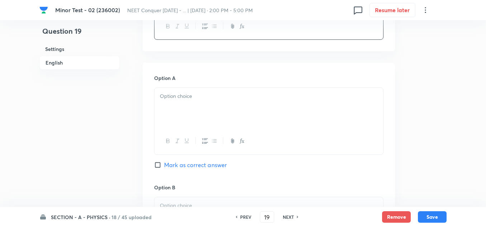
scroll to position [286, 0]
click at [203, 99] on div at bounding box center [268, 106] width 228 height 40
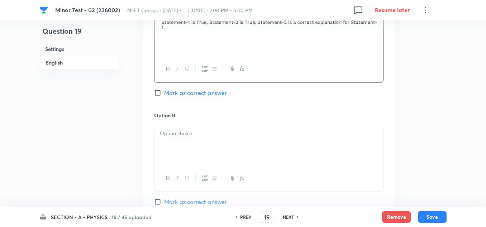
scroll to position [358, 0]
drag, startPoint x: 208, startPoint y: 124, endPoint x: 206, endPoint y: 128, distance: 3.9
click at [207, 127] on div at bounding box center [268, 144] width 228 height 40
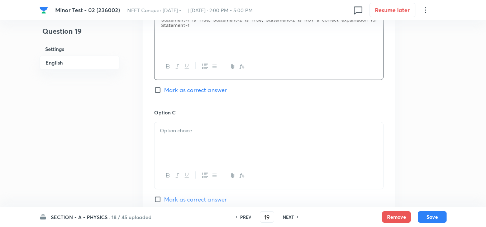
scroll to position [501, 0]
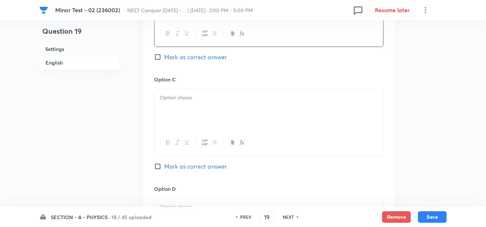
click at [207, 100] on p at bounding box center [269, 97] width 218 height 8
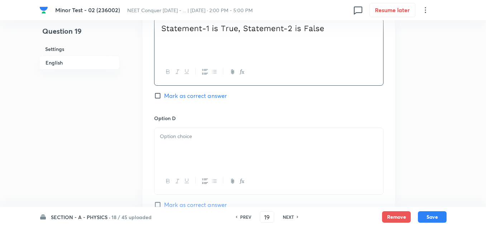
scroll to position [573, 0]
click at [200, 147] on div at bounding box center [268, 147] width 228 height 40
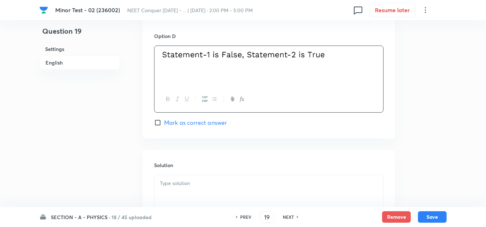
scroll to position [680, 0]
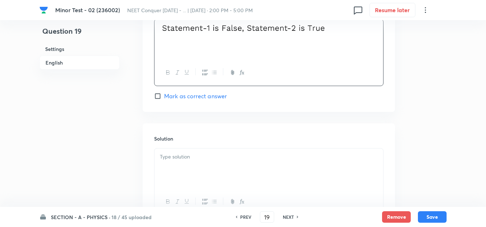
click at [158, 97] on input "Mark as correct answer" at bounding box center [159, 95] width 10 height 7
checkbox input "true"
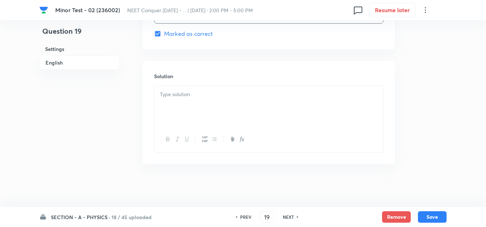
scroll to position [743, 0]
click at [210, 107] on div at bounding box center [268, 106] width 228 height 40
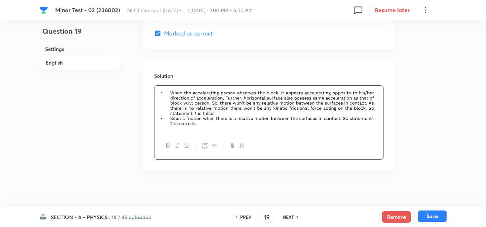
click at [434, 217] on button "Save" at bounding box center [431, 215] width 29 height 11
type input "20"
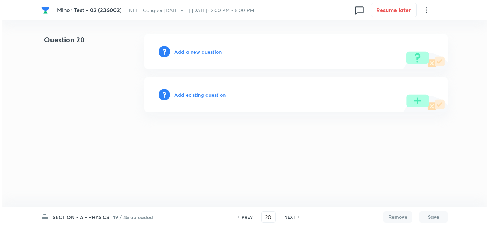
scroll to position [0, 0]
click at [204, 50] on h6 "Add a new question" at bounding box center [197, 52] width 47 height 8
click at [203, 56] on div "Choose a question type" at bounding box center [296, 51] width 304 height 34
click at [203, 50] on h6 "Choose a question type" at bounding box center [201, 52] width 55 height 8
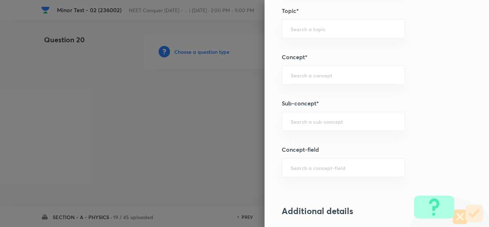
scroll to position [465, 0]
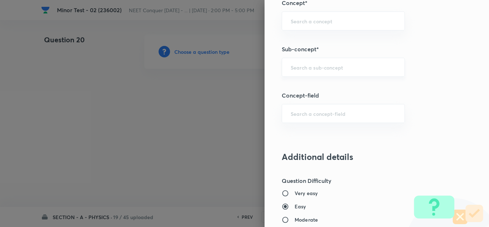
click at [310, 72] on div "​" at bounding box center [343, 67] width 123 height 19
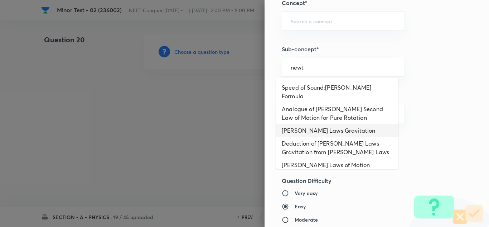
click at [332, 124] on li "[PERSON_NAME] Laws Gravitation" at bounding box center [337, 130] width 122 height 13
type input "[PERSON_NAME] Laws Gravitation"
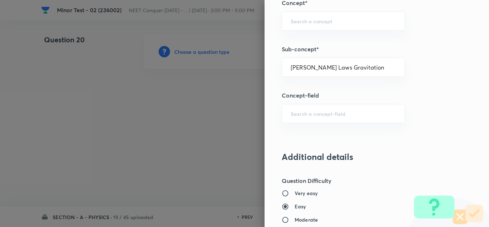
type input "Physics"
type input "Mechanics"
type input "Gravitation"
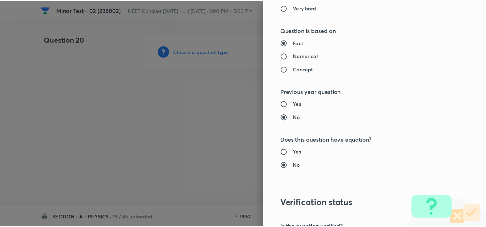
scroll to position [797, 0]
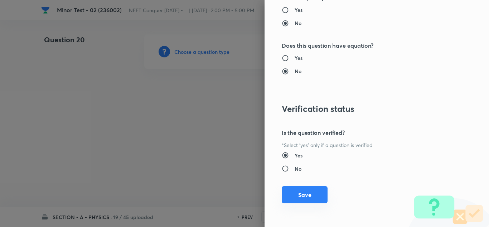
click at [299, 196] on button "Save" at bounding box center [305, 194] width 46 height 17
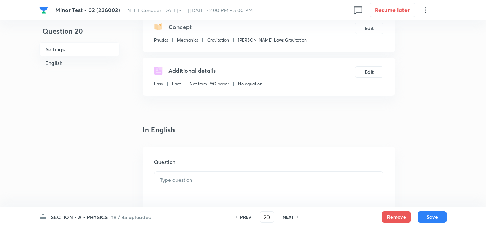
scroll to position [143, 0]
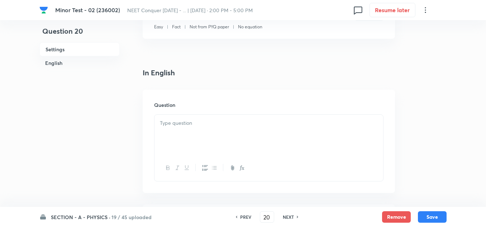
click at [193, 132] on div at bounding box center [268, 135] width 228 height 40
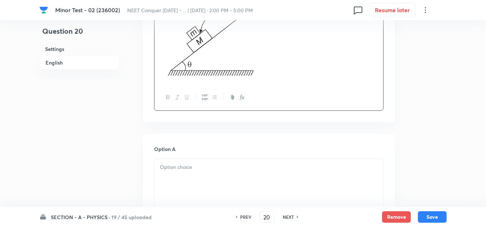
scroll to position [286, 0]
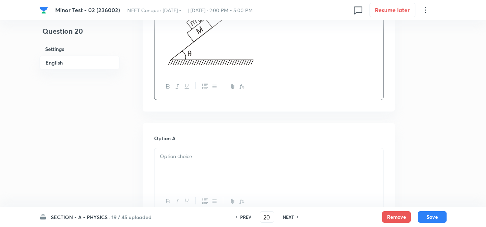
click at [214, 166] on div at bounding box center [268, 168] width 228 height 40
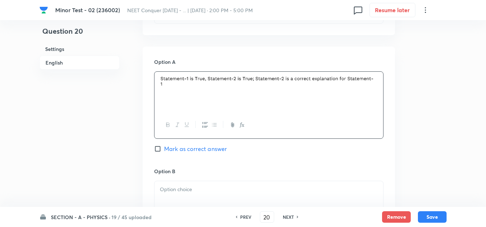
scroll to position [430, 0]
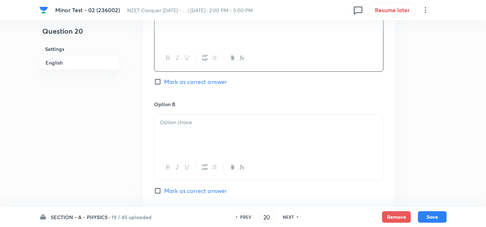
click at [208, 122] on p at bounding box center [269, 122] width 218 height 8
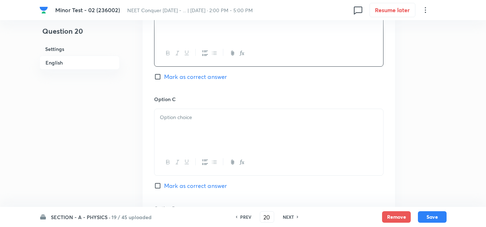
scroll to position [573, 0]
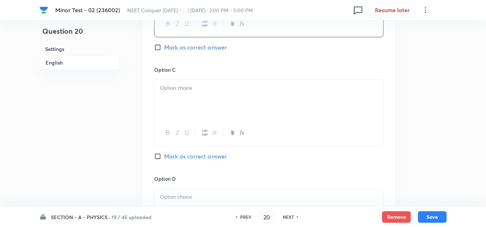
click at [186, 95] on div at bounding box center [268, 99] width 228 height 40
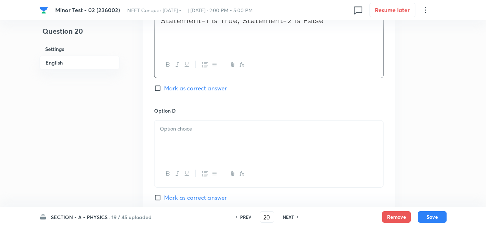
scroll to position [644, 0]
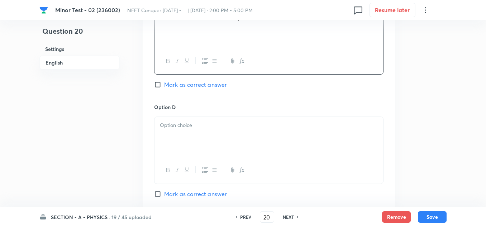
click at [204, 125] on p at bounding box center [269, 125] width 218 height 8
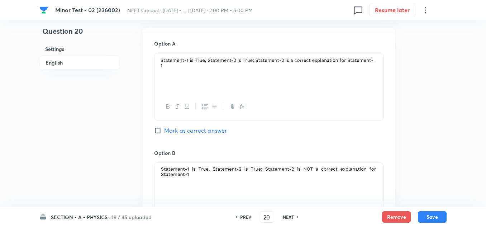
scroll to position [394, 0]
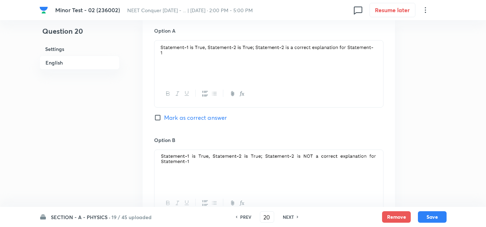
click at [159, 116] on input "Mark as correct answer" at bounding box center [159, 117] width 10 height 7
checkbox input "true"
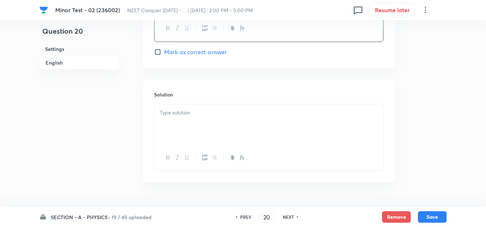
scroll to position [788, 0]
click at [192, 117] on div at bounding box center [268, 123] width 228 height 40
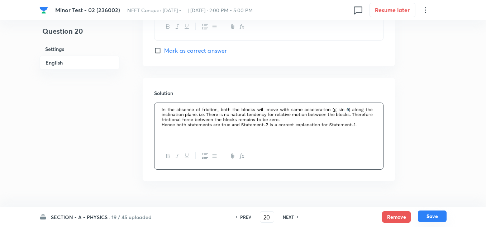
click at [434, 216] on button "Save" at bounding box center [431, 215] width 29 height 11
type input "21"
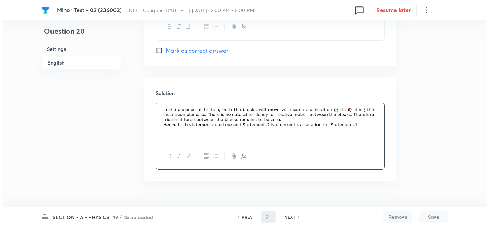
scroll to position [0, 0]
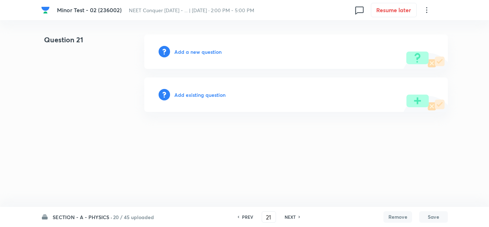
click at [207, 55] on div "Add a new question" at bounding box center [296, 51] width 304 height 34
click at [206, 53] on h6 "Add a new question" at bounding box center [197, 52] width 47 height 8
click at [206, 53] on h6 "Choose a question type" at bounding box center [201, 52] width 55 height 8
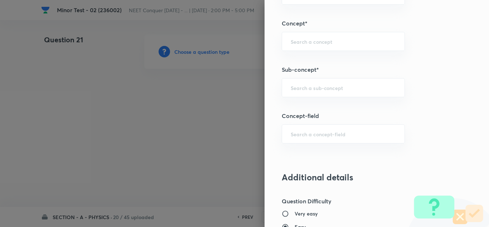
scroll to position [501, 0]
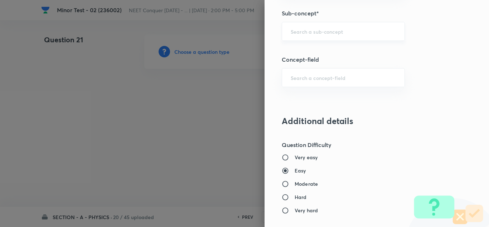
click at [293, 33] on input "text" at bounding box center [343, 31] width 105 height 7
paste input "[PERSON_NAME] Laws of Motion"
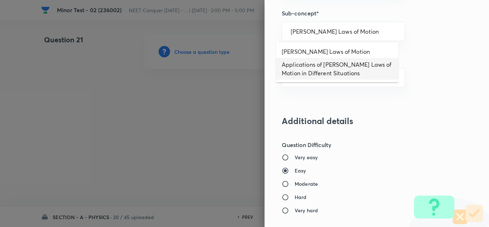
click at [312, 52] on li "[PERSON_NAME] Laws of Motion" at bounding box center [337, 51] width 122 height 13
type input "[PERSON_NAME] Laws of Motion"
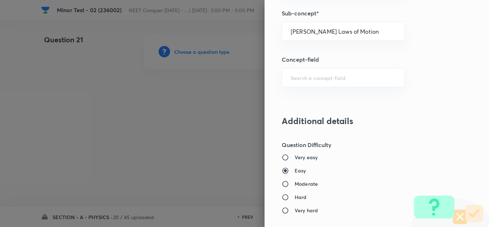
type input "Physics"
type input "Mechanics"
type input "Laws of Motion & Friction"
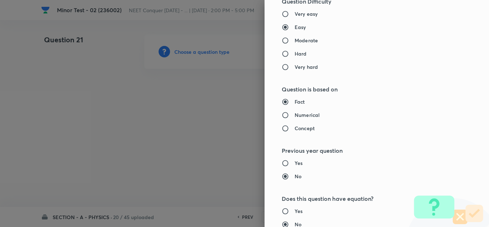
click at [295, 116] on h6 "Numerical" at bounding box center [307, 115] width 25 height 8
click at [294, 116] on input "Numerical" at bounding box center [288, 114] width 13 height 7
radio input "true"
radio input "false"
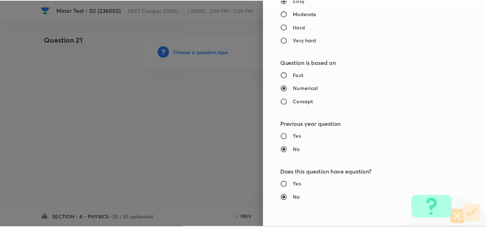
scroll to position [797, 0]
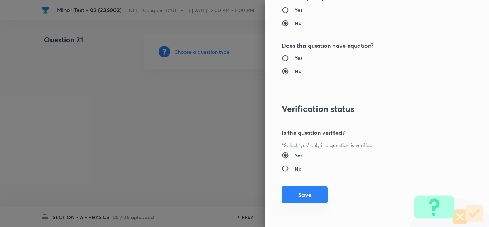
click at [296, 203] on button "Save" at bounding box center [305, 194] width 46 height 17
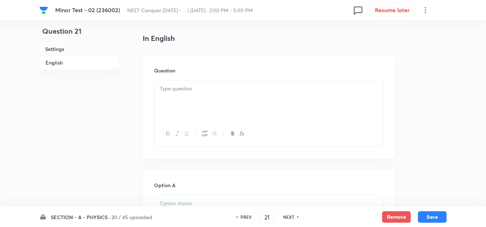
scroll to position [179, 0]
click at [180, 91] on p at bounding box center [269, 87] width 218 height 8
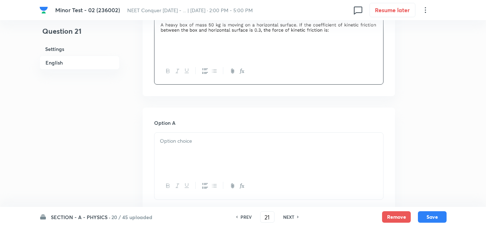
scroll to position [251, 0]
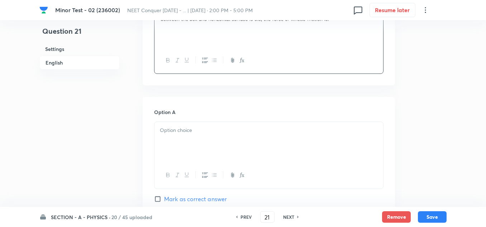
click at [174, 140] on div at bounding box center [268, 142] width 228 height 40
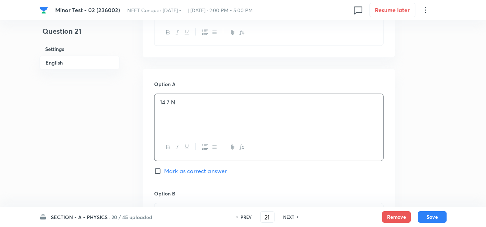
scroll to position [322, 0]
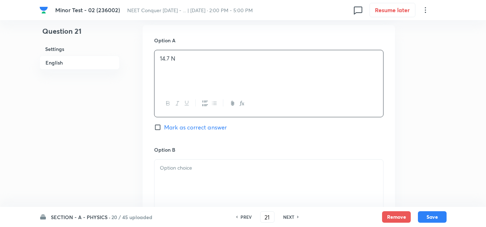
click at [184, 172] on div at bounding box center [268, 179] width 228 height 40
click at [187, 161] on div at bounding box center [268, 181] width 228 height 40
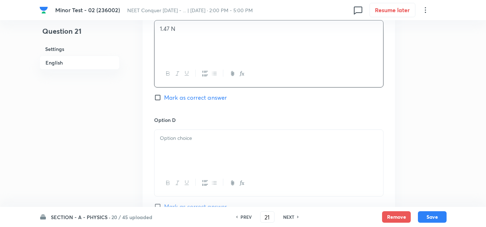
scroll to position [573, 0]
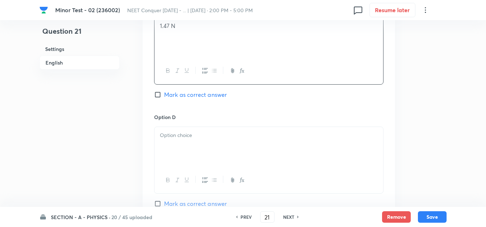
click at [226, 139] on div at bounding box center [268, 147] width 228 height 40
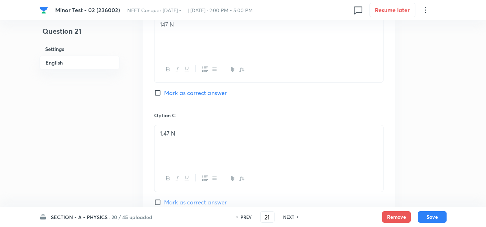
click at [160, 92] on input "Mark as correct answer" at bounding box center [159, 92] width 10 height 7
checkbox input "true"
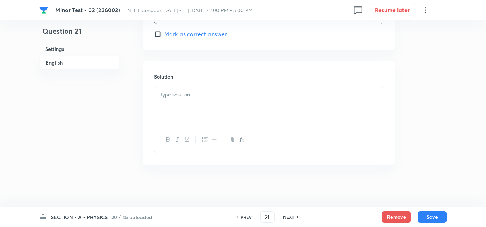
scroll to position [743, 0]
click at [189, 98] on p at bounding box center [269, 94] width 218 height 8
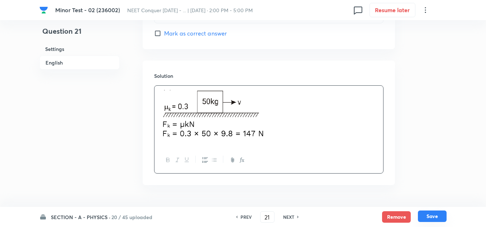
click at [420, 215] on button "Save" at bounding box center [431, 215] width 29 height 11
type input "22"
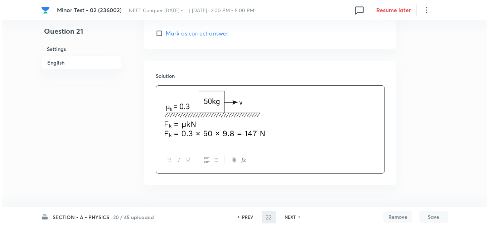
scroll to position [0, 0]
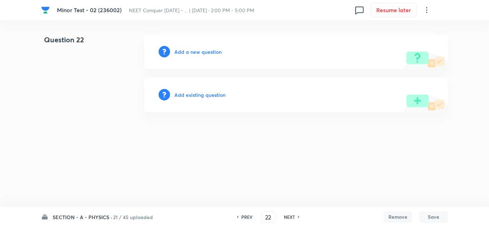
click at [201, 49] on h6 "Add a new question" at bounding box center [197, 52] width 47 height 8
click at [205, 53] on h6 "Choose a question type" at bounding box center [201, 52] width 55 height 8
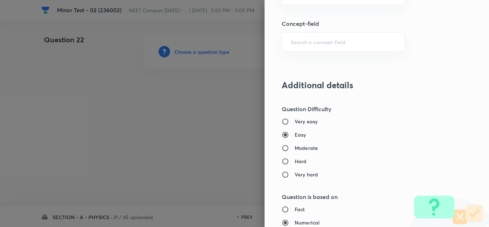
scroll to position [501, 0]
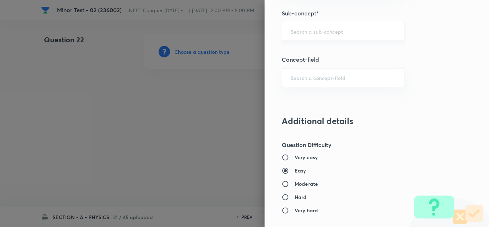
click at [306, 34] on input "text" at bounding box center [343, 31] width 105 height 7
paste input "[PERSON_NAME] Laws of Motion"
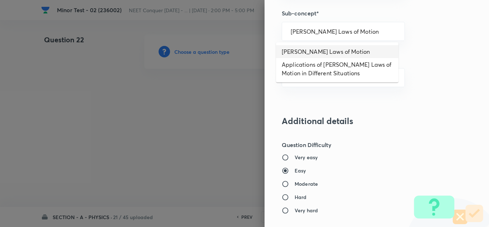
click at [306, 53] on li "[PERSON_NAME] Laws of Motion" at bounding box center [337, 51] width 122 height 13
type input "[PERSON_NAME] Laws of Motion"
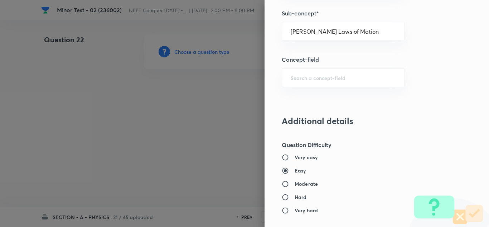
type input "Physics"
type input "Mechanics"
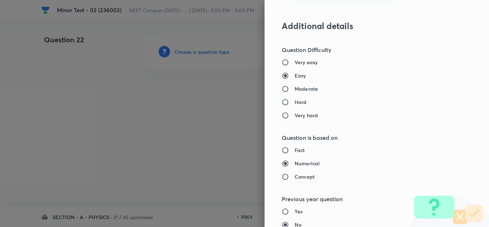
scroll to position [609, 0]
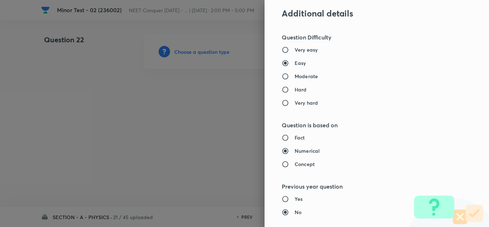
click at [295, 137] on h6 "Fact" at bounding box center [300, 138] width 10 height 8
click at [293, 137] on input "Fact" at bounding box center [288, 137] width 13 height 7
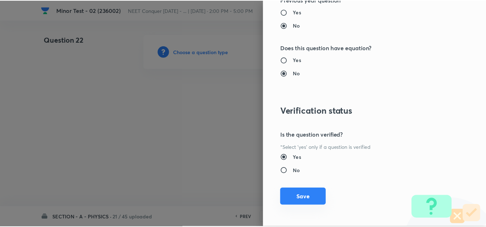
scroll to position [797, 0]
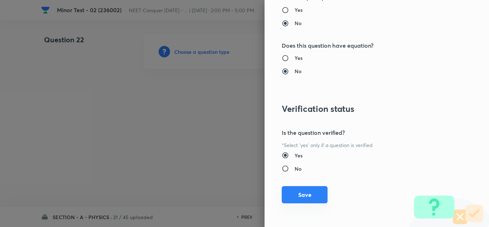
click at [301, 193] on button "Save" at bounding box center [305, 194] width 46 height 17
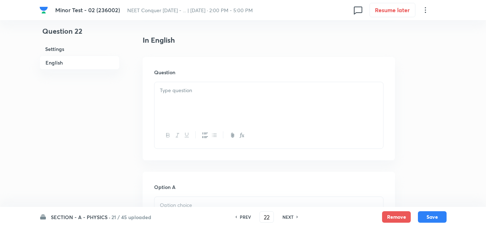
scroll to position [179, 0]
click at [186, 87] on p at bounding box center [269, 87] width 218 height 8
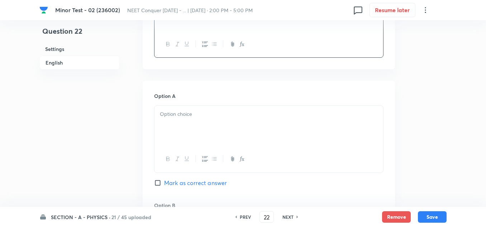
scroll to position [286, 0]
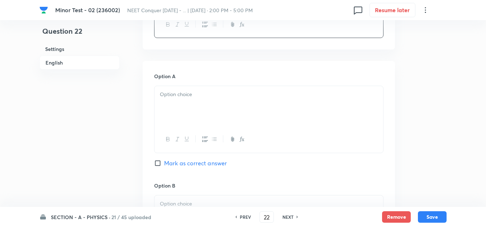
click at [188, 103] on div at bounding box center [268, 106] width 228 height 40
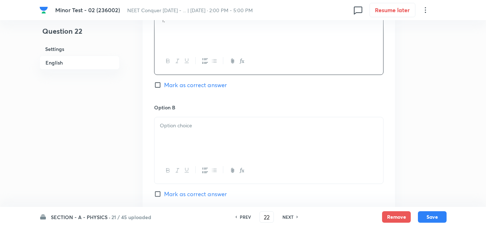
scroll to position [394, 0]
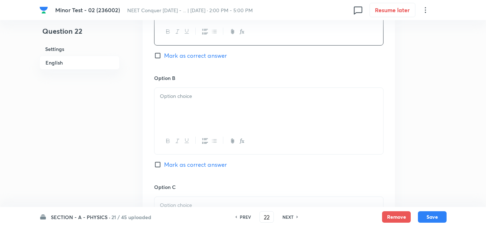
click at [183, 104] on div at bounding box center [268, 108] width 228 height 40
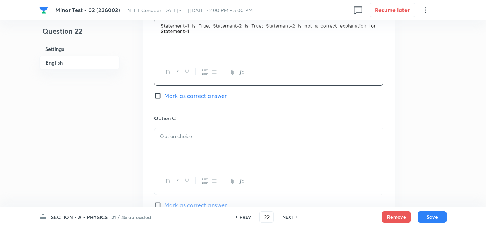
scroll to position [465, 0]
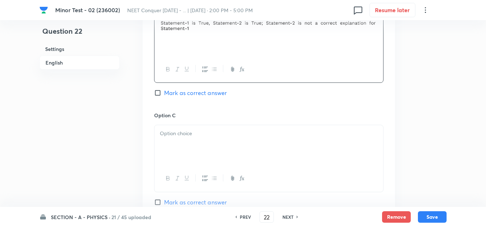
click at [179, 127] on div at bounding box center [268, 145] width 228 height 40
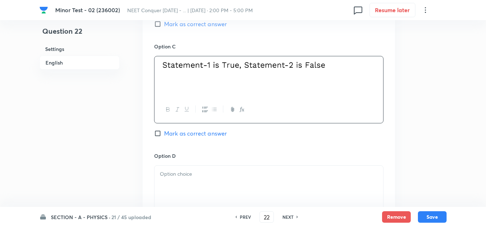
scroll to position [537, 0]
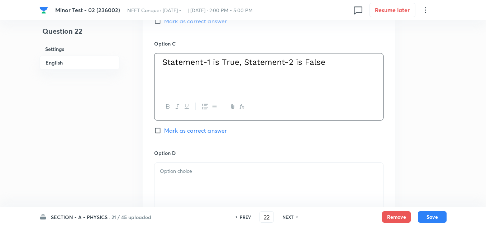
click at [185, 167] on p at bounding box center [269, 171] width 218 height 8
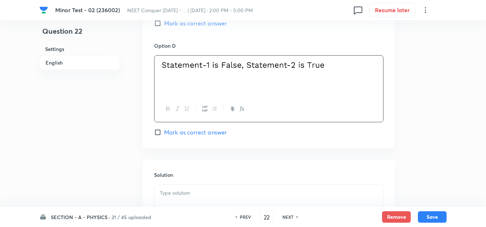
scroll to position [644, 0]
click at [159, 135] on label "Mark as correct answer" at bounding box center [190, 131] width 73 height 9
click at [159, 135] on input "Mark as correct answer" at bounding box center [159, 131] width 10 height 7
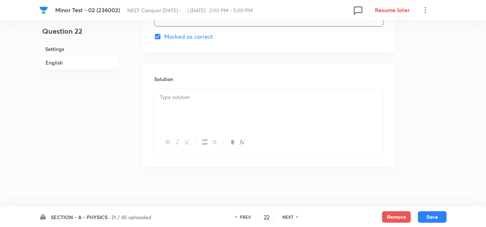
scroll to position [743, 0]
click at [220, 105] on div at bounding box center [268, 106] width 228 height 40
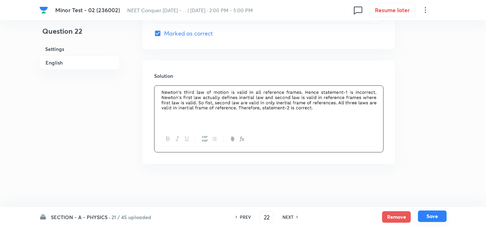
click at [438, 216] on button "Save" at bounding box center [431, 215] width 29 height 11
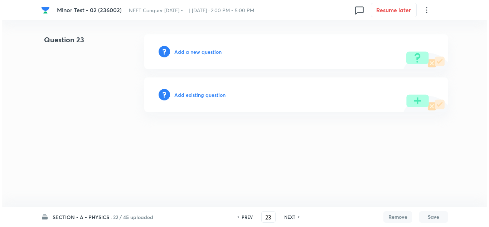
scroll to position [0, 0]
click at [195, 52] on h6 "Add a new question" at bounding box center [197, 52] width 47 height 8
click at [195, 52] on h6 "Choose a question type" at bounding box center [201, 52] width 55 height 8
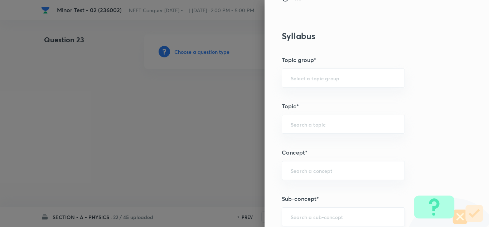
scroll to position [394, 0]
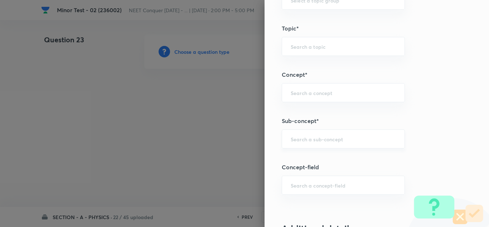
click at [311, 144] on div "​" at bounding box center [343, 138] width 123 height 19
paste input "[PERSON_NAME] Laws of Motion"
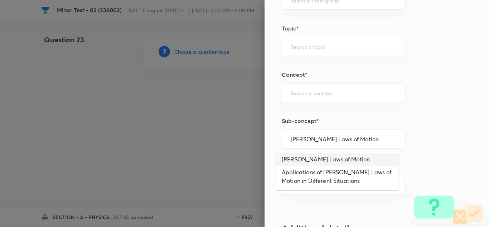
click at [319, 158] on li "[PERSON_NAME] Laws of Motion" at bounding box center [337, 159] width 122 height 13
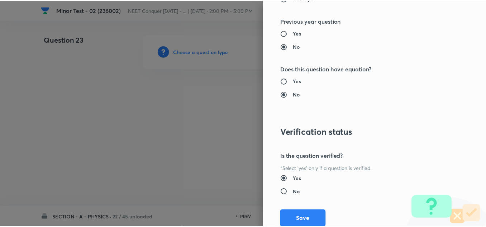
scroll to position [797, 0]
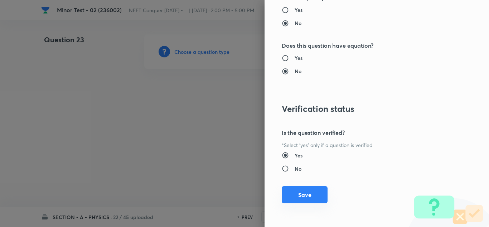
click at [299, 197] on button "Save" at bounding box center [305, 194] width 46 height 17
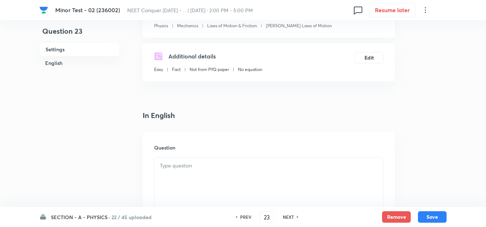
scroll to position [143, 0]
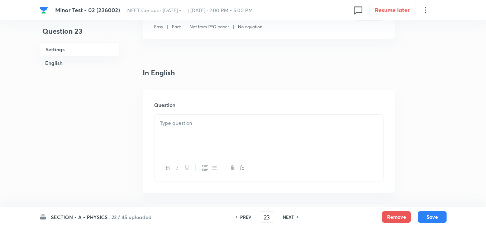
click at [176, 127] on div at bounding box center [268, 135] width 228 height 40
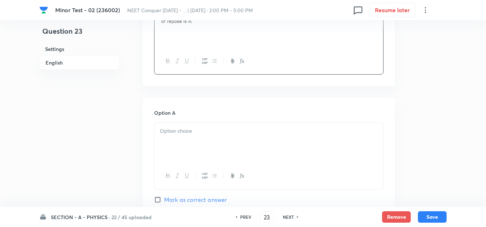
scroll to position [251, 0]
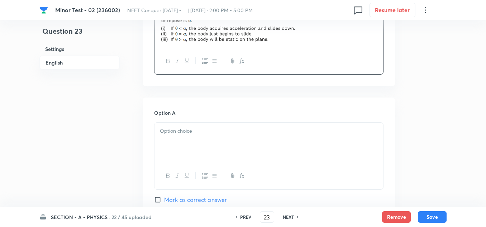
click at [191, 134] on p at bounding box center [269, 131] width 218 height 8
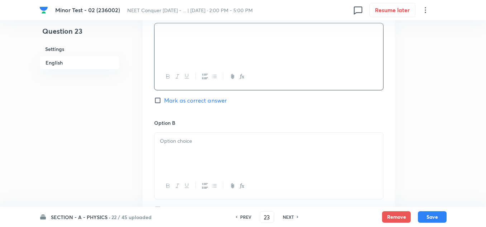
scroll to position [358, 0]
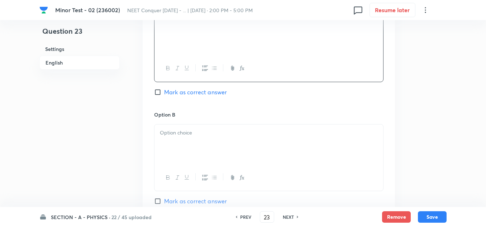
click at [187, 137] on div at bounding box center [268, 144] width 228 height 40
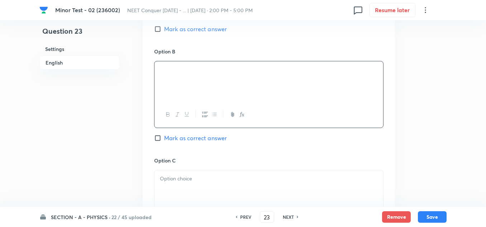
scroll to position [430, 0]
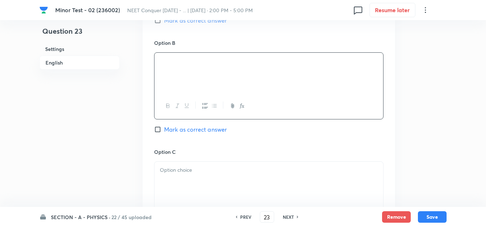
click at [179, 170] on p at bounding box center [269, 170] width 218 height 8
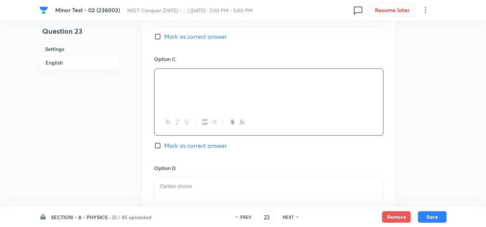
scroll to position [537, 0]
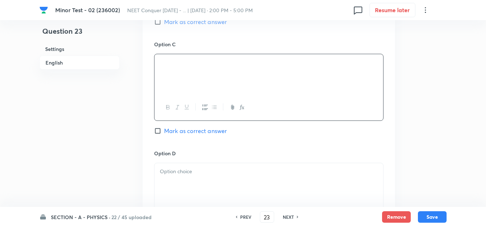
click at [182, 174] on p at bounding box center [269, 171] width 218 height 8
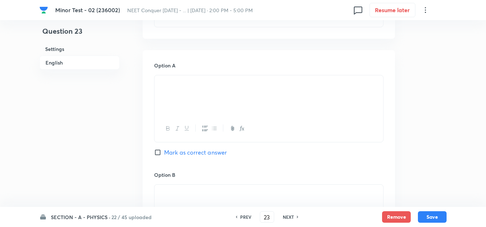
scroll to position [322, 0]
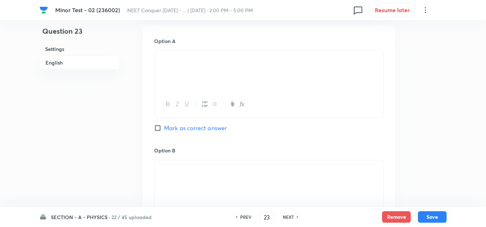
click at [158, 128] on input "Mark as correct answer" at bounding box center [159, 127] width 10 height 7
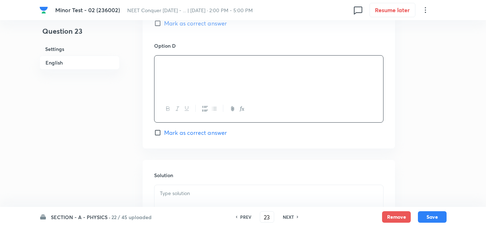
scroll to position [716, 0]
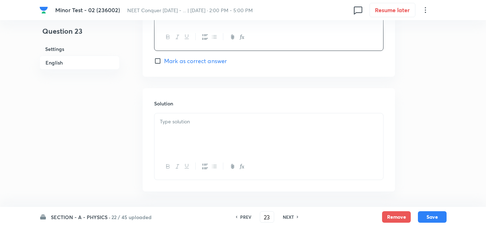
click at [183, 132] on div at bounding box center [268, 133] width 228 height 40
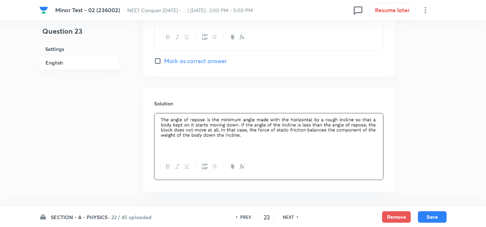
scroll to position [744, 0]
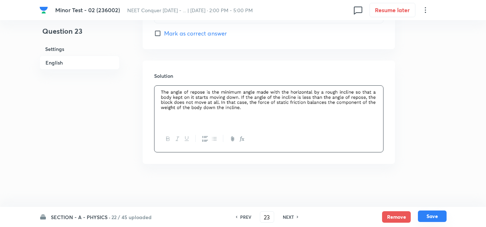
click at [435, 218] on button "Save" at bounding box center [431, 215] width 29 height 11
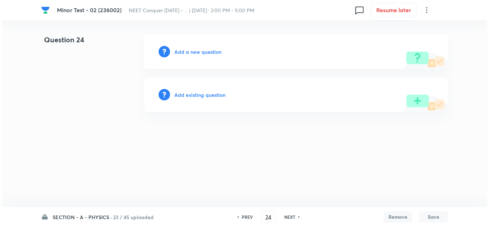
scroll to position [0, 0]
click at [192, 51] on h6 "Add a new question" at bounding box center [197, 52] width 47 height 8
click at [194, 54] on h6 "Choose a question type" at bounding box center [201, 52] width 55 height 8
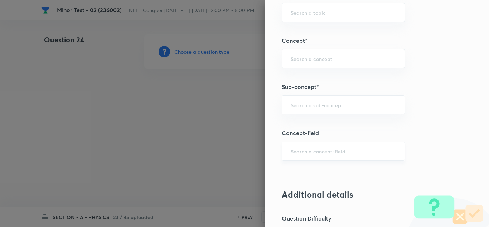
scroll to position [430, 0]
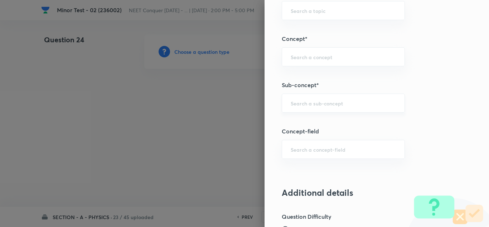
click at [310, 104] on input "text" at bounding box center [343, 103] width 105 height 7
paste input "[PERSON_NAME] Laws of Motion"
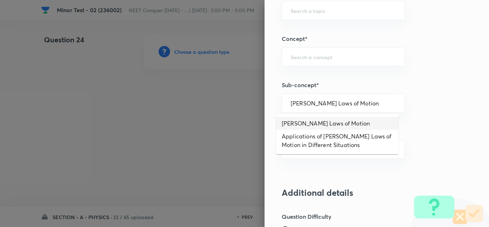
click at [325, 125] on li "[PERSON_NAME] Laws of Motion" at bounding box center [337, 123] width 122 height 13
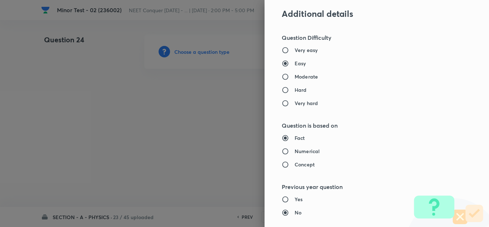
scroll to position [609, 0]
click at [302, 150] on h6 "Numerical" at bounding box center [307, 151] width 25 height 8
click at [295, 150] on input "Numerical" at bounding box center [288, 150] width 13 height 7
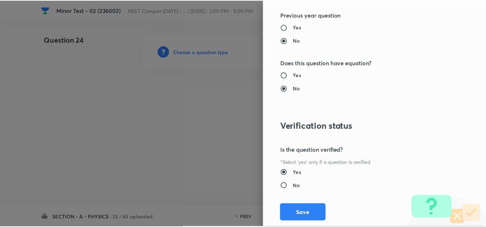
scroll to position [788, 0]
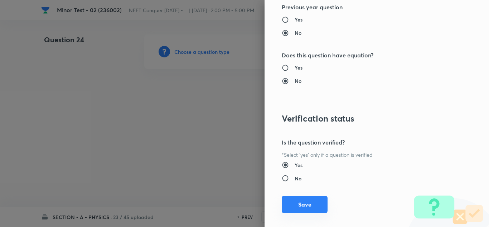
click at [303, 204] on button "Save" at bounding box center [305, 203] width 46 height 17
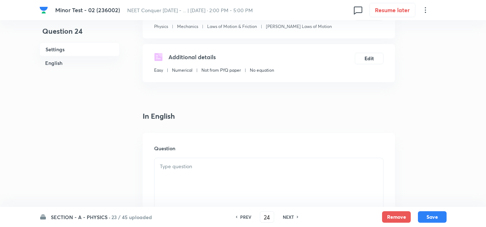
scroll to position [143, 0]
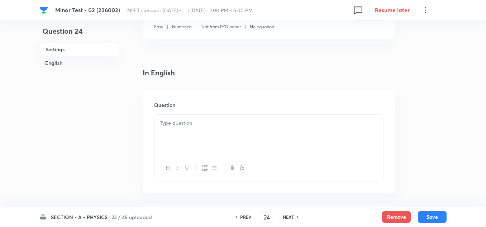
click at [180, 125] on p at bounding box center [269, 123] width 218 height 8
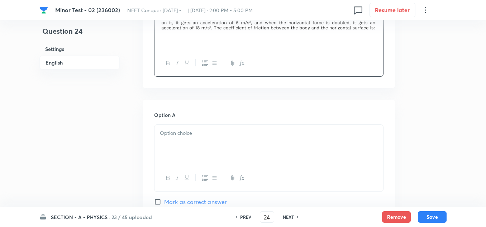
scroll to position [251, 0]
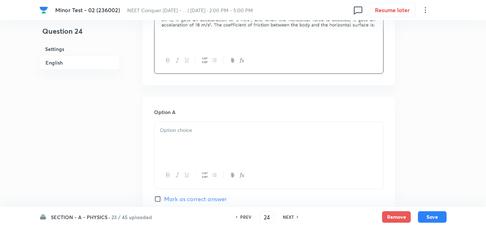
click at [194, 127] on p at bounding box center [269, 130] width 218 height 8
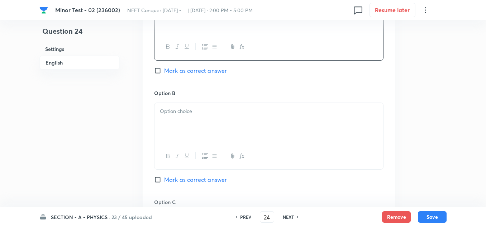
scroll to position [394, 0]
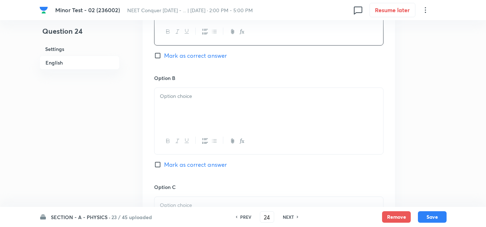
click at [270, 98] on p at bounding box center [269, 96] width 218 height 8
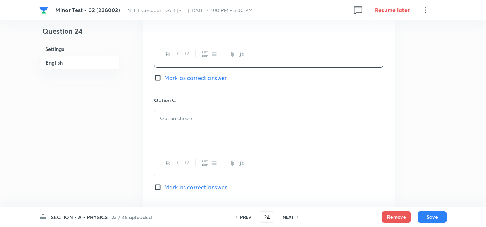
scroll to position [501, 0]
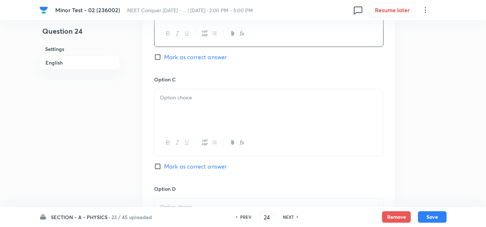
click at [199, 104] on div at bounding box center [268, 109] width 228 height 40
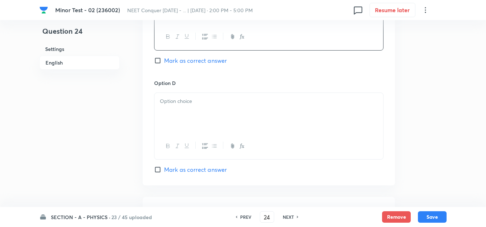
scroll to position [644, 0]
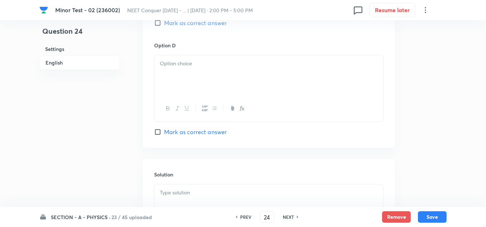
click at [202, 79] on div at bounding box center [268, 75] width 228 height 40
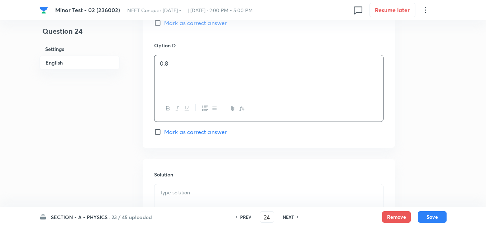
click at [162, 131] on input "Mark as correct answer" at bounding box center [159, 131] width 10 height 7
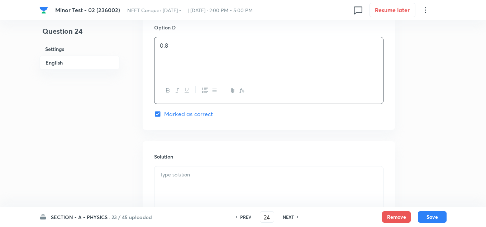
scroll to position [680, 0]
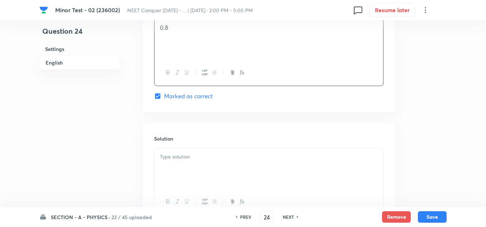
click at [191, 160] on p at bounding box center [269, 157] width 218 height 8
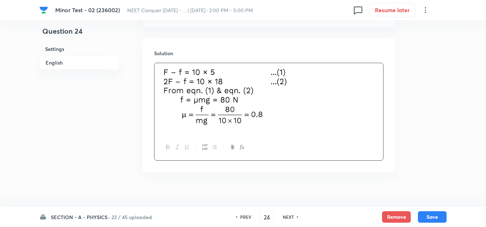
scroll to position [774, 0]
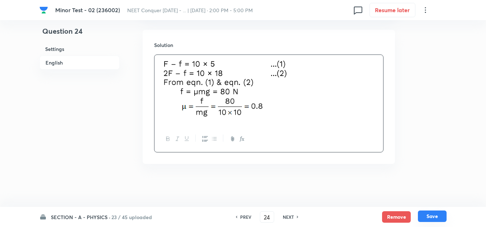
click at [439, 211] on button "Save" at bounding box center [431, 215] width 29 height 11
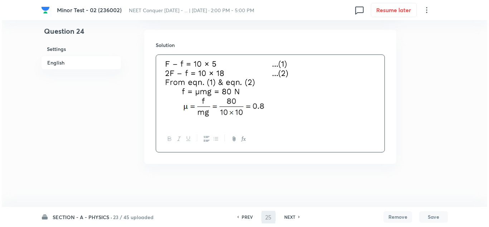
scroll to position [0, 0]
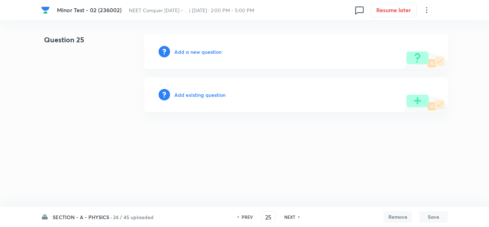
click at [193, 49] on h6 "Add a new question" at bounding box center [197, 52] width 47 height 8
click at [195, 52] on h6 "Choose a question type" at bounding box center [201, 52] width 55 height 8
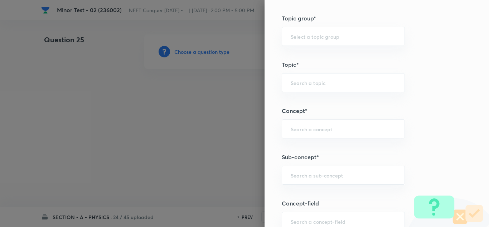
scroll to position [358, 0]
click at [312, 178] on input "text" at bounding box center [343, 174] width 105 height 7
paste input "[PERSON_NAME] Laws of Motion"
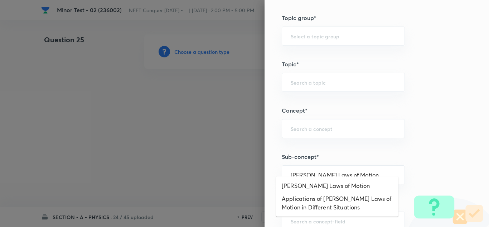
scroll to position [430, 0]
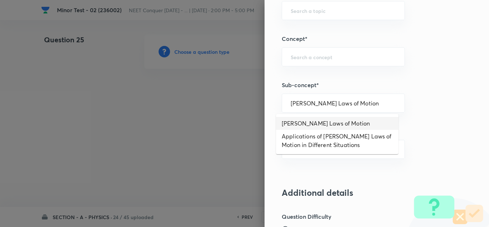
click at [319, 122] on li "[PERSON_NAME] Laws of Motion" at bounding box center [337, 123] width 122 height 13
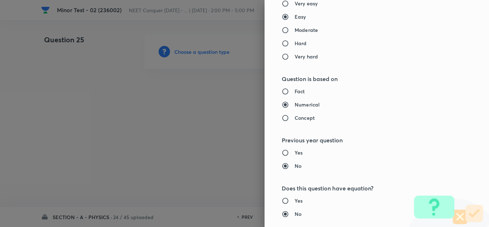
scroll to position [654, 0]
click at [298, 119] on h6 "Concept" at bounding box center [305, 119] width 20 height 8
click at [295, 119] on input "Concept" at bounding box center [288, 118] width 13 height 7
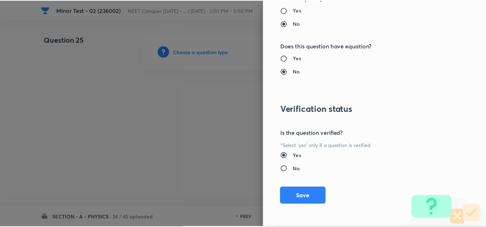
scroll to position [797, 0]
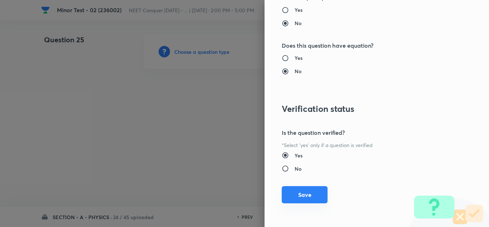
click at [293, 197] on button "Save" at bounding box center [305, 194] width 46 height 17
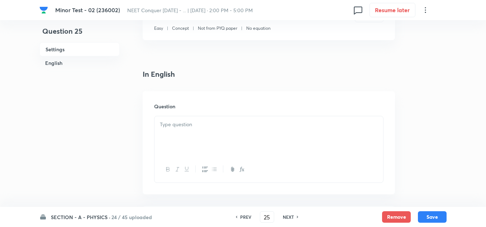
scroll to position [143, 0]
click at [181, 122] on p at bounding box center [269, 123] width 218 height 8
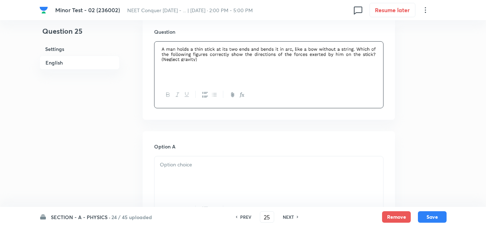
scroll to position [286, 0]
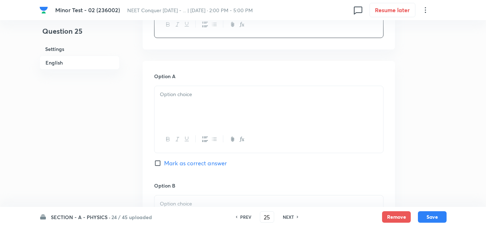
drag, startPoint x: 164, startPoint y: 101, endPoint x: 168, endPoint y: 100, distance: 4.2
click at [164, 101] on div at bounding box center [268, 106] width 228 height 40
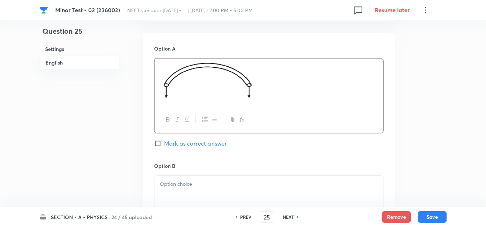
scroll to position [358, 0]
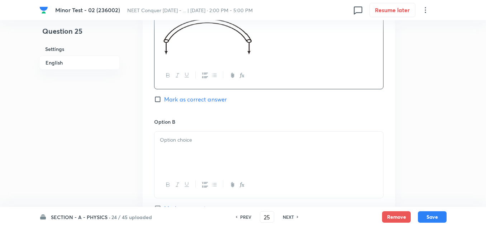
click at [209, 140] on p at bounding box center [269, 140] width 218 height 8
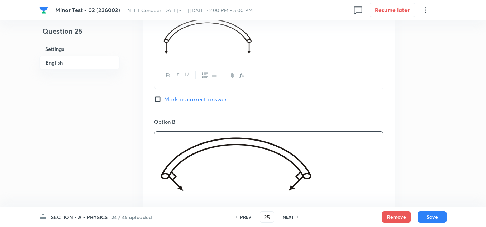
click at [223, 30] on img at bounding box center [208, 37] width 96 height 37
click at [262, 41] on p at bounding box center [269, 38] width 218 height 39
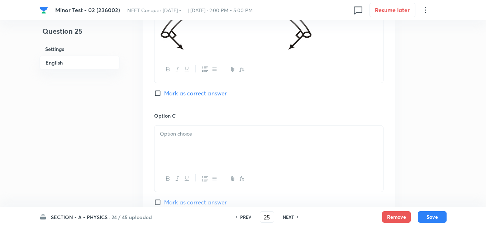
scroll to position [537, 0]
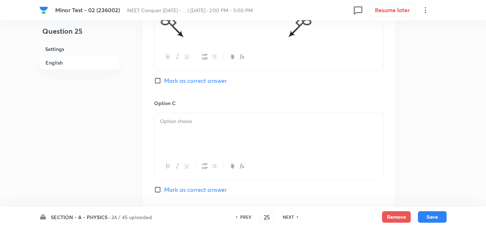
click at [197, 134] on div at bounding box center [268, 133] width 228 height 40
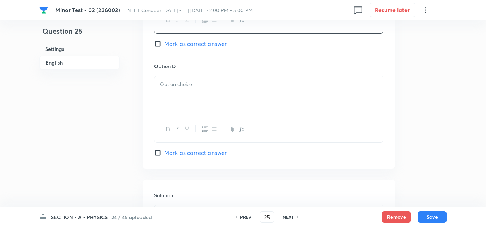
scroll to position [716, 0]
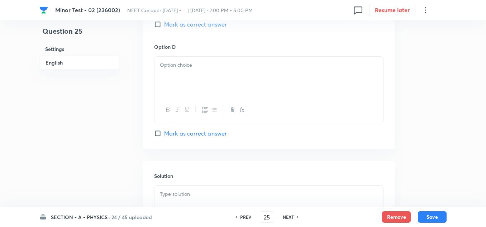
click at [203, 72] on div at bounding box center [268, 77] width 228 height 40
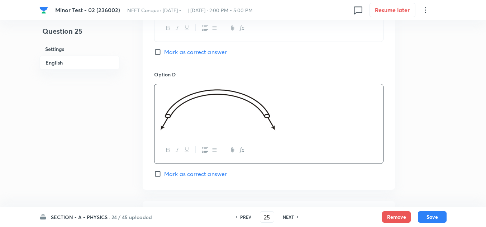
scroll to position [644, 0]
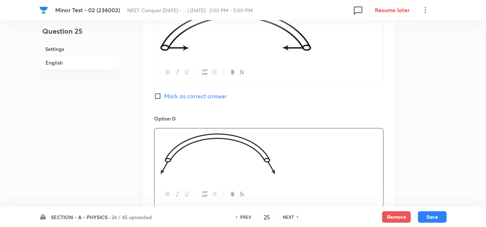
click at [159, 96] on input "Mark as correct answer" at bounding box center [159, 95] width 10 height 7
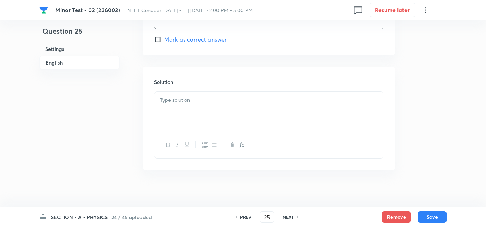
scroll to position [823, 0]
click at [181, 96] on p at bounding box center [269, 99] width 218 height 8
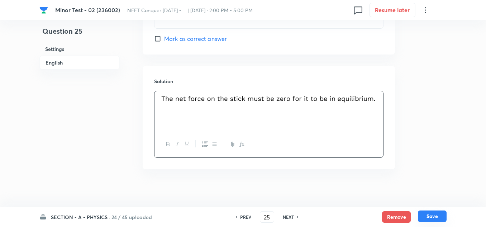
click at [438, 214] on button "Save" at bounding box center [431, 215] width 29 height 11
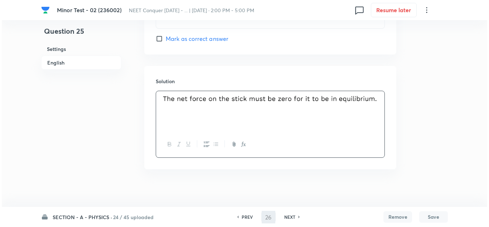
scroll to position [0, 0]
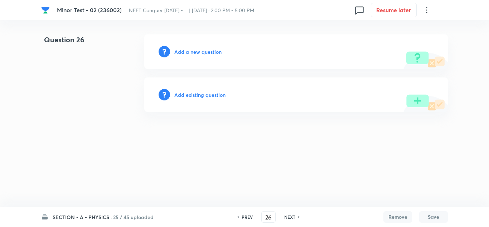
click at [199, 54] on h6 "Add a new question" at bounding box center [197, 52] width 47 height 8
click at [199, 54] on h6 "Choose a question type" at bounding box center [201, 52] width 55 height 8
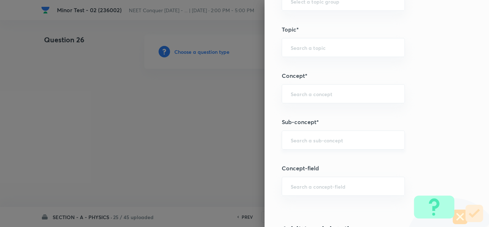
scroll to position [394, 0]
click at [315, 135] on input "text" at bounding box center [343, 138] width 105 height 7
paste input "[PERSON_NAME] Laws of Motion"
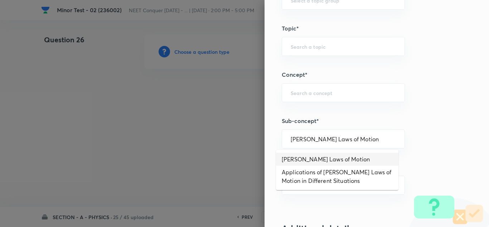
click at [324, 163] on li "[PERSON_NAME] Laws of Motion" at bounding box center [337, 159] width 122 height 13
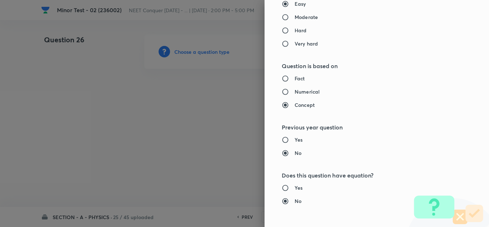
scroll to position [680, 0]
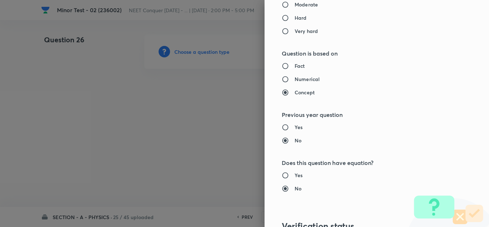
click at [287, 65] on input "Fact" at bounding box center [288, 65] width 13 height 7
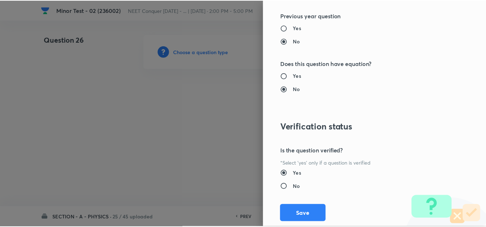
scroll to position [797, 0]
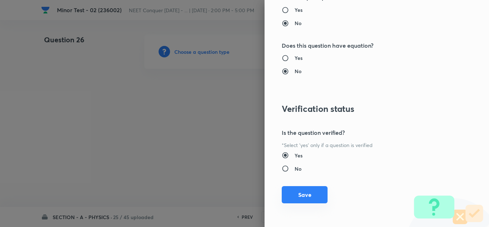
click at [296, 194] on button "Save" at bounding box center [305, 194] width 46 height 17
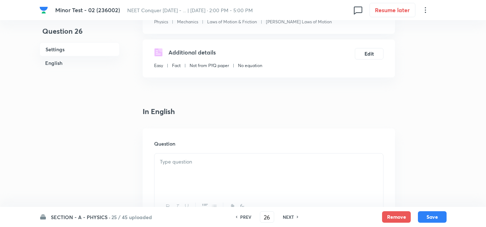
scroll to position [107, 0]
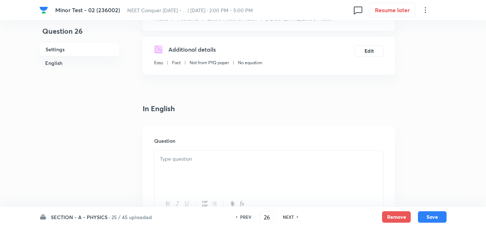
click at [207, 159] on p at bounding box center [269, 159] width 218 height 8
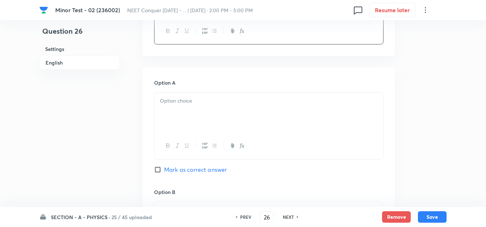
scroll to position [286, 0]
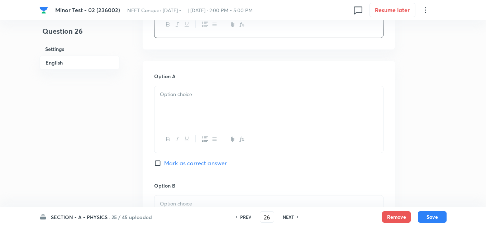
click at [179, 102] on div at bounding box center [268, 106] width 228 height 40
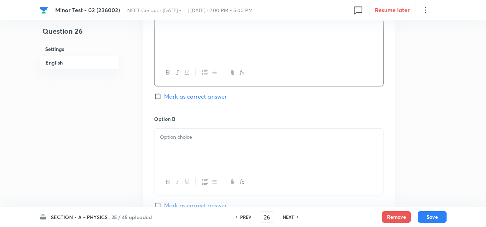
scroll to position [358, 0]
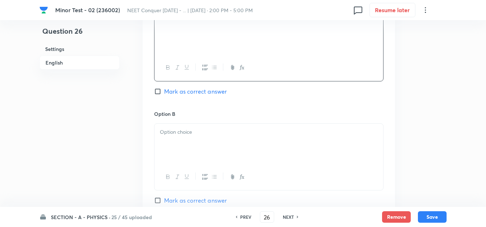
click at [193, 130] on p at bounding box center [269, 132] width 218 height 8
click at [195, 123] on div "Option C Mark as correct answer" at bounding box center [268, 165] width 229 height 109
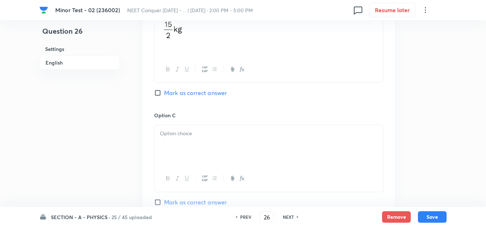
click at [176, 140] on div at bounding box center [268, 145] width 228 height 40
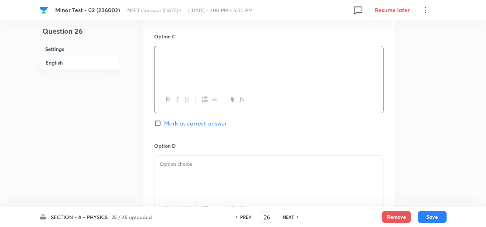
scroll to position [573, 0]
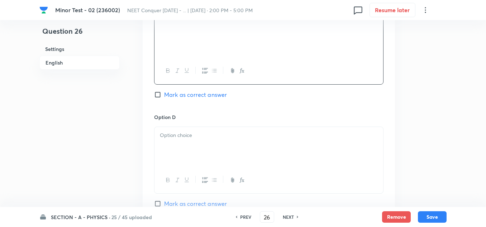
click at [196, 140] on div at bounding box center [268, 147] width 228 height 40
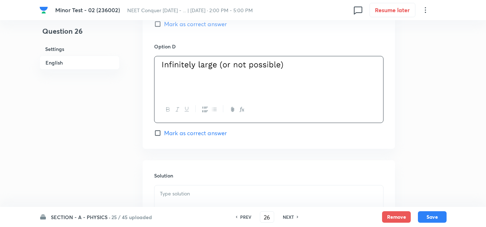
scroll to position [644, 0]
click at [157, 134] on input "Mark as correct answer" at bounding box center [159, 131] width 10 height 7
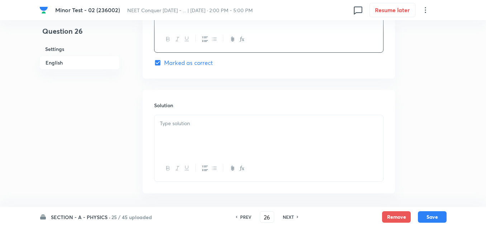
scroll to position [716, 0]
click at [188, 121] on p at bounding box center [269, 121] width 218 height 8
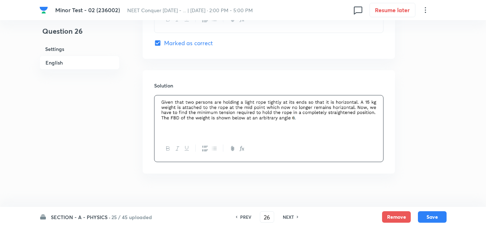
scroll to position [743, 0]
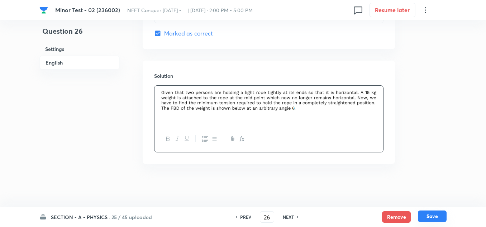
click at [431, 214] on button "Save" at bounding box center [431, 215] width 29 height 11
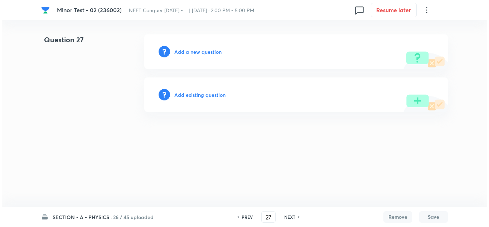
scroll to position [0, 0]
click at [199, 55] on h6 "Add a new question" at bounding box center [197, 52] width 47 height 8
click at [209, 52] on h6 "Choose a question type" at bounding box center [201, 52] width 55 height 8
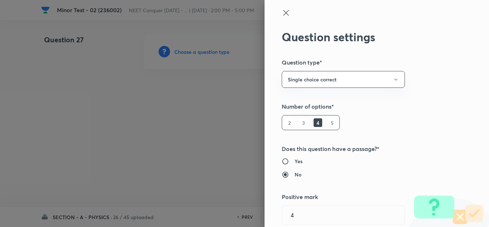
click at [186, 88] on div at bounding box center [244, 113] width 489 height 227
click at [283, 14] on icon at bounding box center [285, 12] width 5 height 5
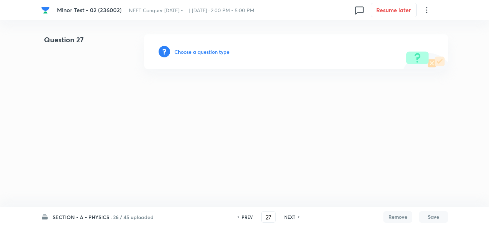
click at [113, 217] on h6 "26 / 45 uploaded" at bounding box center [133, 217] width 40 height 8
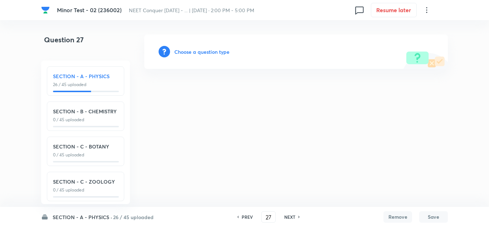
click at [88, 81] on div "SECTION - A - PHYSICS 26 / 45 uploaded" at bounding box center [85, 79] width 65 height 15
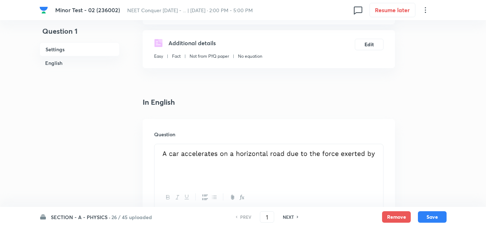
scroll to position [143, 0]
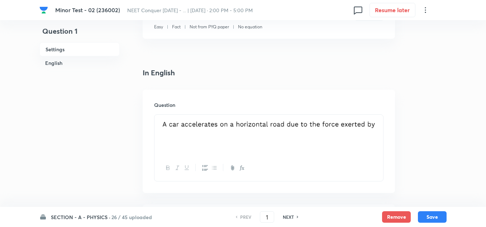
click at [110, 217] on div "SECTION - A - PHYSICS · 26 / 45 uploaded" at bounding box center [95, 217] width 112 height 8
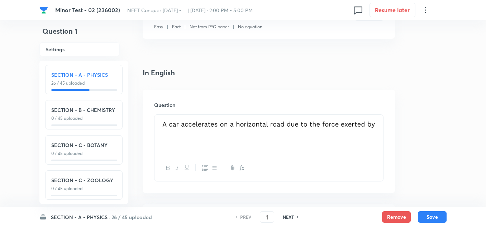
scroll to position [0, 0]
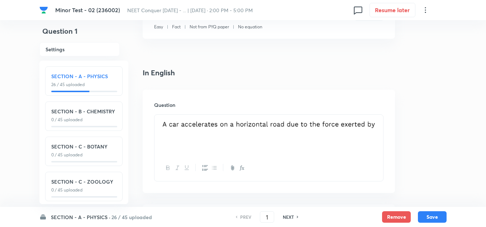
click at [86, 83] on p "26 / 45 uploaded" at bounding box center [83, 84] width 65 height 6
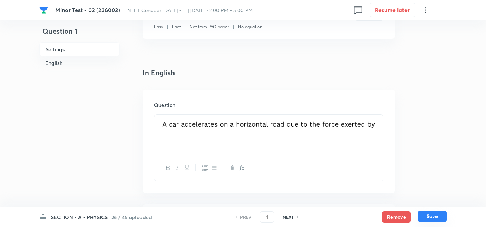
click at [431, 214] on button "Save" at bounding box center [431, 215] width 29 height 11
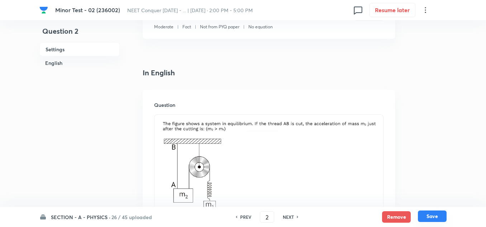
click at [431, 215] on button "Save" at bounding box center [431, 215] width 29 height 11
click at [431, 215] on button "Save" at bounding box center [431, 216] width 29 height 11
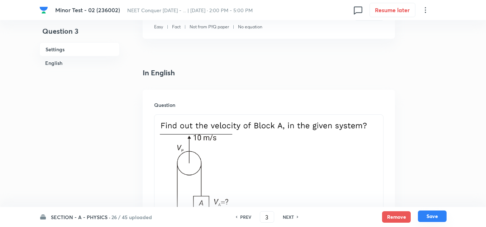
click at [431, 215] on button "Save" at bounding box center [431, 215] width 29 height 11
click at [431, 215] on button "Save" at bounding box center [431, 216] width 29 height 11
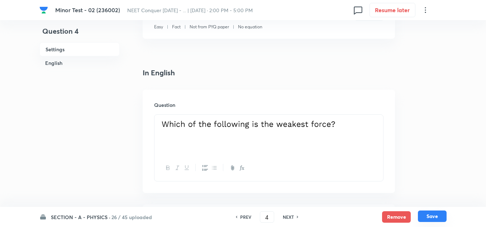
click at [431, 215] on button "Save" at bounding box center [431, 215] width 29 height 11
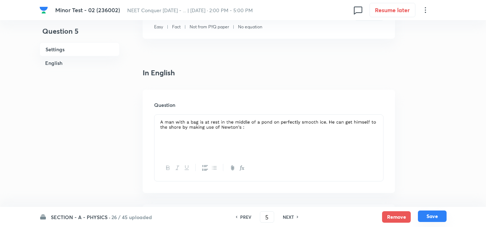
click at [431, 215] on button "Save" at bounding box center [431, 215] width 29 height 11
click at [431, 215] on button "Save" at bounding box center [431, 216] width 29 height 11
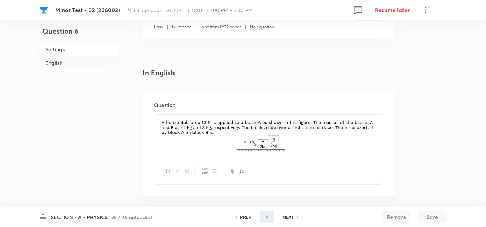
click at [431, 215] on button "Save" at bounding box center [431, 216] width 29 height 11
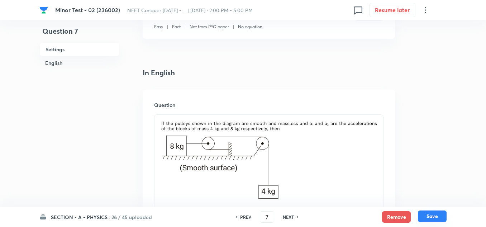
click at [431, 215] on button "Save" at bounding box center [431, 215] width 29 height 11
click at [431, 215] on button "Save" at bounding box center [431, 216] width 29 height 11
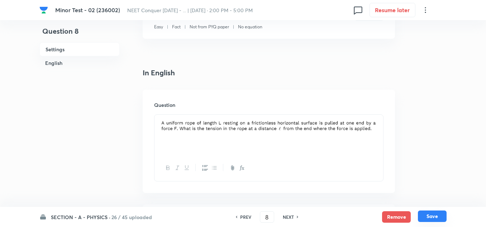
click at [431, 215] on button "Save" at bounding box center [431, 215] width 29 height 11
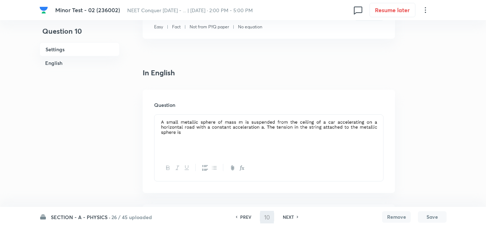
click at [431, 215] on button "Save" at bounding box center [431, 216] width 29 height 11
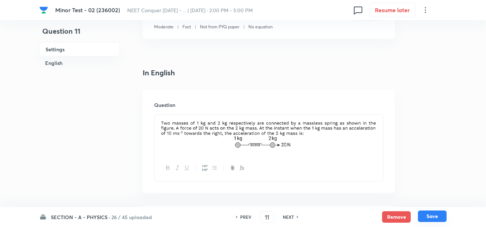
click at [431, 215] on button "Save" at bounding box center [431, 215] width 29 height 11
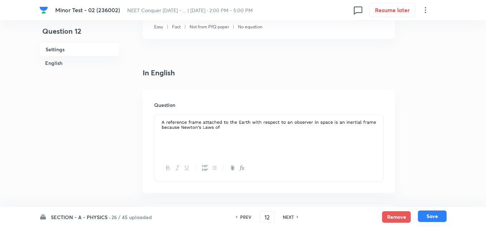
click at [431, 215] on button "Save" at bounding box center [431, 215] width 29 height 11
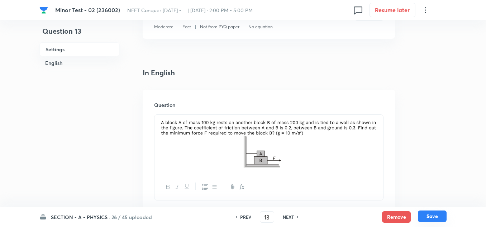
click at [431, 215] on button "Save" at bounding box center [431, 215] width 29 height 11
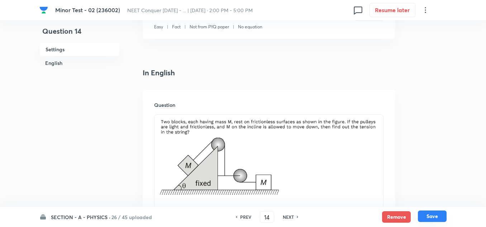
click at [431, 215] on button "Save" at bounding box center [431, 215] width 29 height 11
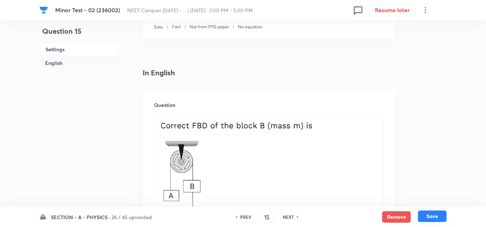
click at [431, 215] on button "Save" at bounding box center [431, 215] width 29 height 11
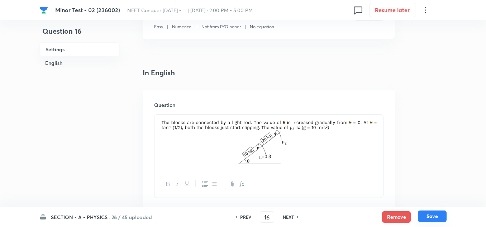
click at [431, 215] on button "Save" at bounding box center [431, 215] width 29 height 11
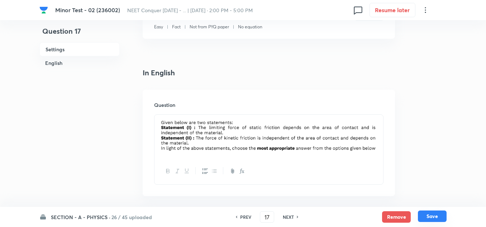
click at [431, 215] on button "Save" at bounding box center [431, 215] width 29 height 11
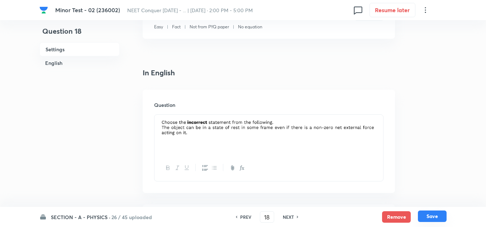
click at [431, 215] on button "Save" at bounding box center [431, 215] width 29 height 11
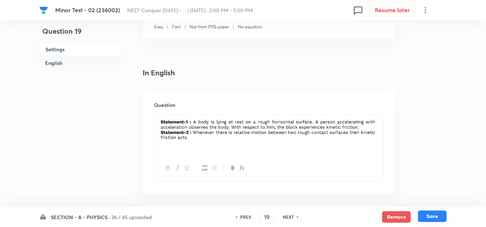
click at [431, 215] on button "Save" at bounding box center [431, 215] width 29 height 11
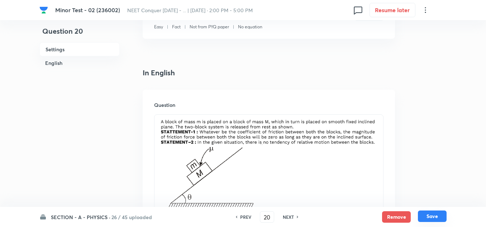
click at [431, 215] on button "Save" at bounding box center [431, 215] width 29 height 11
click at [431, 215] on button "Save" at bounding box center [431, 216] width 29 height 11
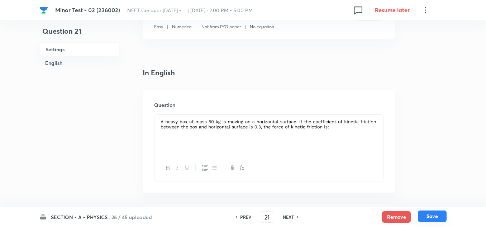
click at [431, 215] on button "Save" at bounding box center [431, 215] width 29 height 11
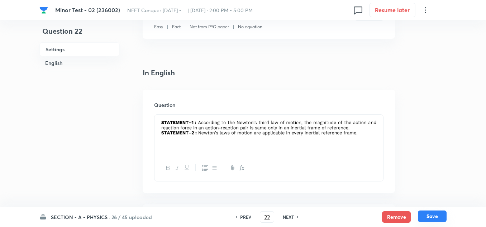
click at [431, 215] on button "Save" at bounding box center [431, 215] width 29 height 11
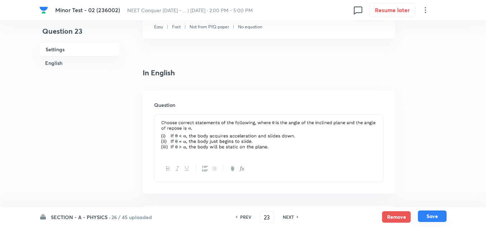
click at [431, 215] on button "Save" at bounding box center [431, 215] width 29 height 11
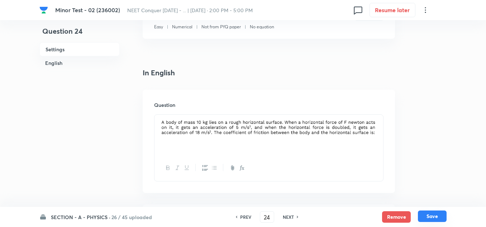
click at [431, 215] on button "Save" at bounding box center [431, 215] width 29 height 11
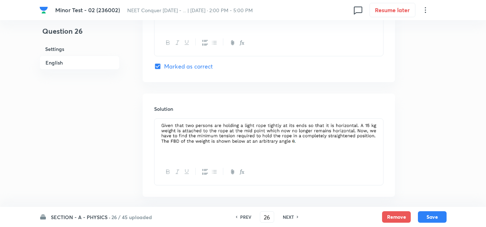
scroll to position [743, 0]
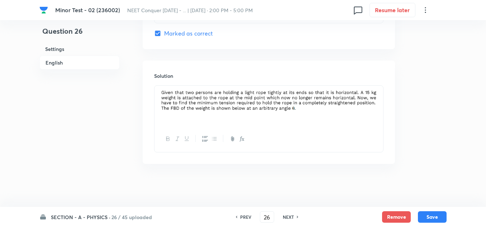
click at [367, 105] on img at bounding box center [269, 100] width 218 height 21
click at [383, 102] on div at bounding box center [268, 118] width 229 height 67
click at [373, 97] on img at bounding box center [269, 100] width 218 height 21
drag, startPoint x: 377, startPoint y: 98, endPoint x: 337, endPoint y: 102, distance: 40.6
click at [372, 97] on img at bounding box center [269, 100] width 218 height 21
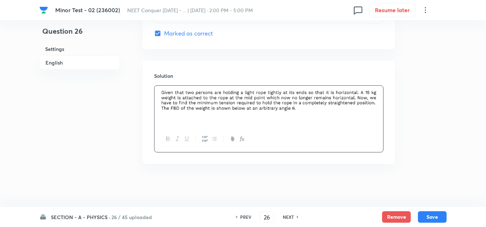
click at [303, 95] on img at bounding box center [269, 100] width 218 height 21
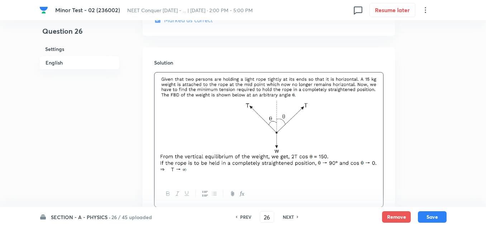
scroll to position [779, 0]
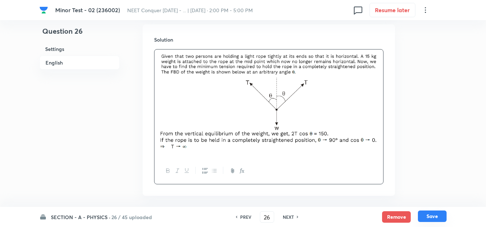
click at [431, 214] on button "Save" at bounding box center [431, 215] width 29 height 11
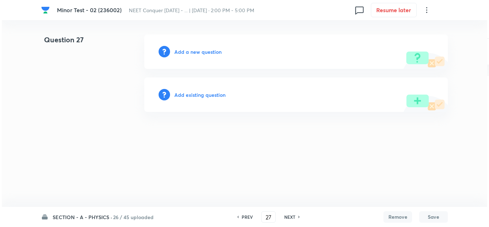
scroll to position [0, 0]
click at [187, 49] on h6 "Add a new question" at bounding box center [197, 52] width 47 height 8
click at [209, 51] on h6 "Choose a question type" at bounding box center [201, 52] width 55 height 8
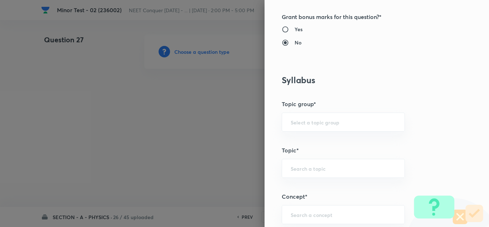
scroll to position [430, 0]
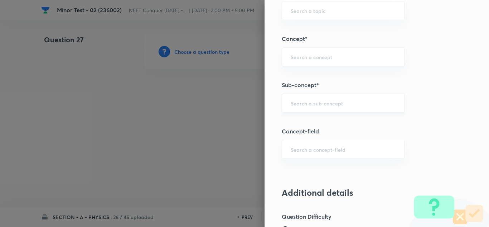
click at [325, 102] on input "text" at bounding box center [343, 103] width 105 height 7
paste input "[PERSON_NAME] Laws of Motion"
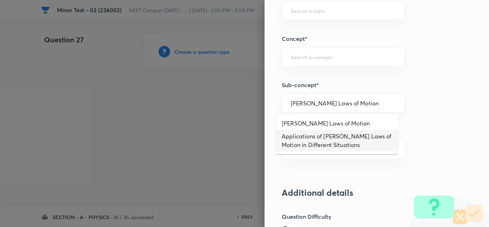
click at [333, 127] on li "[PERSON_NAME] Laws of Motion" at bounding box center [337, 123] width 122 height 13
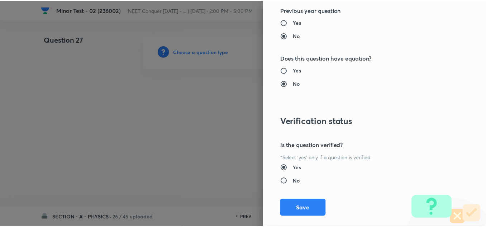
scroll to position [788, 0]
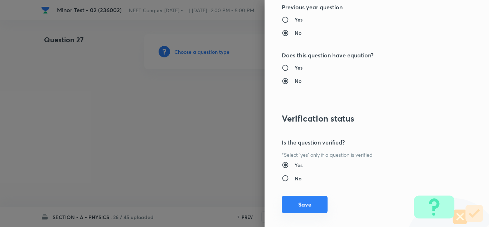
click at [303, 205] on button "Save" at bounding box center [305, 203] width 46 height 17
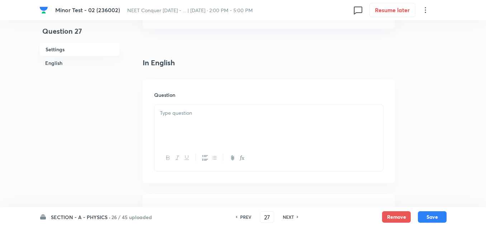
scroll to position [179, 0]
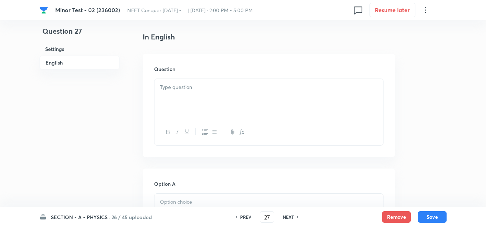
click at [192, 96] on div at bounding box center [268, 99] width 228 height 40
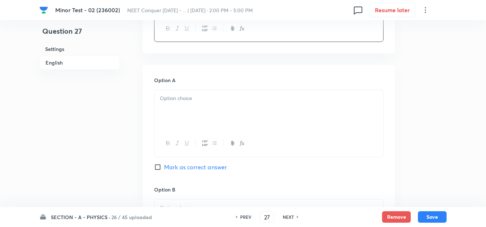
scroll to position [286, 0]
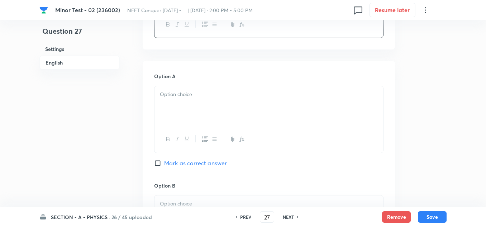
click at [201, 104] on div at bounding box center [268, 106] width 228 height 40
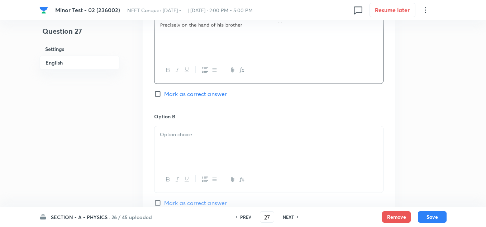
scroll to position [358, 0]
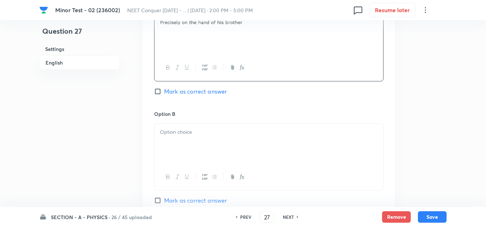
click at [197, 130] on p at bounding box center [269, 132] width 218 height 8
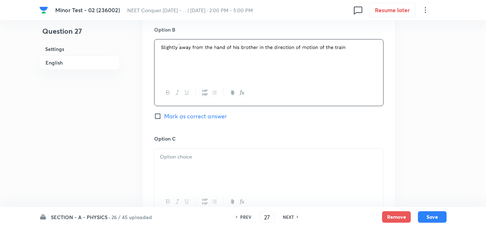
scroll to position [465, 0]
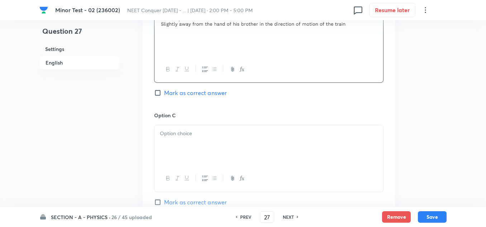
click at [185, 140] on div at bounding box center [268, 145] width 228 height 40
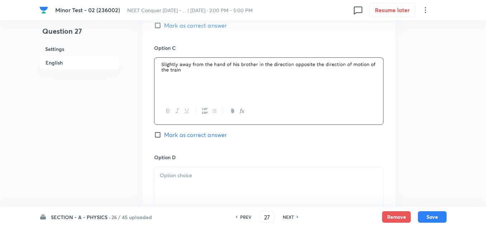
scroll to position [537, 0]
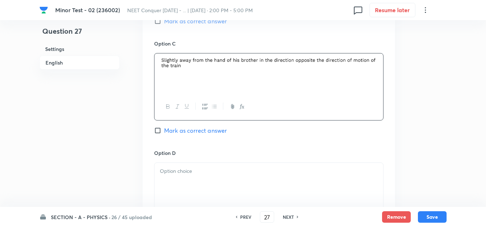
click at [197, 177] on div at bounding box center [268, 183] width 228 height 40
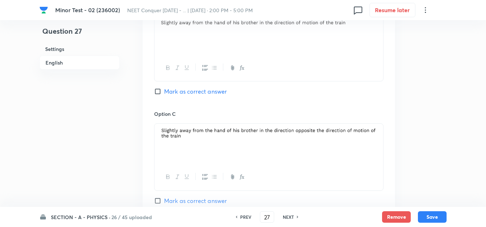
scroll to position [465, 0]
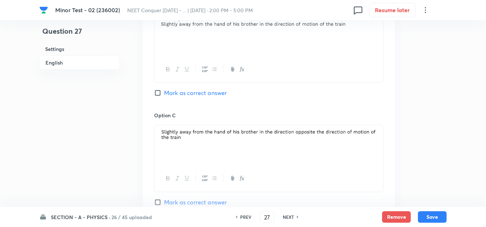
click at [156, 95] on input "Mark as correct answer" at bounding box center [159, 92] width 10 height 7
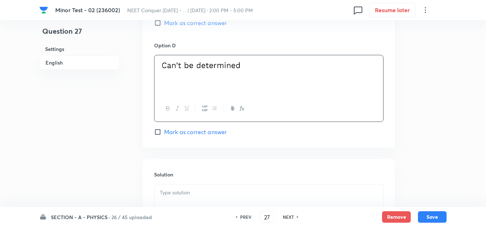
scroll to position [743, 0]
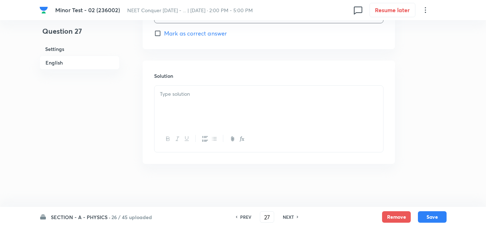
click at [190, 102] on div at bounding box center [268, 106] width 228 height 40
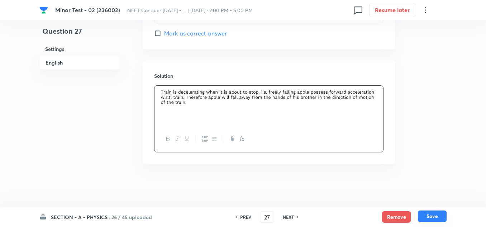
click at [434, 214] on button "Save" at bounding box center [431, 215] width 29 height 11
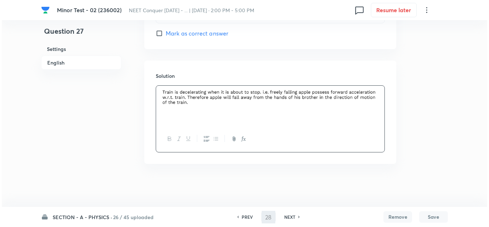
scroll to position [0, 0]
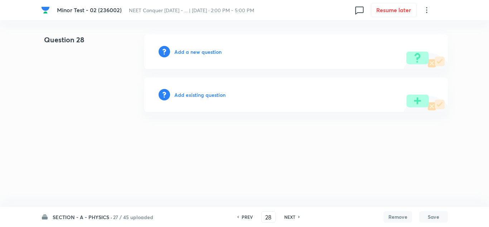
click at [206, 50] on h6 "Add a new question" at bounding box center [197, 52] width 47 height 8
click at [208, 49] on h6 "Choose a question type" at bounding box center [201, 52] width 55 height 8
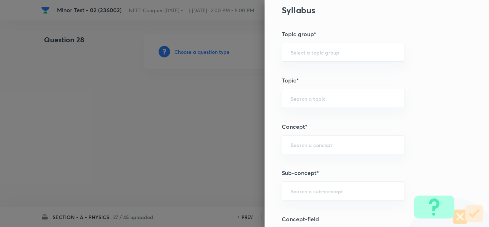
scroll to position [501, 0]
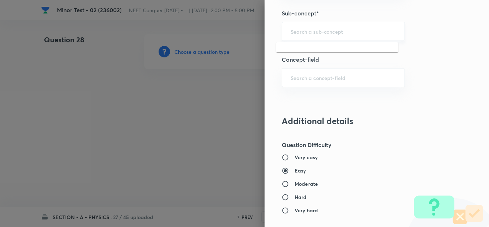
click at [304, 31] on input "text" at bounding box center [343, 31] width 105 height 7
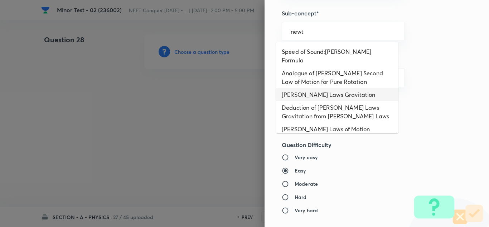
click at [308, 88] on li "[PERSON_NAME] Laws Gravitation" at bounding box center [337, 94] width 122 height 13
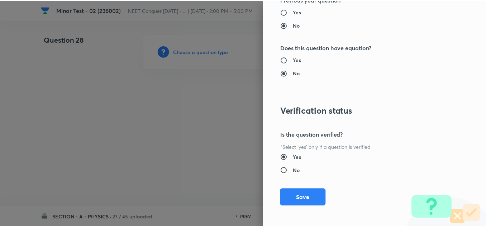
scroll to position [797, 0]
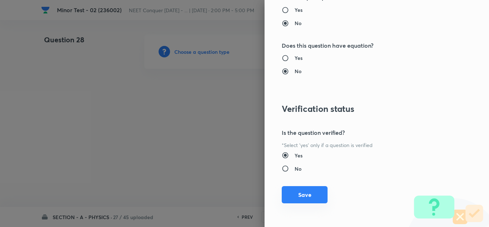
click at [311, 194] on button "Save" at bounding box center [305, 194] width 46 height 17
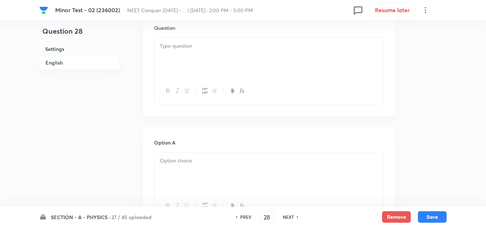
scroll to position [179, 0]
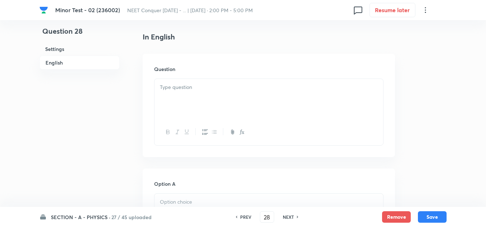
click at [198, 92] on div at bounding box center [268, 99] width 228 height 40
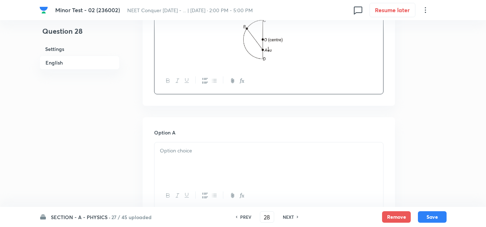
scroll to position [286, 0]
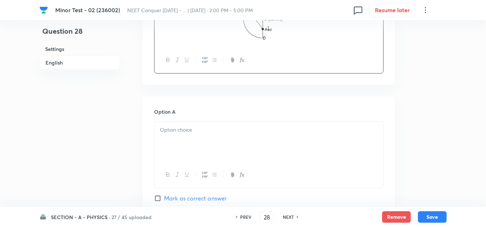
click at [183, 139] on div at bounding box center [268, 141] width 228 height 40
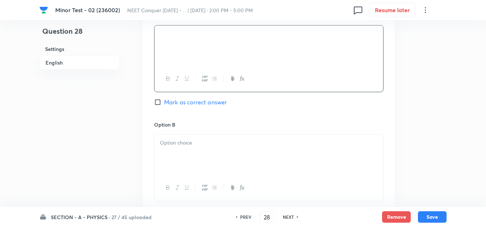
scroll to position [394, 0]
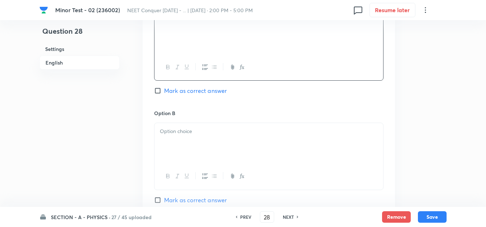
click at [180, 133] on p at bounding box center [269, 131] width 218 height 8
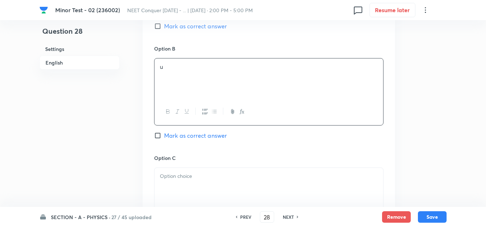
scroll to position [465, 0]
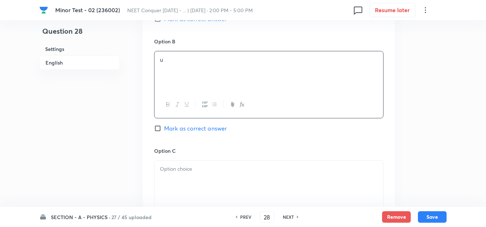
click at [189, 172] on p at bounding box center [269, 169] width 218 height 8
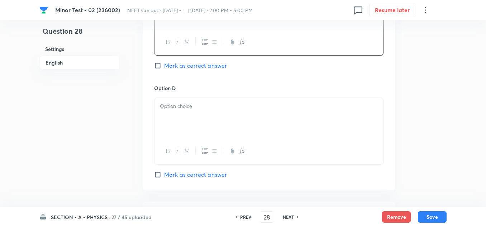
scroll to position [644, 0]
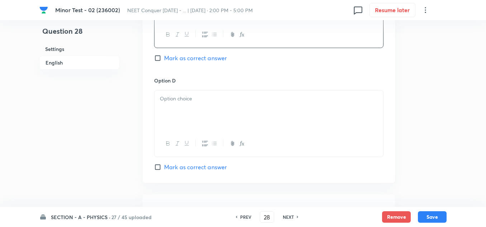
click at [186, 101] on p at bounding box center [269, 99] width 218 height 8
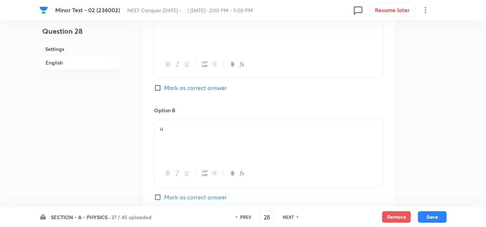
scroll to position [358, 0]
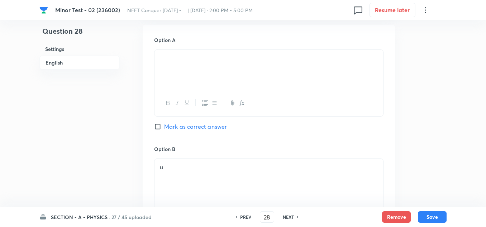
click at [159, 126] on input "Mark as correct answer" at bounding box center [159, 126] width 10 height 7
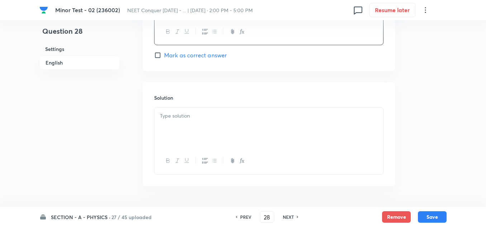
scroll to position [778, 0]
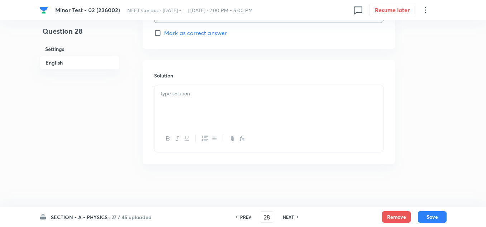
click at [184, 104] on div at bounding box center [268, 105] width 228 height 40
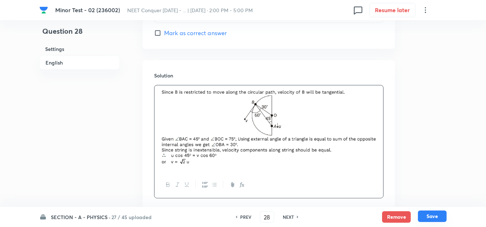
click at [433, 215] on button "Save" at bounding box center [431, 215] width 29 height 11
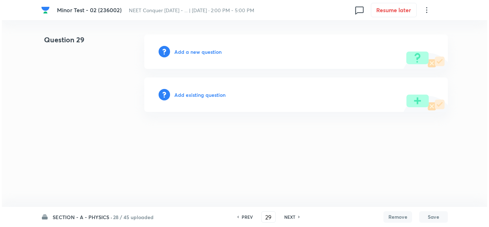
scroll to position [0, 0]
click at [201, 55] on h6 "Add a new question" at bounding box center [197, 52] width 47 height 8
click at [201, 55] on div "Choose a question type" at bounding box center [296, 51] width 304 height 34
click at [210, 46] on div "Choose a question type" at bounding box center [296, 51] width 304 height 34
click at [212, 57] on div "Choose a question type" at bounding box center [296, 51] width 304 height 34
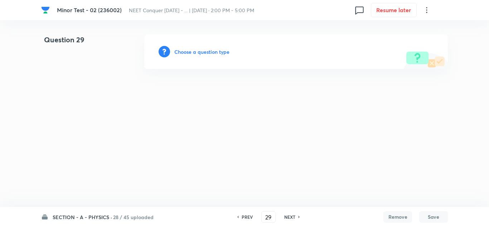
click at [211, 52] on h6 "Choose a question type" at bounding box center [201, 52] width 55 height 8
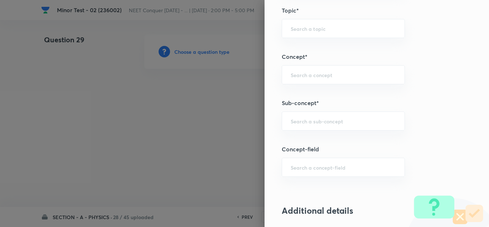
scroll to position [465, 0]
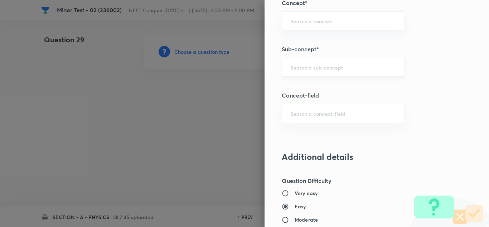
click at [317, 73] on div "​" at bounding box center [343, 67] width 123 height 19
paste input "[PERSON_NAME] Laws of Motion"
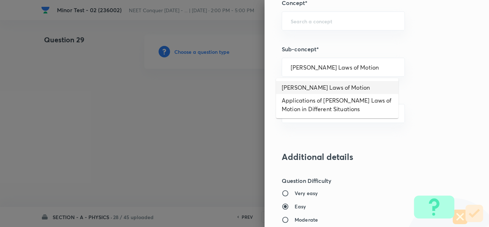
click at [327, 89] on li "[PERSON_NAME] Laws of Motion" at bounding box center [337, 87] width 122 height 13
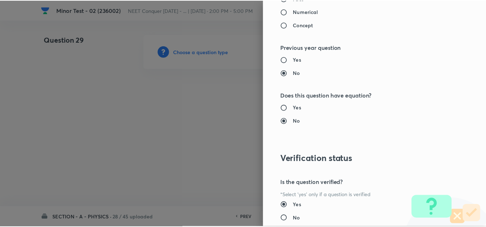
scroll to position [797, 0]
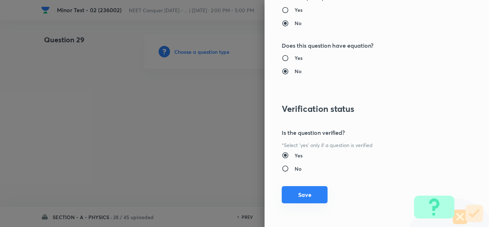
click at [304, 201] on button "Save" at bounding box center [305, 194] width 46 height 17
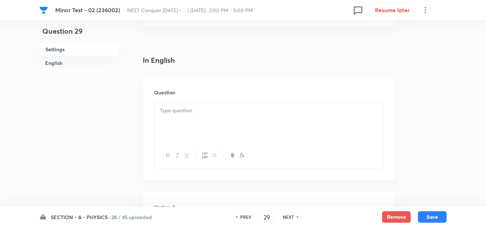
scroll to position [143, 0]
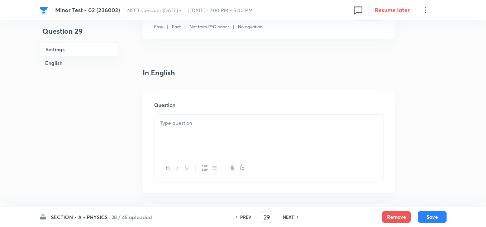
click at [188, 135] on div at bounding box center [268, 135] width 228 height 40
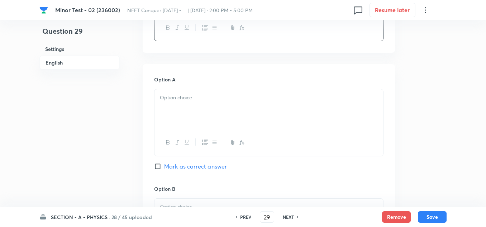
scroll to position [286, 0]
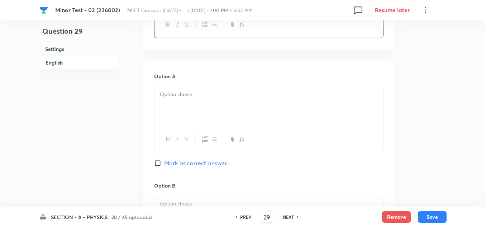
click at [196, 97] on p at bounding box center [269, 94] width 218 height 8
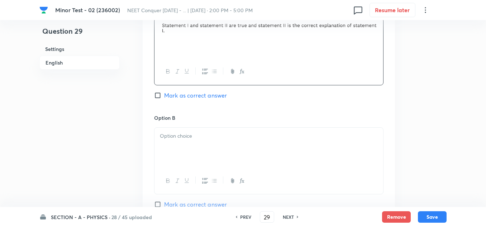
scroll to position [358, 0]
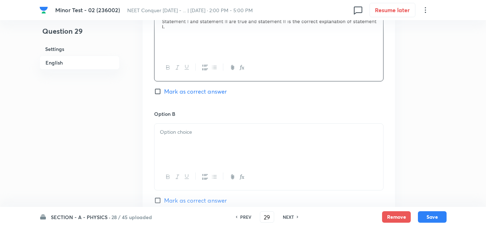
click at [170, 146] on div at bounding box center [268, 144] width 228 height 40
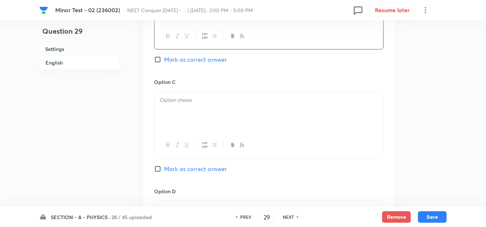
scroll to position [501, 0]
click at [162, 104] on div at bounding box center [268, 109] width 228 height 40
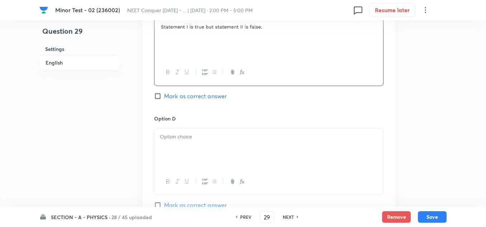
scroll to position [573, 0]
click at [190, 137] on p at bounding box center [269, 135] width 218 height 8
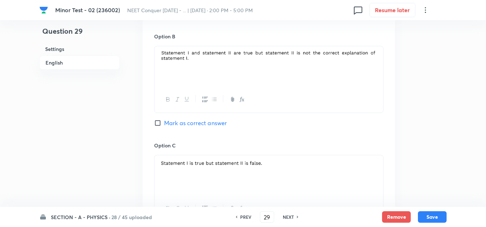
scroll to position [430, 0]
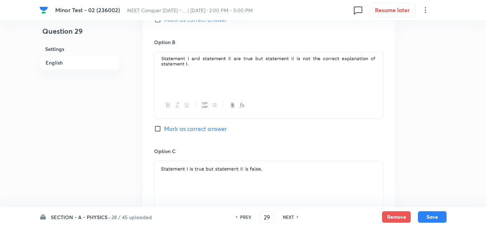
click at [158, 129] on input "Mark as correct answer" at bounding box center [159, 128] width 10 height 7
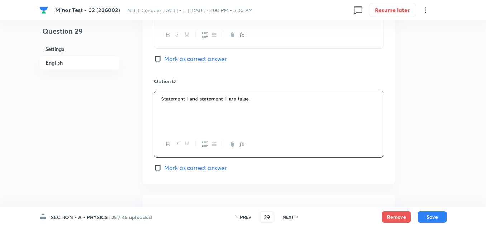
click at [184, 106] on div at bounding box center [268, 111] width 228 height 40
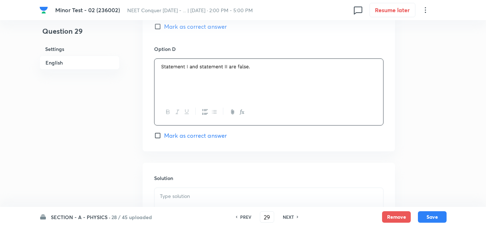
scroll to position [716, 0]
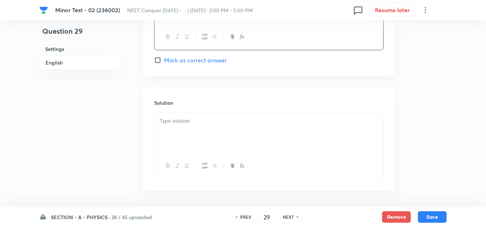
click at [185, 129] on div at bounding box center [268, 132] width 228 height 40
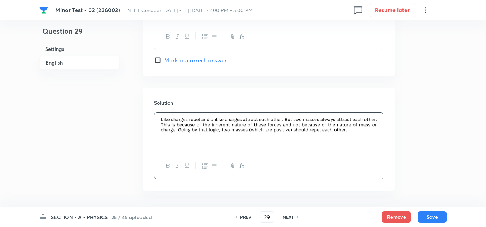
scroll to position [743, 0]
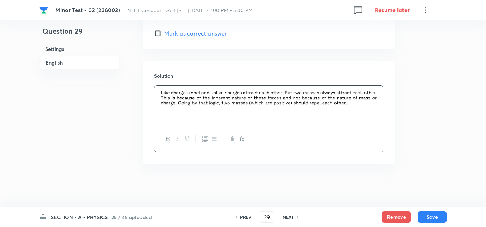
click at [433, 211] on button "Save" at bounding box center [431, 216] width 29 height 11
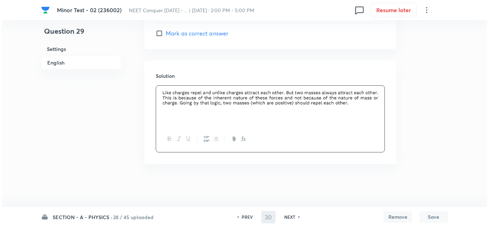
scroll to position [0, 0]
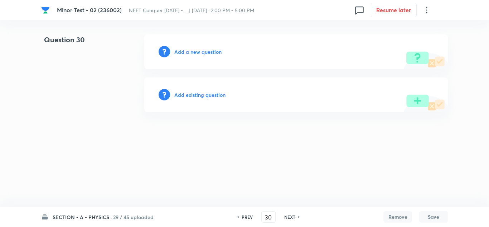
click at [197, 52] on h6 "Add a new question" at bounding box center [197, 52] width 47 height 8
click at [205, 55] on h6 "Choose a question type" at bounding box center [201, 52] width 55 height 8
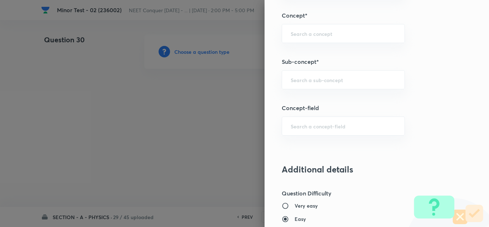
scroll to position [465, 0]
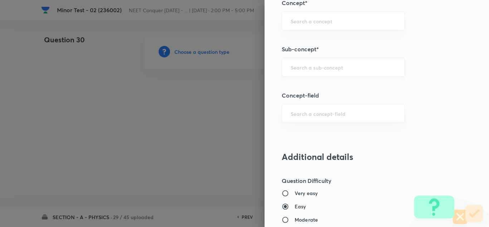
click at [307, 71] on div "​" at bounding box center [343, 67] width 123 height 19
paste input "[PERSON_NAME] Laws of Motion"
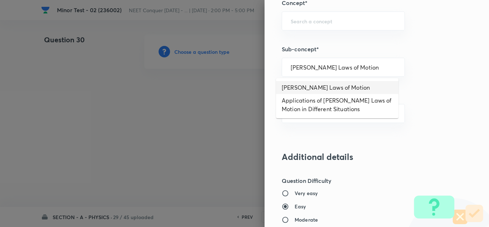
click at [305, 86] on li "[PERSON_NAME] Laws of Motion" at bounding box center [337, 87] width 122 height 13
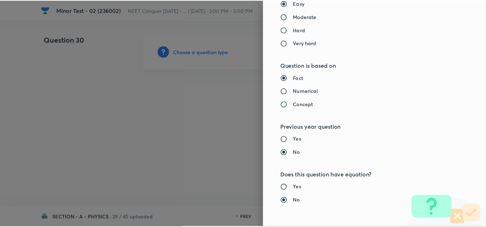
scroll to position [788, 0]
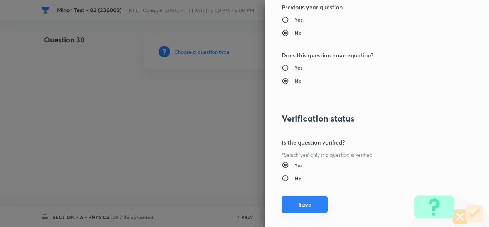
click at [304, 201] on button "Save" at bounding box center [305, 203] width 46 height 17
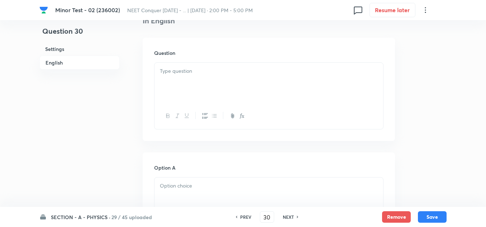
scroll to position [215, 0]
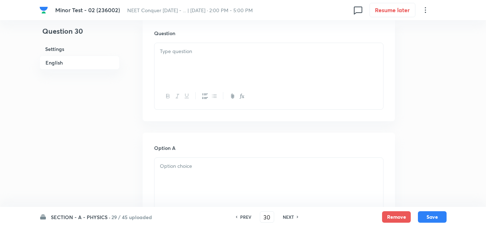
click at [179, 62] on div at bounding box center [268, 63] width 228 height 40
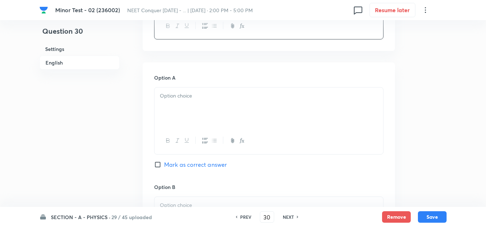
scroll to position [286, 0]
click at [214, 101] on div at bounding box center [268, 106] width 228 height 40
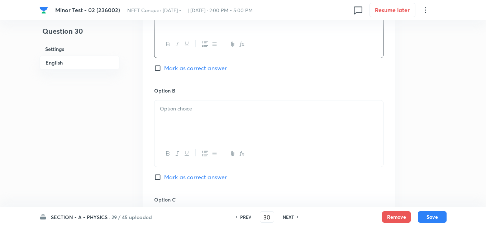
scroll to position [394, 0]
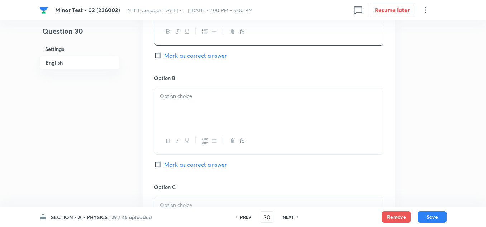
click at [201, 106] on div at bounding box center [268, 108] width 228 height 40
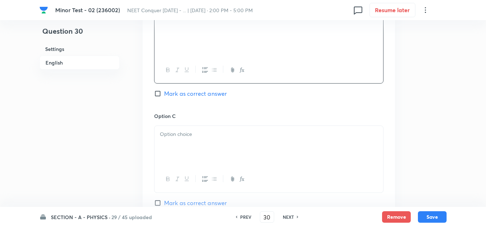
scroll to position [465, 0]
click at [184, 137] on p at bounding box center [269, 133] width 218 height 8
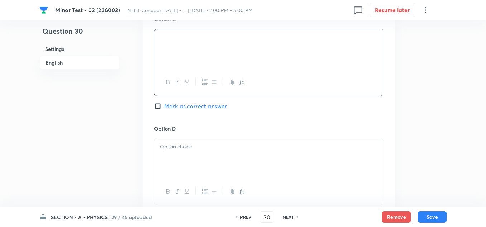
scroll to position [573, 0]
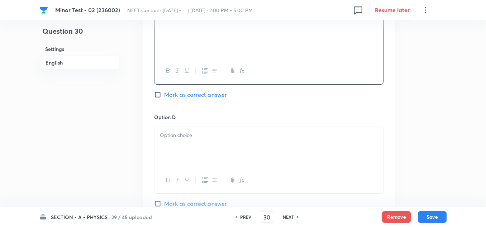
click at [178, 129] on div at bounding box center [268, 147] width 228 height 40
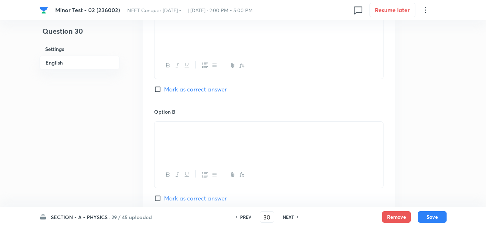
scroll to position [358, 0]
click at [160, 89] on input "Mark as correct answer" at bounding box center [159, 91] width 10 height 7
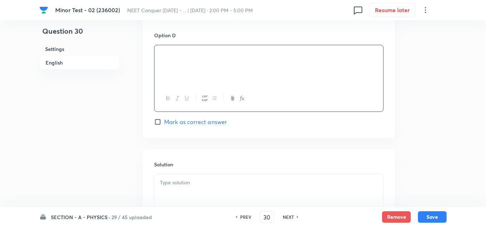
scroll to position [716, 0]
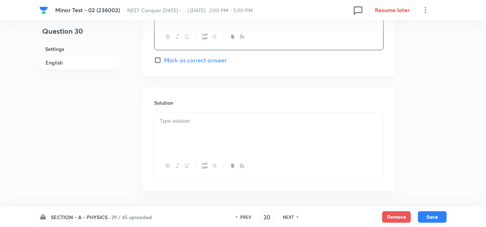
click at [201, 130] on div at bounding box center [268, 132] width 228 height 40
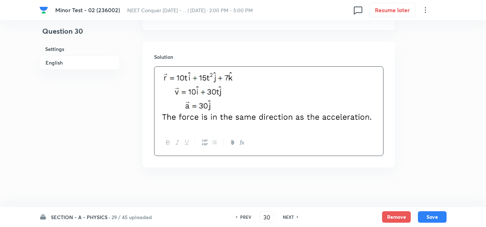
scroll to position [765, 0]
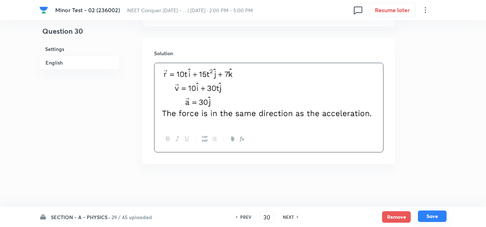
click at [435, 219] on button "Save" at bounding box center [431, 215] width 29 height 11
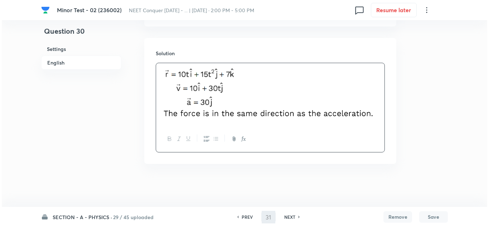
scroll to position [0, 0]
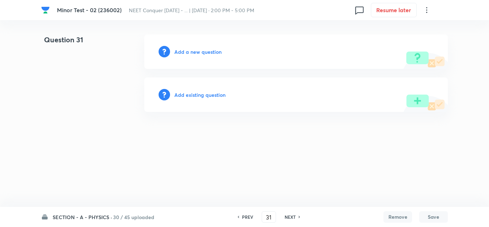
click at [196, 48] on h6 "Add a new question" at bounding box center [197, 52] width 47 height 8
click at [210, 50] on h6 "Choose a question type" at bounding box center [201, 52] width 55 height 8
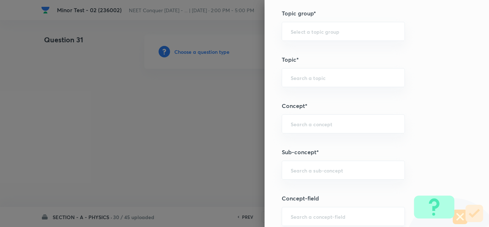
scroll to position [430, 0]
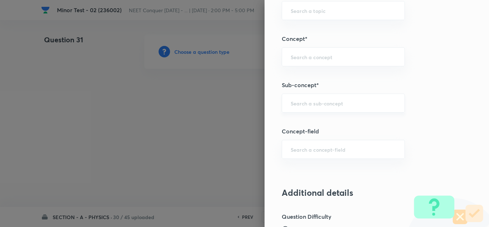
click at [313, 97] on div "​" at bounding box center [343, 102] width 123 height 19
paste input "[PERSON_NAME] Laws of Motion"
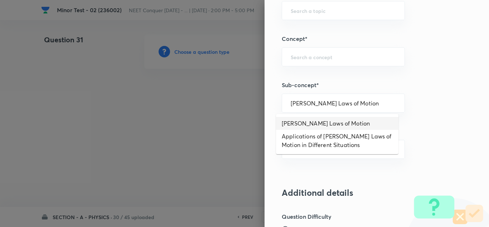
click at [337, 124] on li "[PERSON_NAME] Laws of Motion" at bounding box center [337, 123] width 122 height 13
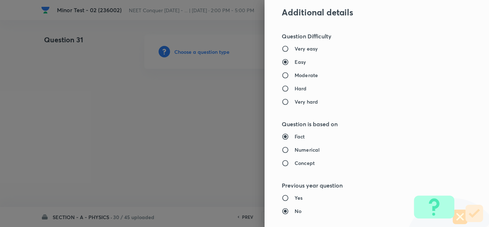
scroll to position [644, 0]
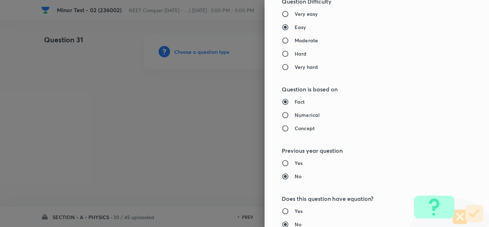
click at [296, 115] on h6 "Numerical" at bounding box center [307, 115] width 25 height 8
click at [295, 115] on input "Numerical" at bounding box center [288, 114] width 13 height 7
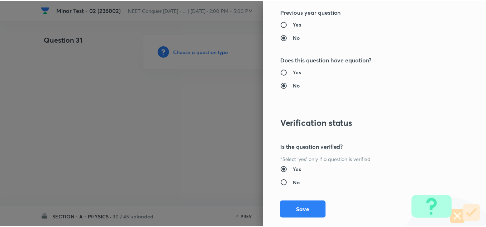
scroll to position [797, 0]
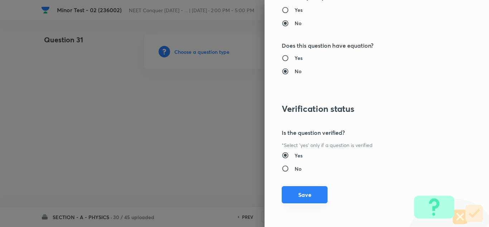
click at [300, 199] on button "Save" at bounding box center [305, 194] width 46 height 17
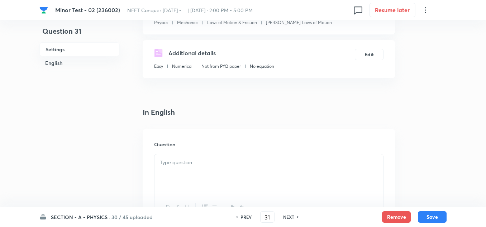
scroll to position [179, 0]
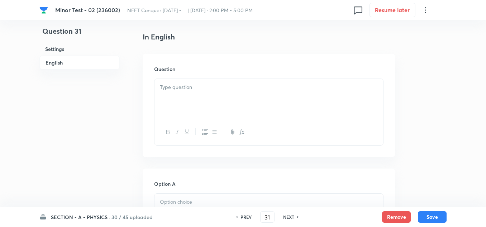
click at [189, 89] on p at bounding box center [269, 87] width 218 height 8
click at [180, 104] on div at bounding box center [268, 99] width 228 height 40
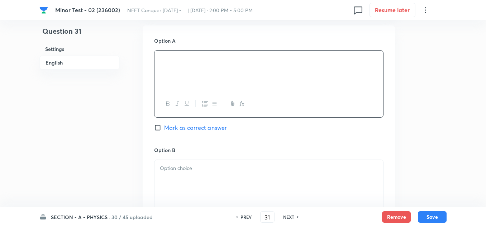
scroll to position [394, 0]
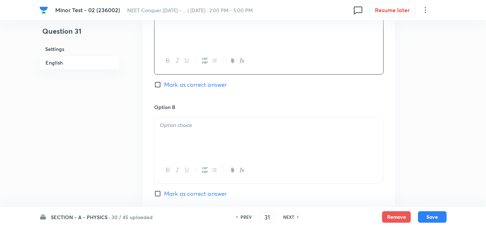
click at [198, 125] on p at bounding box center [269, 125] width 218 height 8
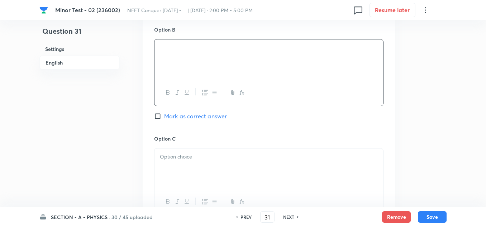
scroll to position [501, 0]
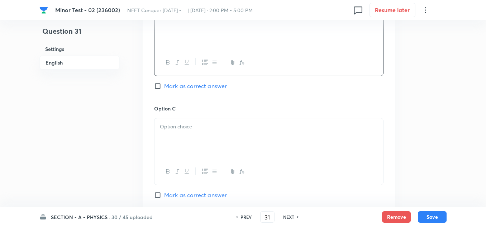
click at [178, 127] on p at bounding box center [269, 126] width 218 height 8
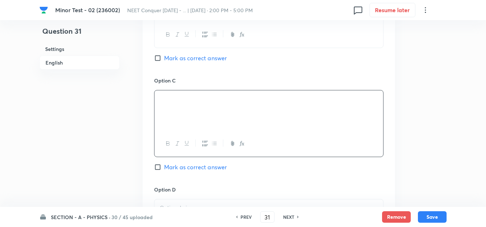
scroll to position [573, 0]
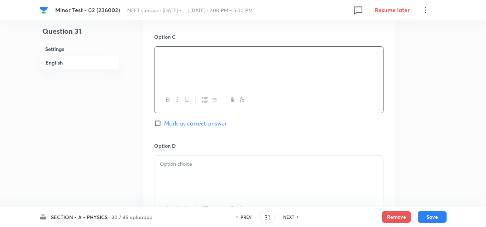
click at [185, 162] on p at bounding box center [269, 164] width 218 height 8
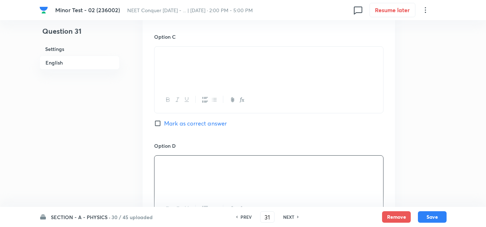
click at [157, 125] on input "Mark as correct answer" at bounding box center [159, 123] width 10 height 7
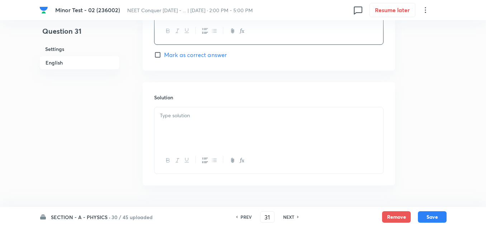
scroll to position [772, 0]
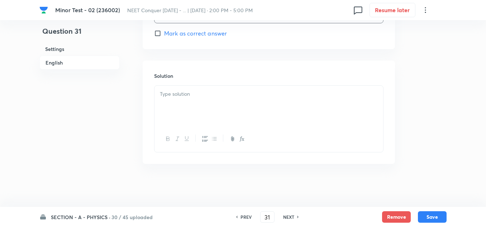
click at [186, 96] on p at bounding box center [269, 94] width 218 height 8
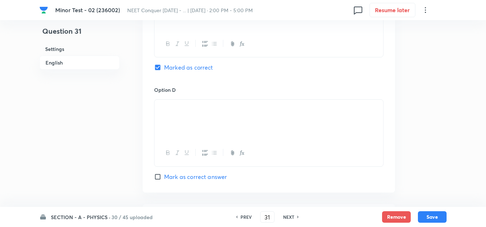
scroll to position [665, 0]
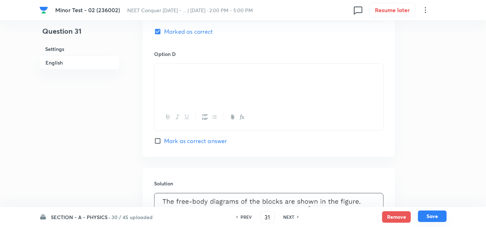
click at [435, 219] on button "Save" at bounding box center [431, 215] width 29 height 11
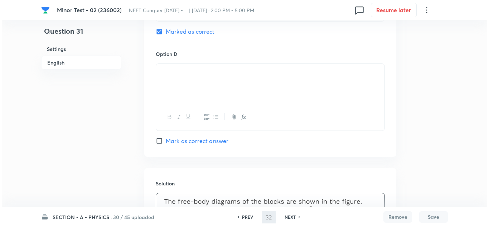
scroll to position [0, 0]
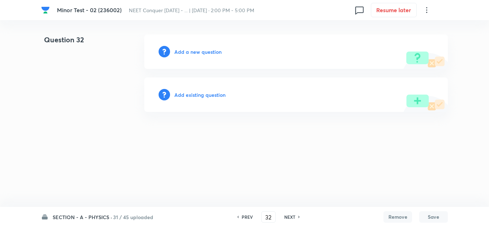
click at [193, 50] on h6 "Add a new question" at bounding box center [197, 52] width 47 height 8
click at [193, 50] on h6 "Choose a question type" at bounding box center [201, 52] width 55 height 8
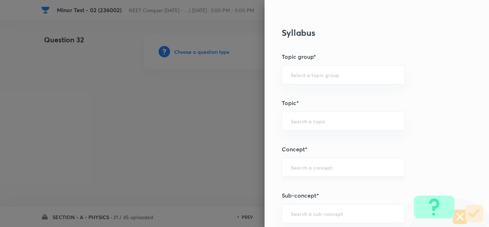
scroll to position [322, 0]
click at [328, 165] on input "text" at bounding box center [343, 164] width 105 height 7
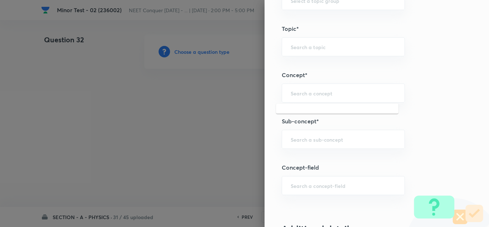
scroll to position [394, 0]
click at [316, 146] on div "​" at bounding box center [343, 138] width 123 height 19
paste input "[PERSON_NAME] Laws of Motion"
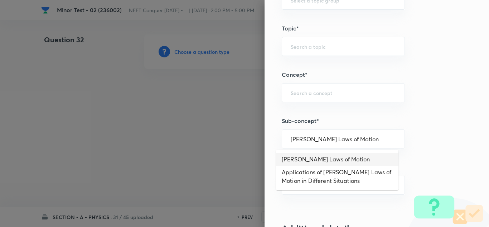
click at [319, 161] on li "[PERSON_NAME] Laws of Motion" at bounding box center [337, 159] width 122 height 13
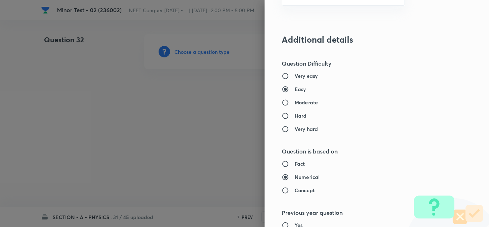
scroll to position [644, 0]
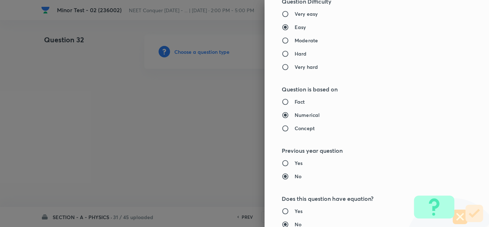
click at [282, 100] on input "Fact" at bounding box center [288, 101] width 13 height 7
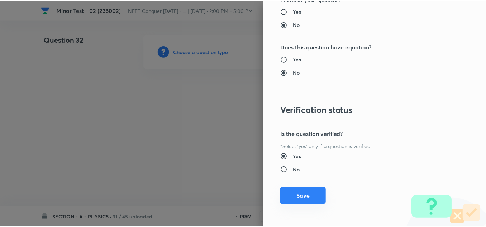
scroll to position [797, 0]
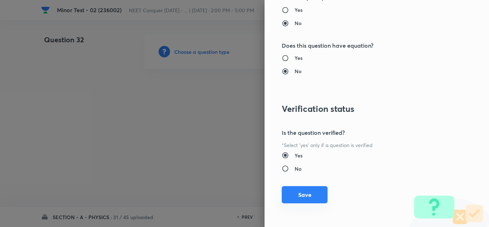
click at [304, 196] on button "Save" at bounding box center [305, 194] width 46 height 17
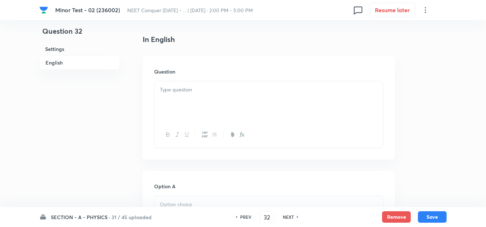
scroll to position [179, 0]
click at [184, 97] on div at bounding box center [268, 99] width 228 height 40
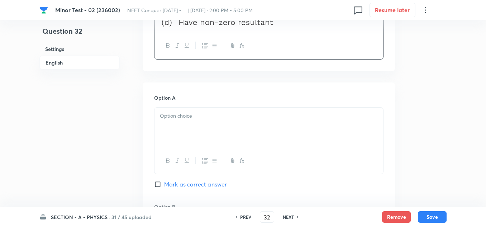
scroll to position [286, 0]
click at [201, 115] on p at bounding box center [269, 113] width 218 height 8
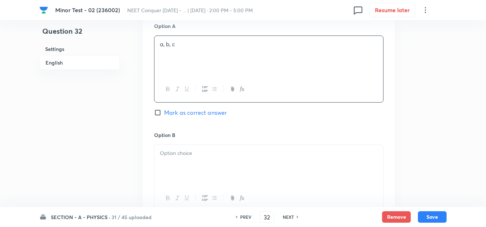
scroll to position [358, 0]
click at [186, 157] on div at bounding box center [268, 162] width 228 height 40
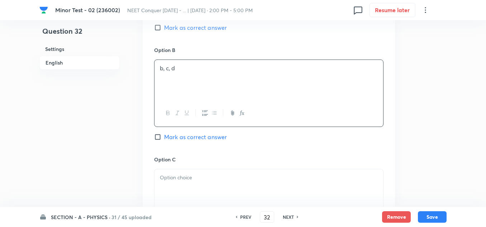
scroll to position [465, 0]
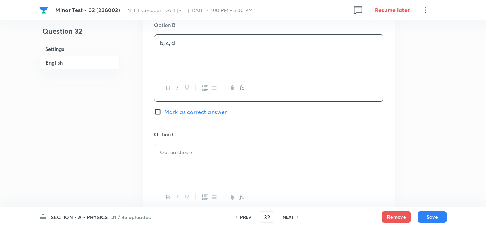
click at [183, 152] on p at bounding box center [269, 152] width 218 height 8
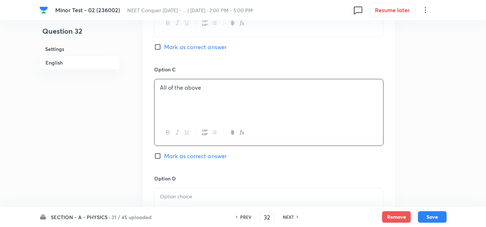
scroll to position [537, 0]
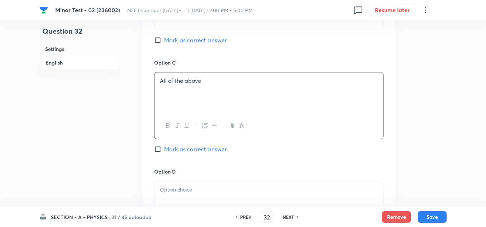
click at [196, 192] on p at bounding box center [269, 189] width 218 height 8
click at [159, 149] on input "Mark as correct answer" at bounding box center [159, 150] width 10 height 7
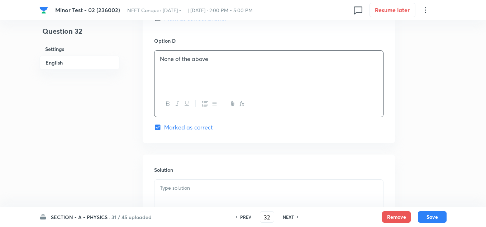
scroll to position [716, 0]
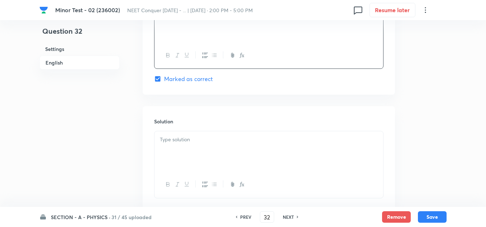
click at [167, 150] on div at bounding box center [268, 151] width 228 height 40
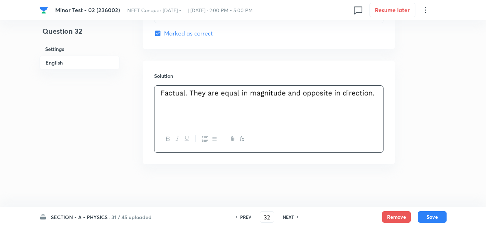
scroll to position [762, 0]
click at [431, 214] on button "Save" at bounding box center [431, 215] width 29 height 11
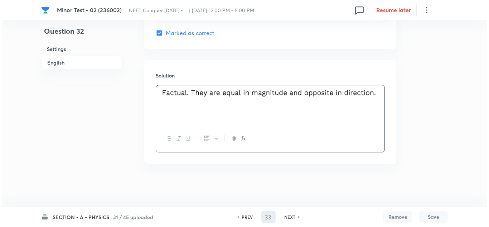
scroll to position [0, 0]
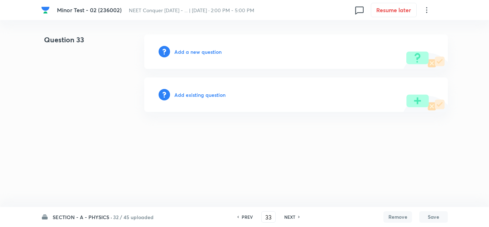
click at [192, 54] on h6 "Add a new question" at bounding box center [197, 52] width 47 height 8
click at [198, 54] on h6 "Choose a question type" at bounding box center [201, 52] width 55 height 8
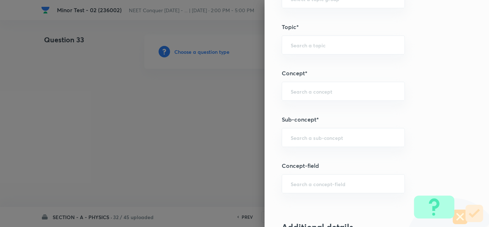
scroll to position [465, 0]
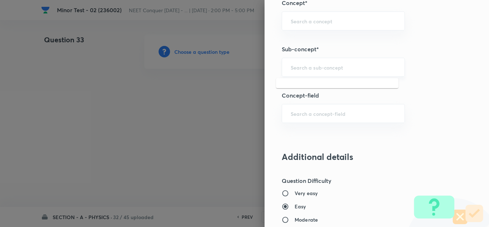
click at [316, 69] on input "text" at bounding box center [343, 67] width 105 height 7
paste input "[PERSON_NAME] Laws of Motion"
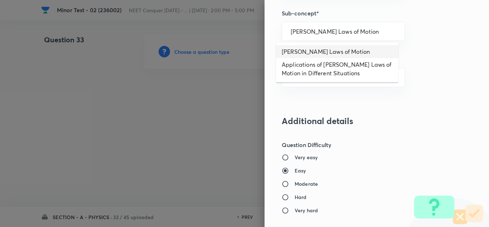
click at [330, 50] on li "[PERSON_NAME] Laws of Motion" at bounding box center [337, 51] width 122 height 13
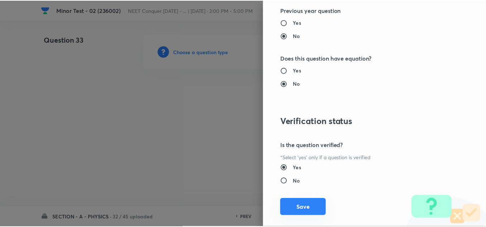
scroll to position [797, 0]
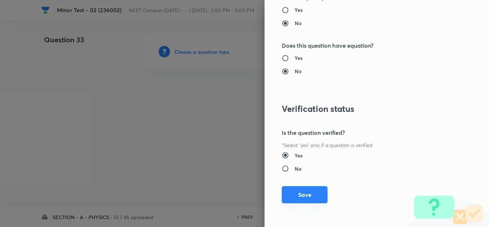
click at [295, 191] on button "Save" at bounding box center [305, 194] width 46 height 17
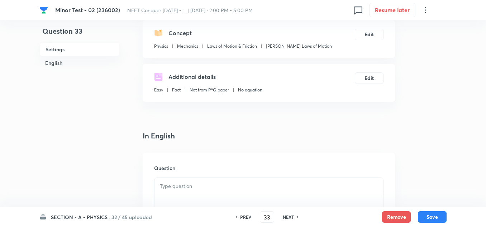
scroll to position [107, 0]
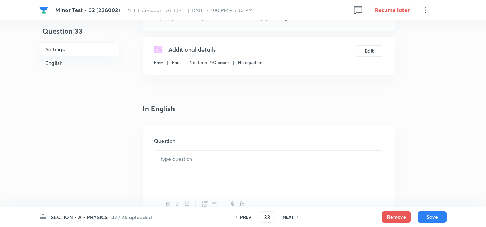
click at [191, 163] on div at bounding box center [268, 170] width 228 height 40
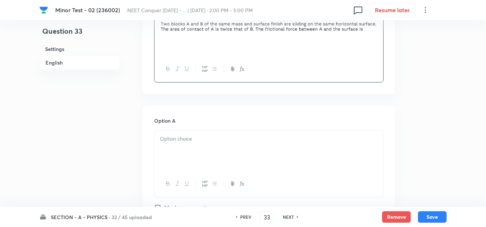
scroll to position [251, 0]
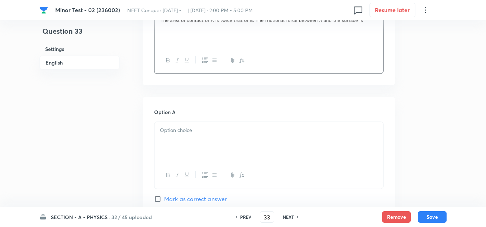
click at [190, 136] on div at bounding box center [268, 142] width 228 height 40
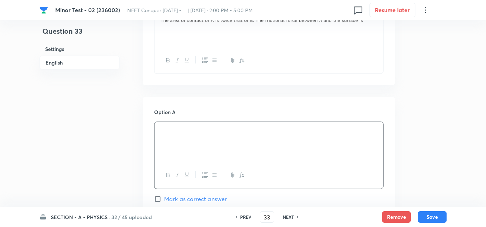
scroll to position [322, 0]
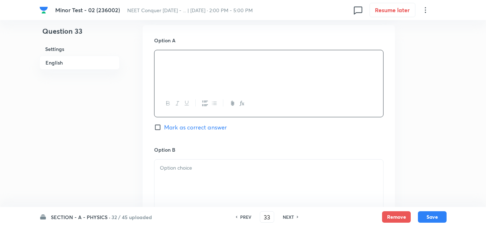
click at [189, 177] on div at bounding box center [268, 179] width 228 height 40
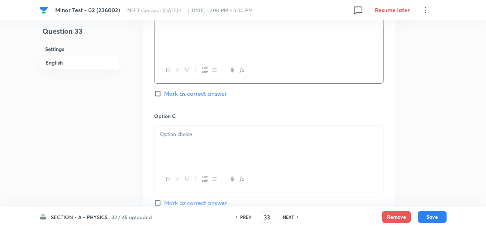
scroll to position [465, 0]
click at [181, 137] on div at bounding box center [268, 145] width 228 height 40
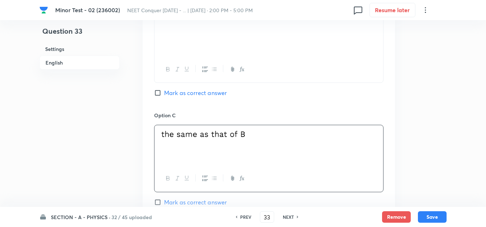
click at [157, 206] on label "Mark as correct answer" at bounding box center [190, 202] width 73 height 9
click at [157, 206] on input "Mark as correct answer" at bounding box center [159, 201] width 10 height 7
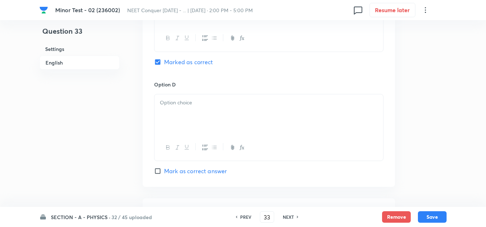
scroll to position [609, 0]
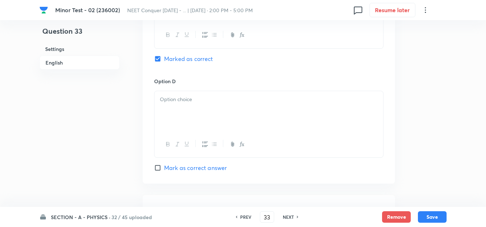
click at [194, 105] on div at bounding box center [268, 111] width 228 height 40
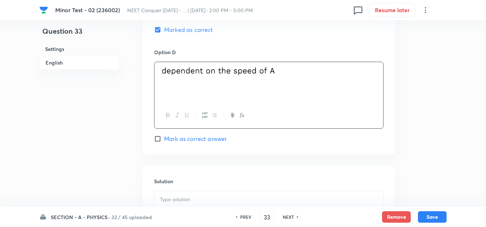
scroll to position [680, 0]
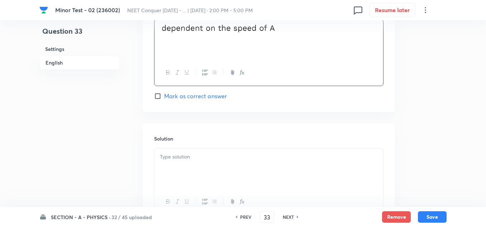
click at [237, 146] on div "Solution" at bounding box center [269, 174] width 252 height 103
click at [226, 159] on p at bounding box center [269, 157] width 218 height 8
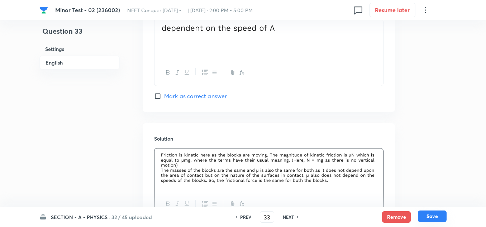
click at [430, 215] on button "Save" at bounding box center [431, 215] width 29 height 11
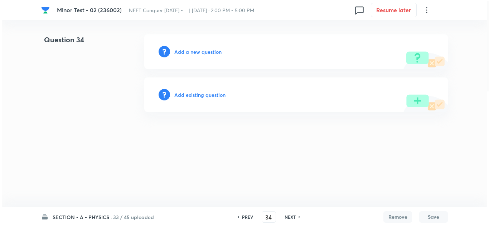
scroll to position [0, 0]
click at [200, 46] on div "Add a new question" at bounding box center [296, 51] width 304 height 34
click at [199, 51] on h6 "Add a new question" at bounding box center [197, 52] width 47 height 8
click at [203, 53] on h6 "Choose a question type" at bounding box center [201, 52] width 55 height 8
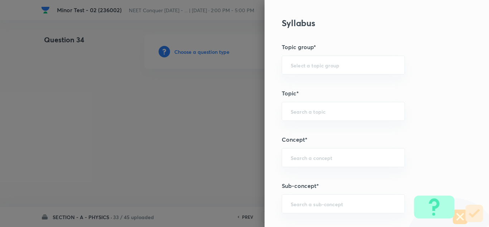
scroll to position [394, 0]
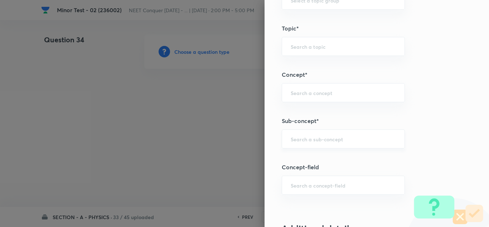
click at [326, 134] on div "​" at bounding box center [343, 138] width 123 height 19
paste input "[PERSON_NAME] Laws of Motion"
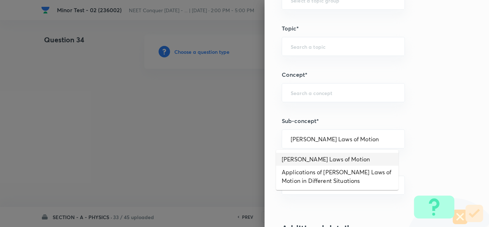
click at [337, 165] on li "[PERSON_NAME] Laws of Motion" at bounding box center [337, 159] width 122 height 13
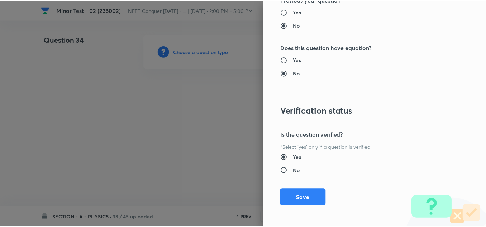
scroll to position [797, 0]
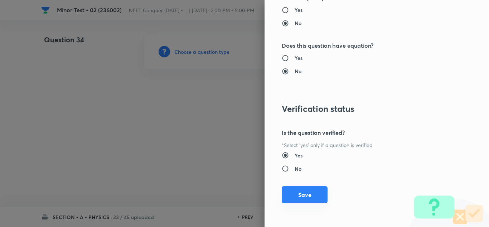
click at [296, 199] on button "Save" at bounding box center [305, 194] width 46 height 17
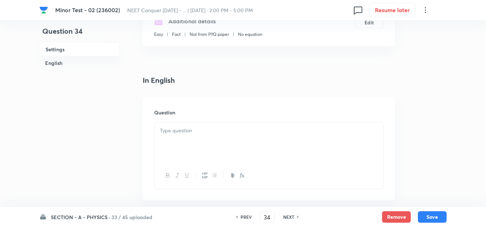
scroll to position [143, 0]
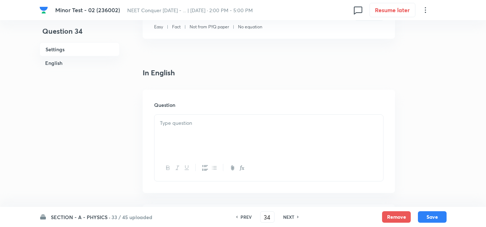
click at [190, 124] on p at bounding box center [269, 123] width 218 height 8
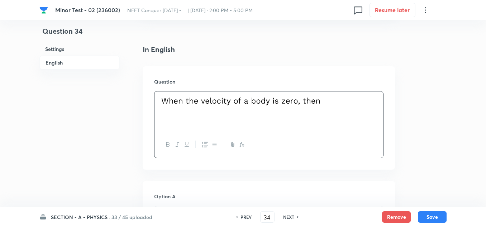
scroll to position [215, 0]
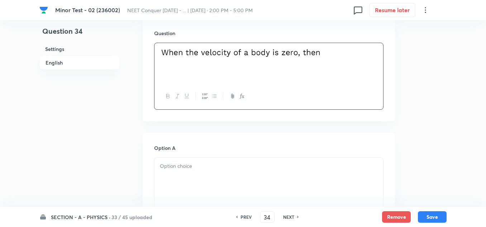
click at [185, 166] on p at bounding box center [269, 166] width 218 height 8
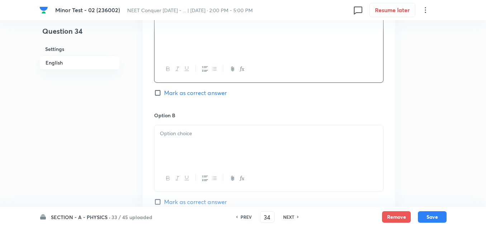
scroll to position [358, 0]
click at [179, 135] on p at bounding box center [269, 132] width 218 height 8
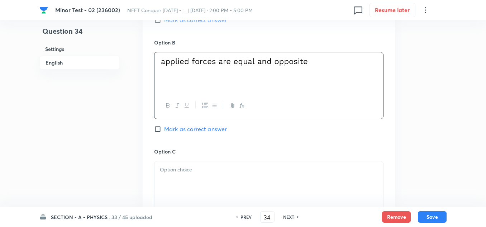
scroll to position [430, 0]
click at [212, 172] on p at bounding box center [269, 169] width 218 height 8
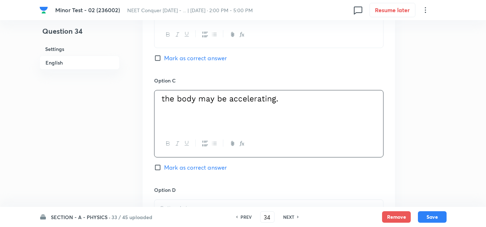
scroll to position [501, 0]
click at [155, 168] on input "Mark as correct answer" at bounding box center [159, 166] width 10 height 7
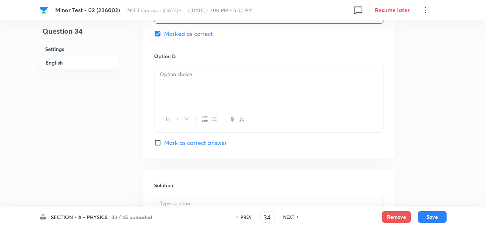
scroll to position [644, 0]
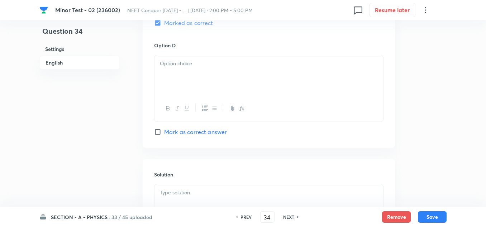
click at [180, 86] on div at bounding box center [268, 75] width 228 height 40
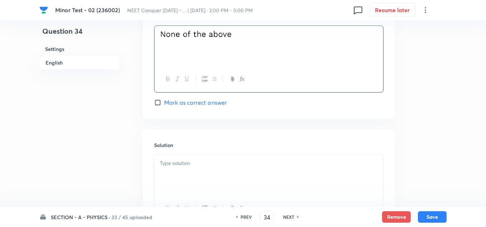
scroll to position [716, 0]
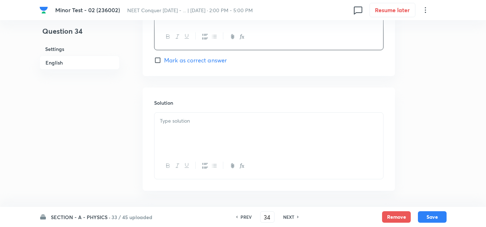
click at [209, 128] on div at bounding box center [268, 132] width 228 height 40
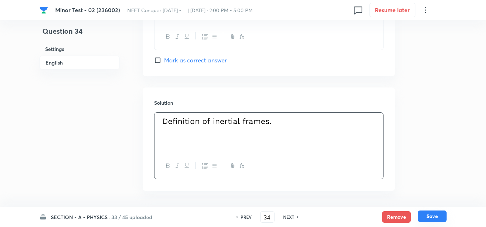
click at [435, 213] on button "Save" at bounding box center [431, 215] width 29 height 11
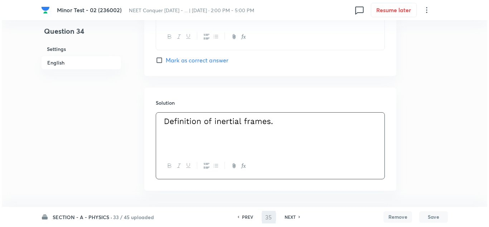
scroll to position [0, 0]
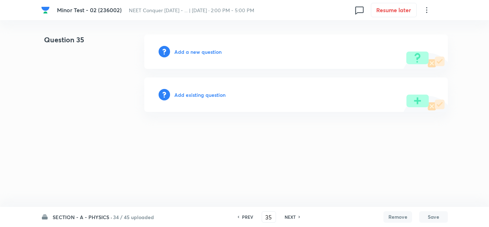
click at [207, 55] on h6 "Add a new question" at bounding box center [197, 52] width 47 height 8
click at [207, 55] on h6 "Choose a question type" at bounding box center [201, 52] width 55 height 8
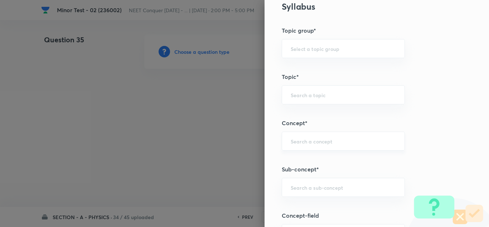
scroll to position [358, 0]
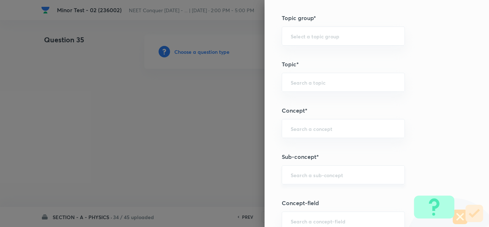
click at [319, 173] on input "text" at bounding box center [343, 174] width 105 height 7
paste input "[PERSON_NAME] Laws of Motion"
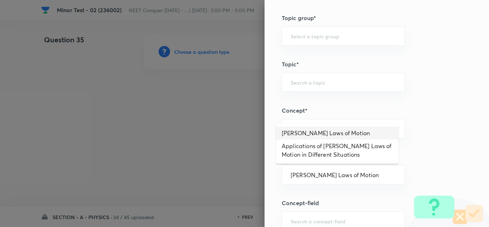
click at [329, 126] on li "[PERSON_NAME] Laws of Motion" at bounding box center [337, 132] width 122 height 13
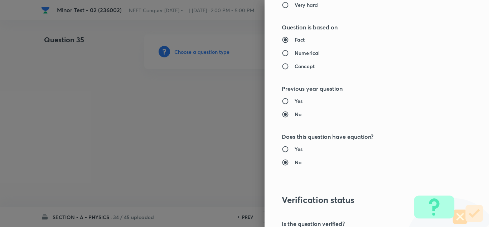
scroll to position [690, 0]
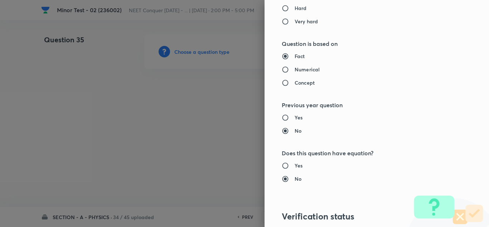
click at [295, 80] on h6 "Concept" at bounding box center [305, 83] width 20 height 8
click at [292, 80] on input "Concept" at bounding box center [288, 82] width 13 height 7
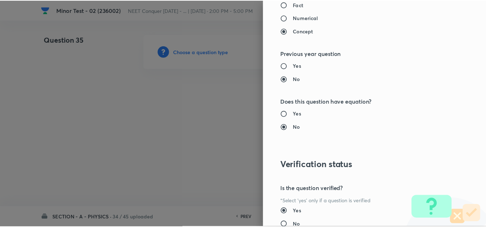
scroll to position [797, 0]
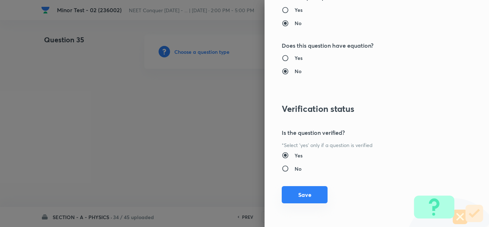
click at [301, 195] on button "Save" at bounding box center [305, 194] width 46 height 17
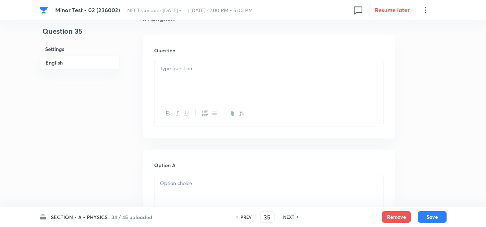
scroll to position [215, 0]
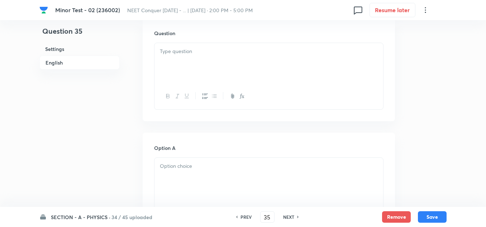
click at [206, 54] on p at bounding box center [269, 51] width 218 height 8
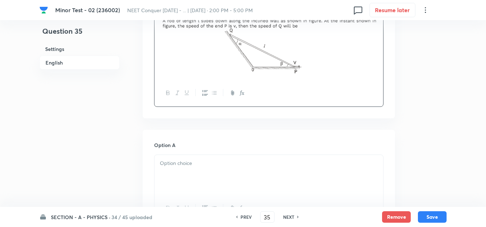
scroll to position [286, 0]
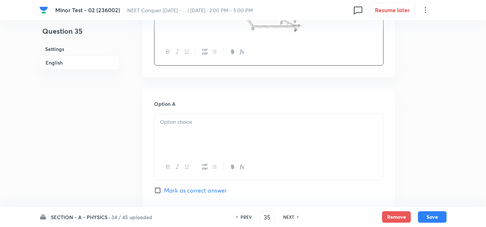
click at [201, 134] on div at bounding box center [268, 133] width 228 height 40
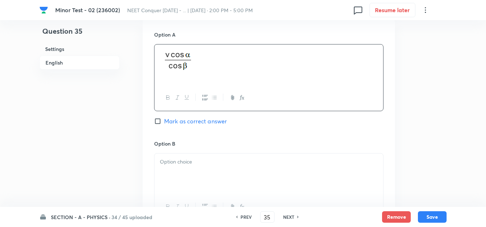
scroll to position [358, 0]
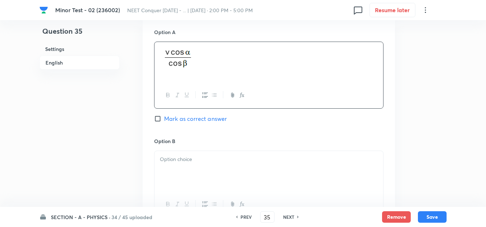
click at [201, 162] on p at bounding box center [269, 159] width 218 height 8
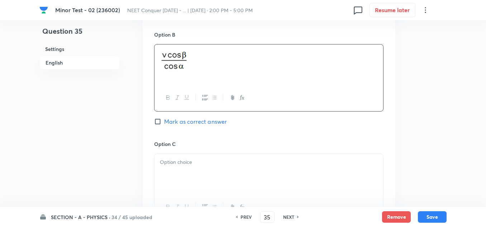
scroll to position [465, 0]
click at [184, 158] on p at bounding box center [269, 161] width 218 height 8
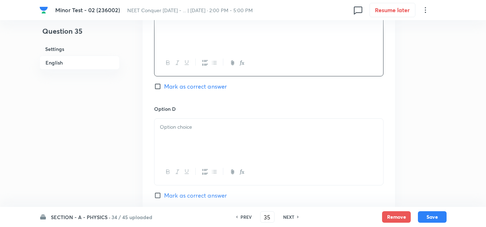
scroll to position [609, 0]
click at [194, 133] on div at bounding box center [268, 138] width 228 height 40
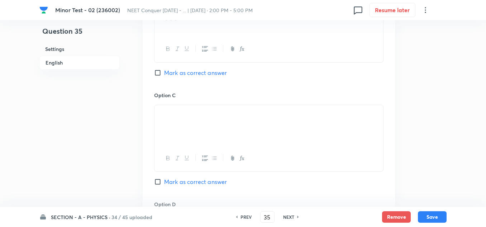
scroll to position [501, 0]
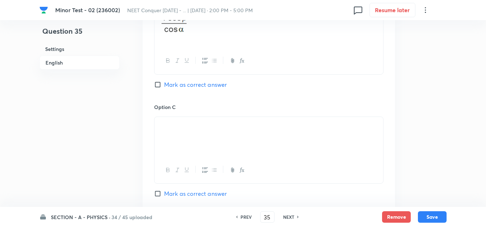
click at [159, 82] on input "Mark as correct answer" at bounding box center [159, 84] width 10 height 7
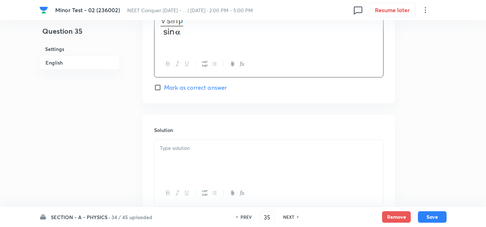
scroll to position [771, 0]
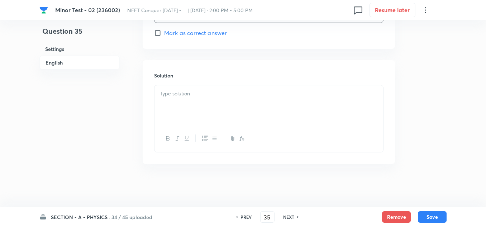
click at [199, 87] on div at bounding box center [268, 105] width 228 height 40
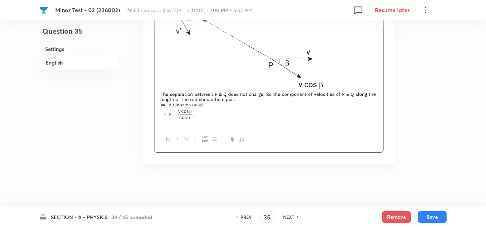
scroll to position [866, 0]
click at [433, 218] on button "Save" at bounding box center [431, 215] width 29 height 11
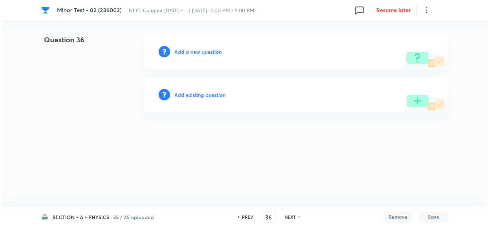
scroll to position [0, 0]
click at [190, 48] on h6 "Add a new question" at bounding box center [197, 52] width 47 height 8
click at [193, 52] on h6 "Choose a question type" at bounding box center [201, 52] width 55 height 8
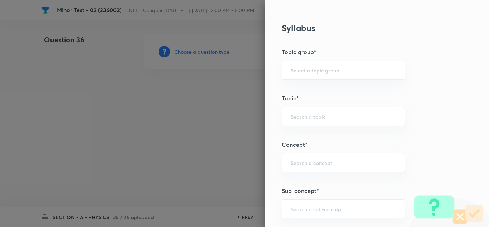
scroll to position [394, 0]
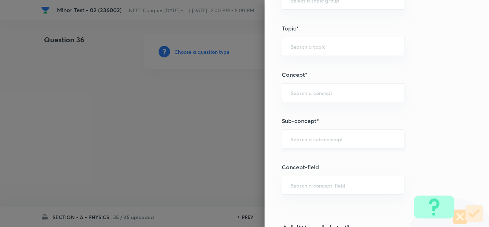
click at [317, 141] on input "text" at bounding box center [343, 138] width 105 height 7
paste input "[PERSON_NAME] Laws of Motion"
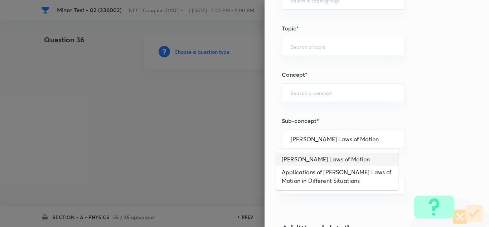
click at [311, 158] on li "[PERSON_NAME] Laws of Motion" at bounding box center [337, 159] width 122 height 13
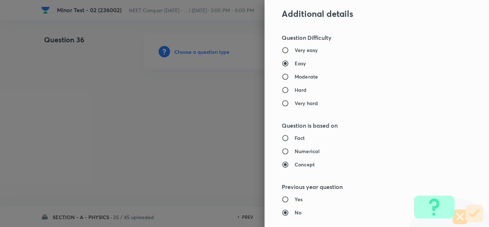
scroll to position [609, 0]
click at [295, 147] on h6 "Numerical" at bounding box center [307, 151] width 25 height 8
click at [289, 147] on input "Numerical" at bounding box center [288, 150] width 13 height 7
click at [287, 134] on input "Fact" at bounding box center [288, 137] width 13 height 7
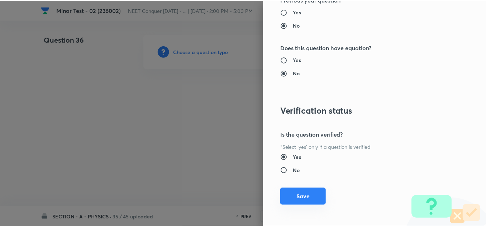
scroll to position [797, 0]
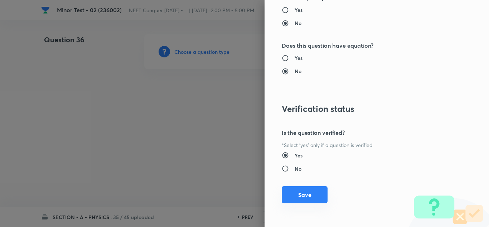
click at [300, 197] on button "Save" at bounding box center [305, 194] width 46 height 17
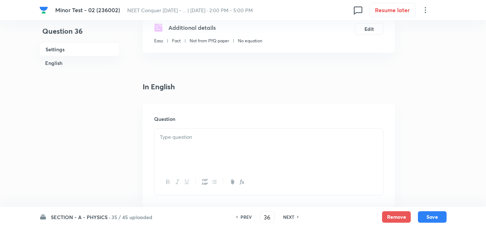
scroll to position [143, 0]
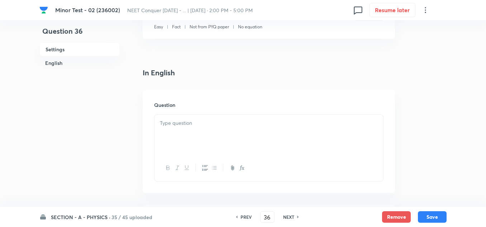
click at [195, 126] on p at bounding box center [269, 123] width 218 height 8
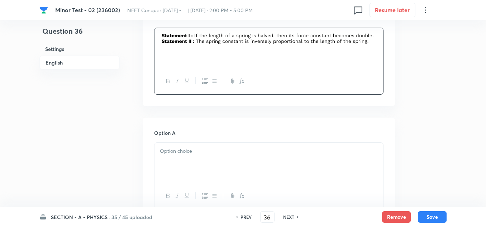
scroll to position [251, 0]
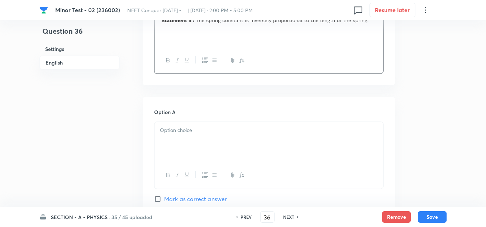
click at [190, 136] on div at bounding box center [268, 142] width 228 height 40
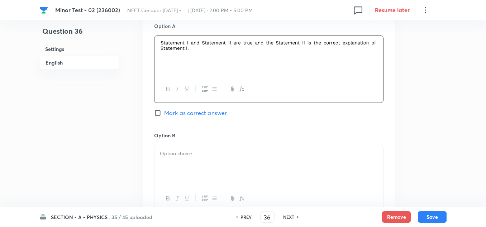
scroll to position [358, 0]
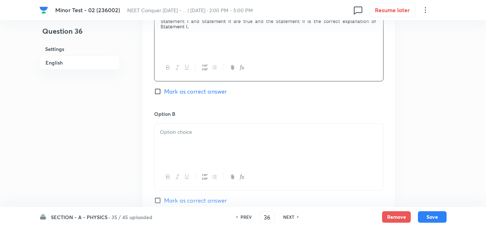
click at [184, 137] on div at bounding box center [268, 144] width 228 height 40
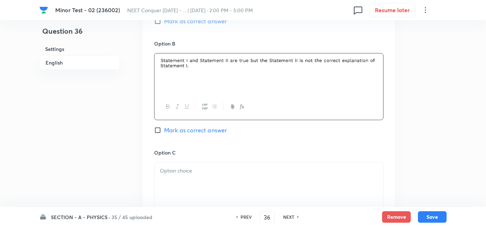
scroll to position [430, 0]
click at [191, 179] on div at bounding box center [268, 181] width 228 height 40
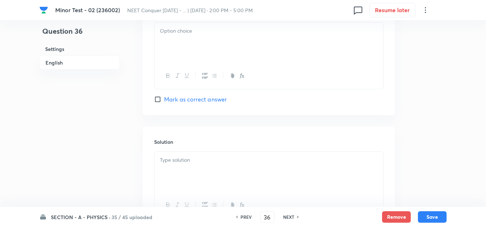
scroll to position [680, 0]
click at [198, 49] on div at bounding box center [268, 39] width 228 height 40
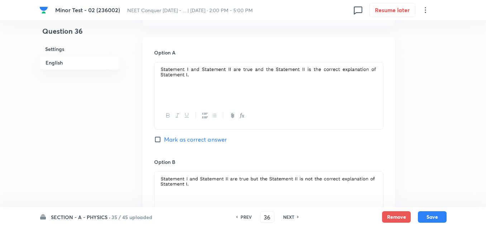
scroll to position [322, 0]
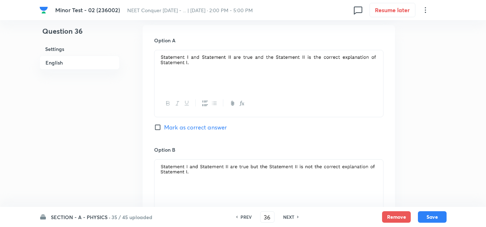
click at [157, 127] on input "Mark as correct answer" at bounding box center [159, 127] width 10 height 7
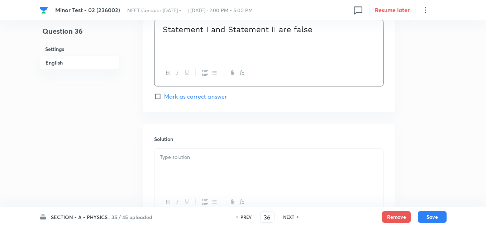
scroll to position [743, 0]
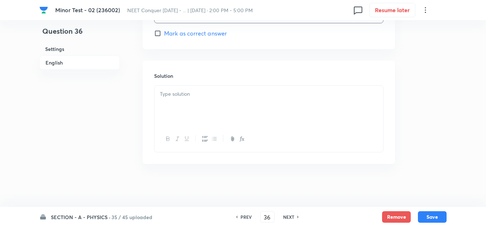
click at [190, 100] on div at bounding box center [268, 106] width 228 height 40
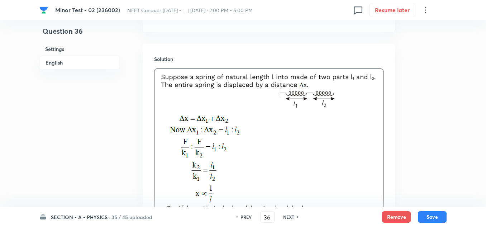
scroll to position [857, 0]
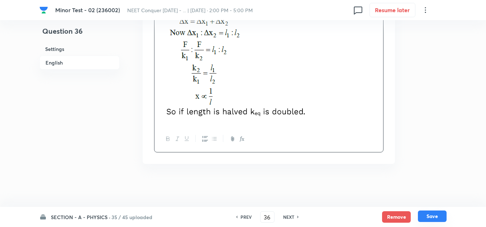
click at [441, 215] on button "Save" at bounding box center [431, 215] width 29 height 11
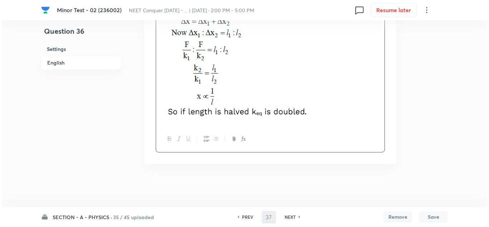
scroll to position [0, 0]
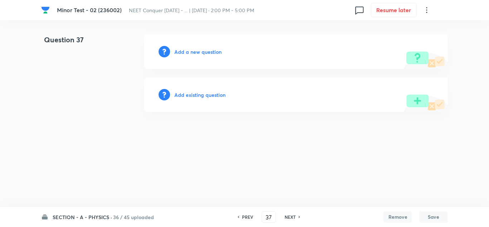
click at [207, 48] on h6 "Add a new question" at bounding box center [197, 52] width 47 height 8
click at [207, 50] on h6 "Choose a question type" at bounding box center [201, 52] width 55 height 8
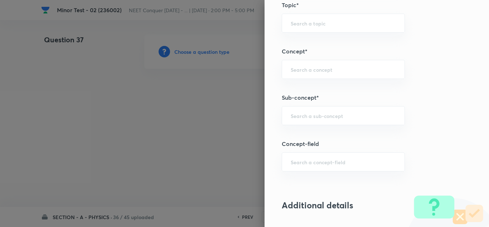
scroll to position [430, 0]
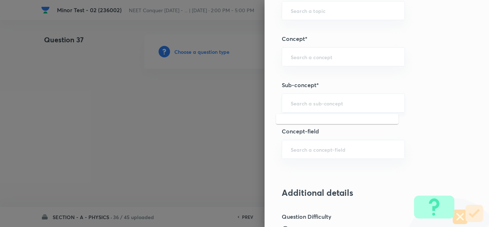
click at [316, 102] on input "text" at bounding box center [343, 103] width 105 height 7
paste input "[PERSON_NAME] Laws of Motion"
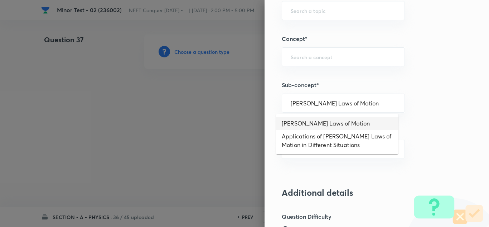
click at [325, 123] on li "[PERSON_NAME] Laws of Motion" at bounding box center [337, 123] width 122 height 13
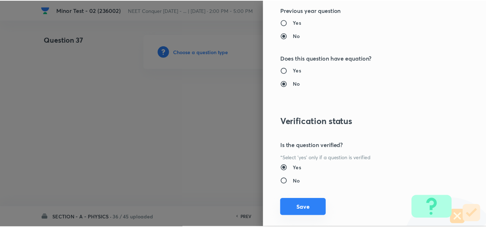
scroll to position [797, 0]
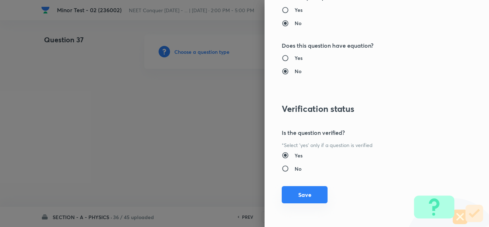
click at [294, 187] on button "Save" at bounding box center [305, 194] width 46 height 17
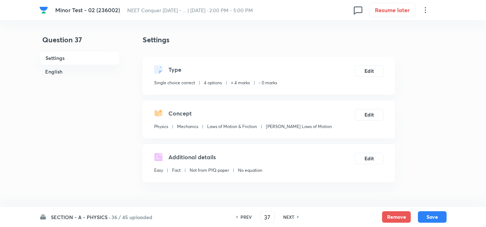
scroll to position [143, 0]
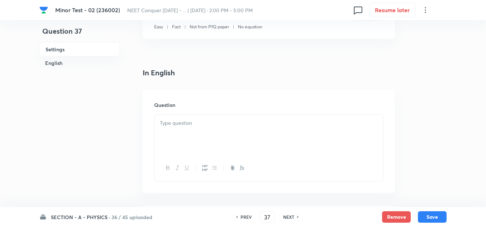
click at [197, 129] on div at bounding box center [268, 135] width 228 height 40
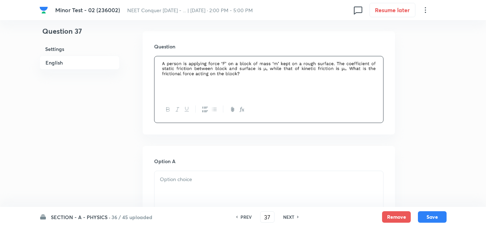
scroll to position [251, 0]
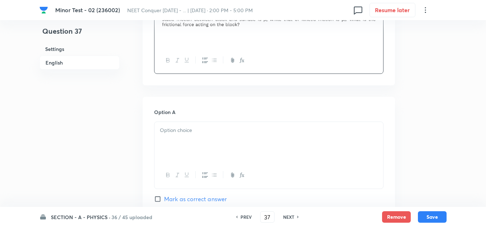
click at [204, 124] on div at bounding box center [268, 142] width 228 height 40
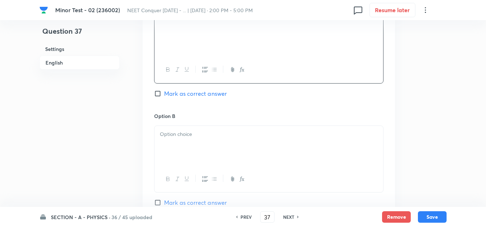
scroll to position [358, 0]
click at [186, 141] on div at bounding box center [268, 144] width 228 height 40
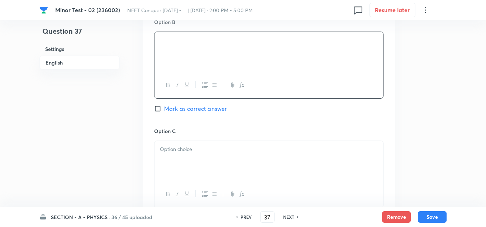
scroll to position [465, 0]
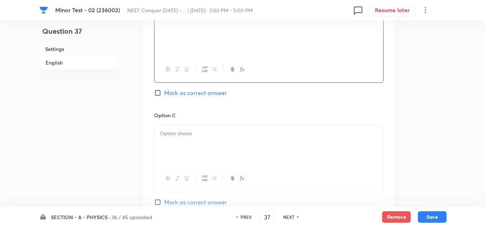
click at [177, 141] on div at bounding box center [268, 145] width 228 height 40
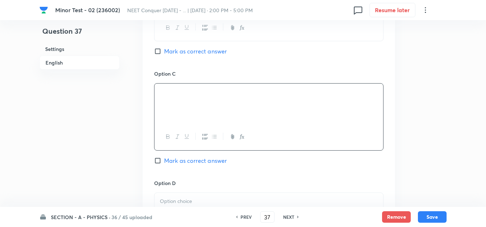
scroll to position [609, 0]
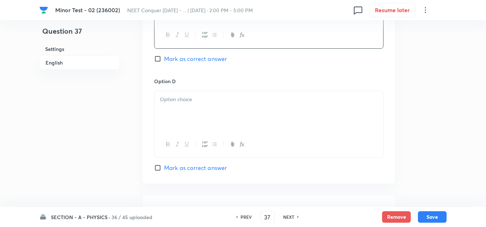
click at [179, 103] on div at bounding box center [268, 111] width 228 height 40
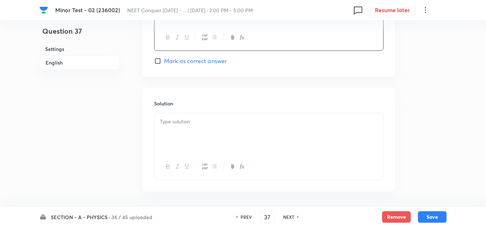
scroll to position [716, 0]
click at [158, 60] on input "Mark as correct answer" at bounding box center [159, 60] width 10 height 7
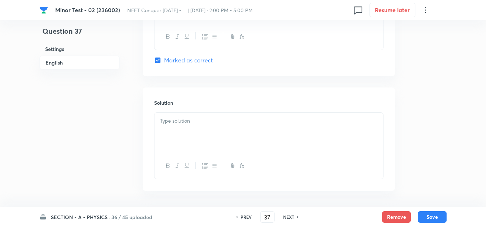
click at [205, 135] on div at bounding box center [268, 132] width 228 height 40
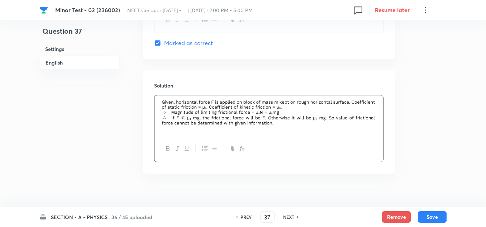
scroll to position [743, 0]
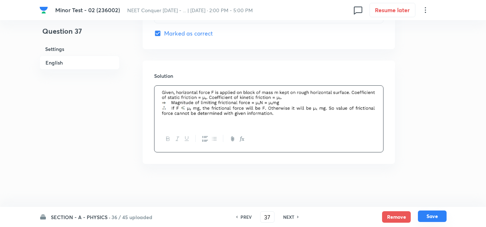
click at [426, 216] on button "Save" at bounding box center [431, 215] width 29 height 11
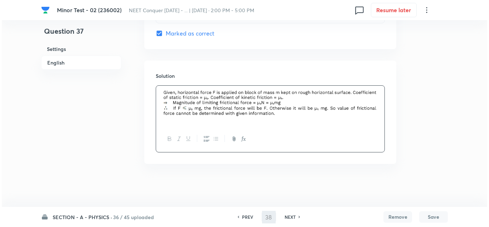
scroll to position [0, 0]
